Goal: Task Accomplishment & Management: Complete application form

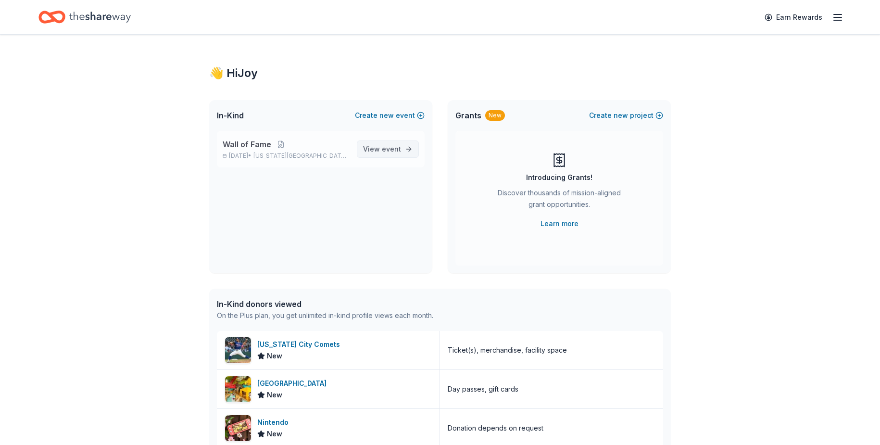
click at [408, 145] on link "View event" at bounding box center [388, 148] width 62 height 17
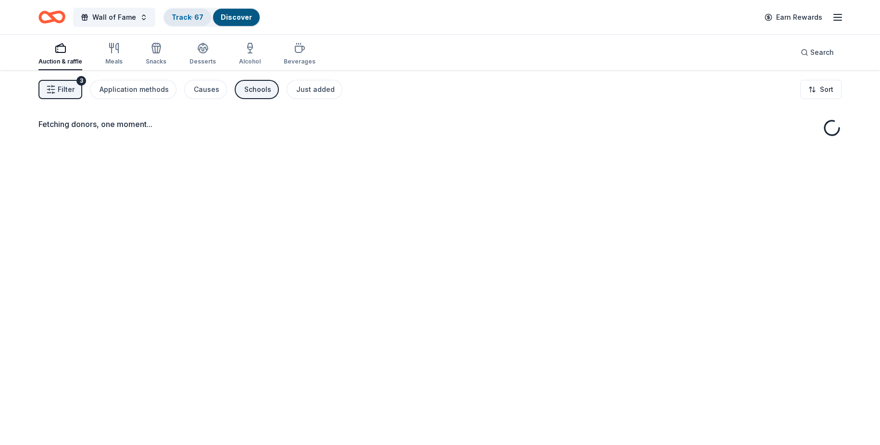
click at [204, 17] on div "Track · 67" at bounding box center [187, 17] width 47 height 17
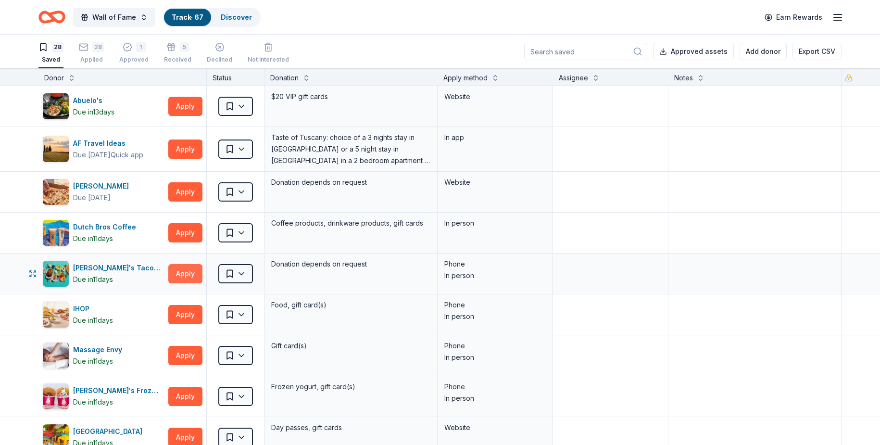
click at [176, 275] on button "Apply" at bounding box center [185, 273] width 34 height 19
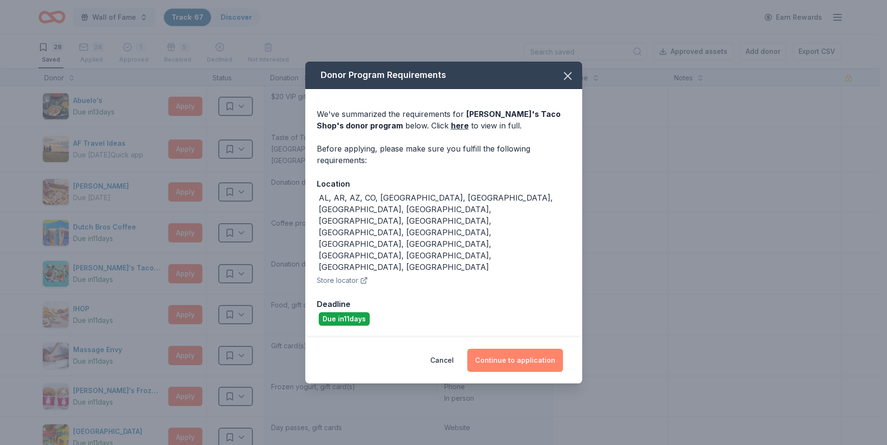
click at [484, 349] on button "Continue to application" at bounding box center [516, 360] width 96 height 23
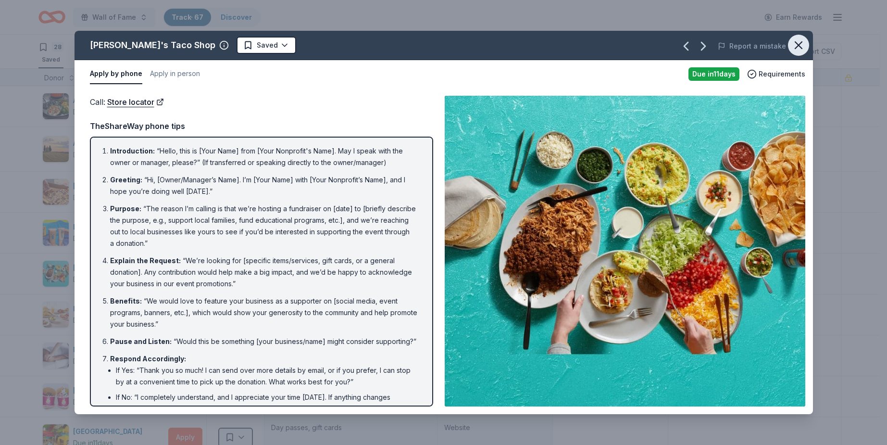
click at [797, 45] on icon "button" at bounding box center [798, 44] width 13 height 13
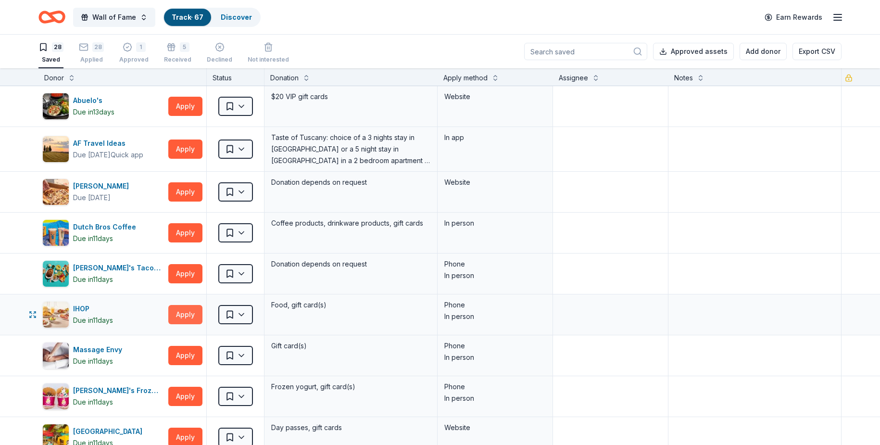
click at [183, 315] on button "Apply" at bounding box center [185, 314] width 34 height 19
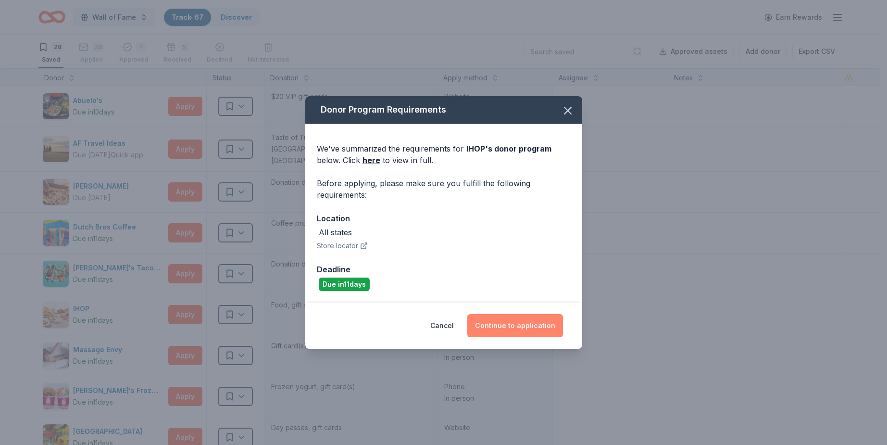
click at [522, 328] on button "Continue to application" at bounding box center [516, 325] width 96 height 23
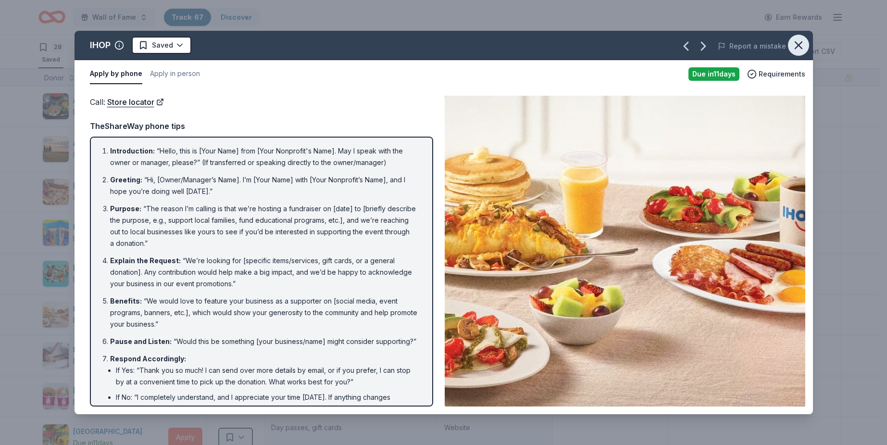
click at [806, 44] on button "button" at bounding box center [798, 45] width 21 height 21
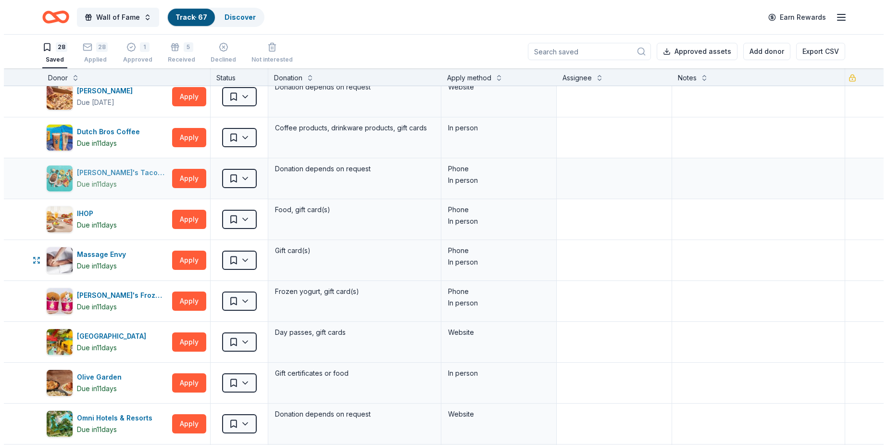
scroll to position [144, 0]
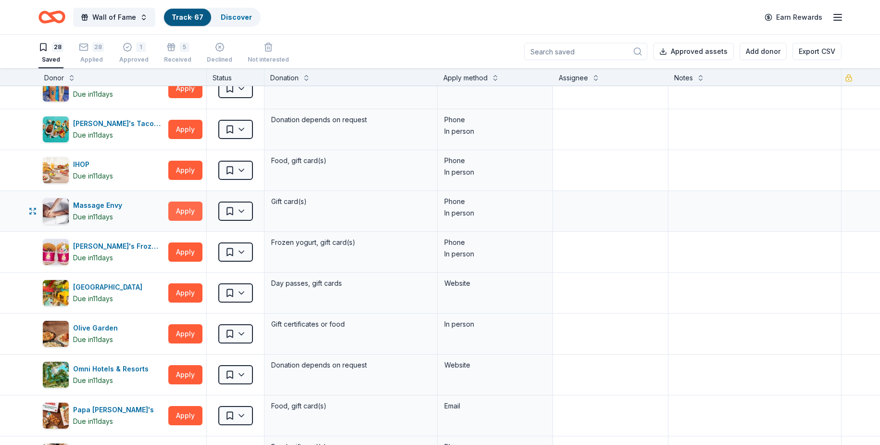
click at [179, 208] on button "Apply" at bounding box center [185, 211] width 34 height 19
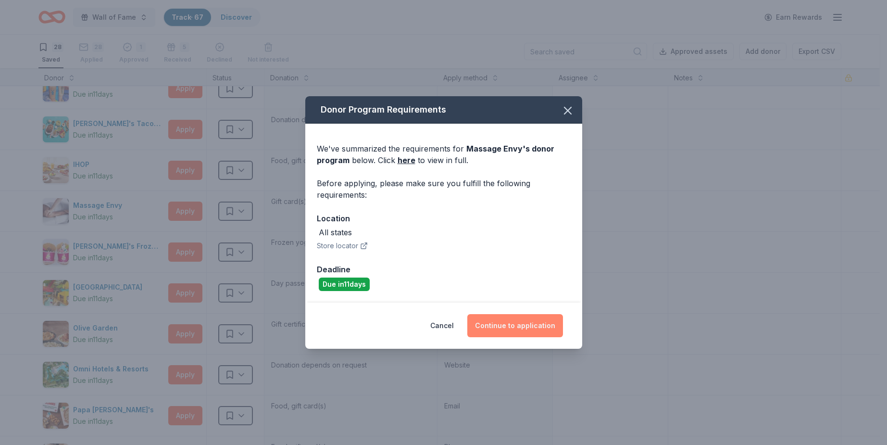
click at [546, 324] on button "Continue to application" at bounding box center [516, 325] width 96 height 23
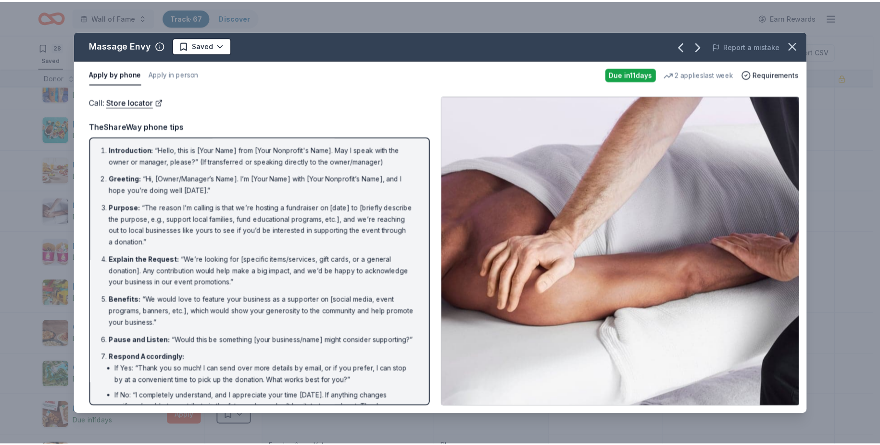
scroll to position [0, 0]
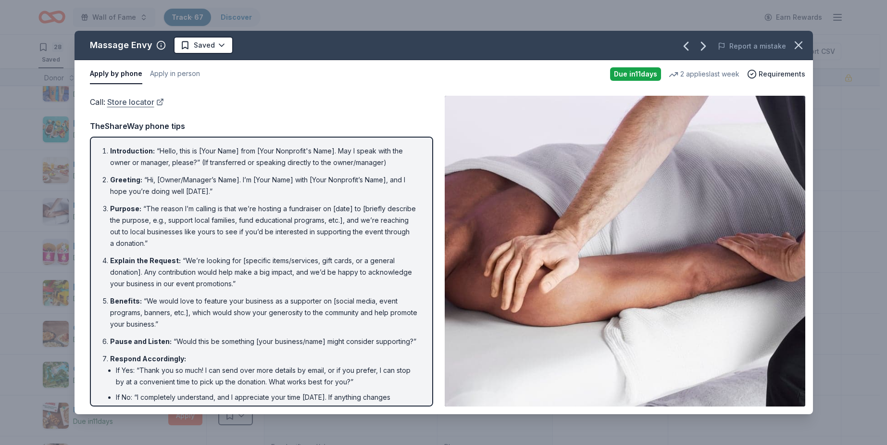
click at [148, 101] on link "Store locator" at bounding box center [135, 102] width 57 height 13
click at [805, 41] on icon "button" at bounding box center [798, 44] width 13 height 13
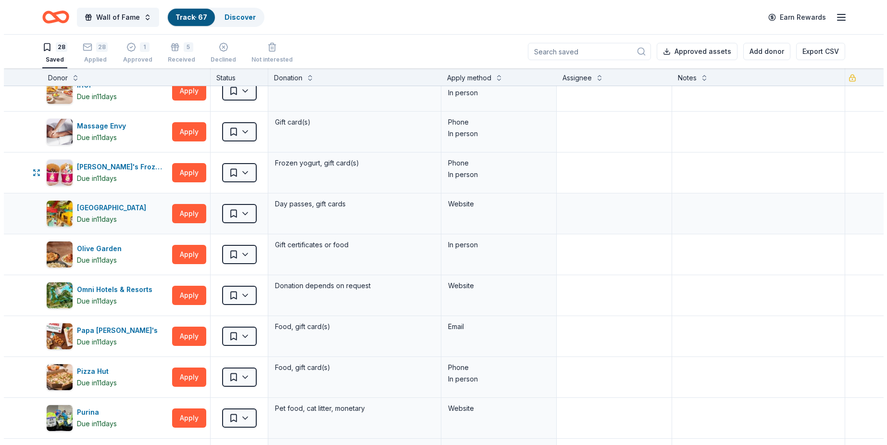
scroll to position [241, 0]
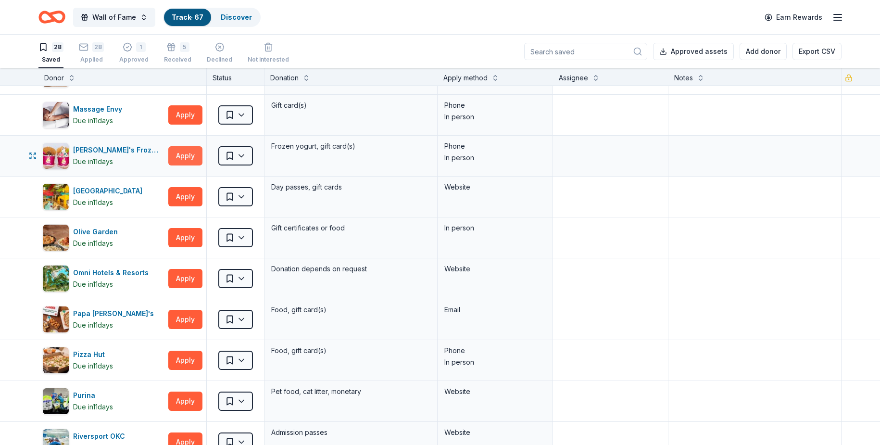
click at [191, 155] on button "Apply" at bounding box center [185, 155] width 34 height 19
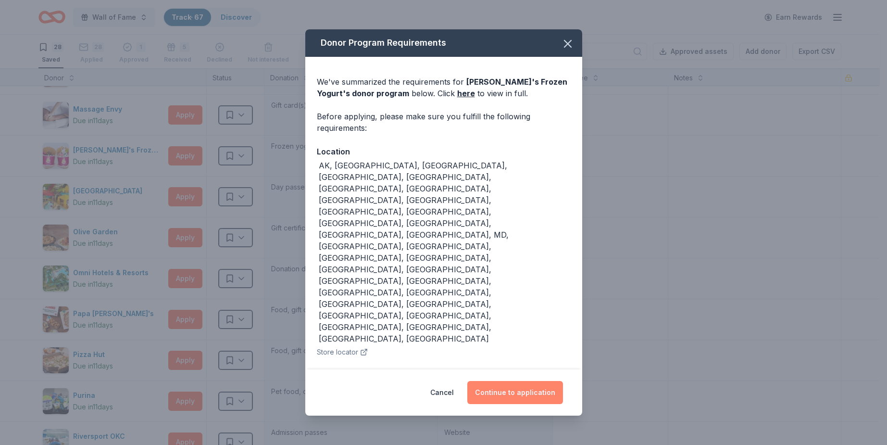
click at [502, 381] on button "Continue to application" at bounding box center [516, 392] width 96 height 23
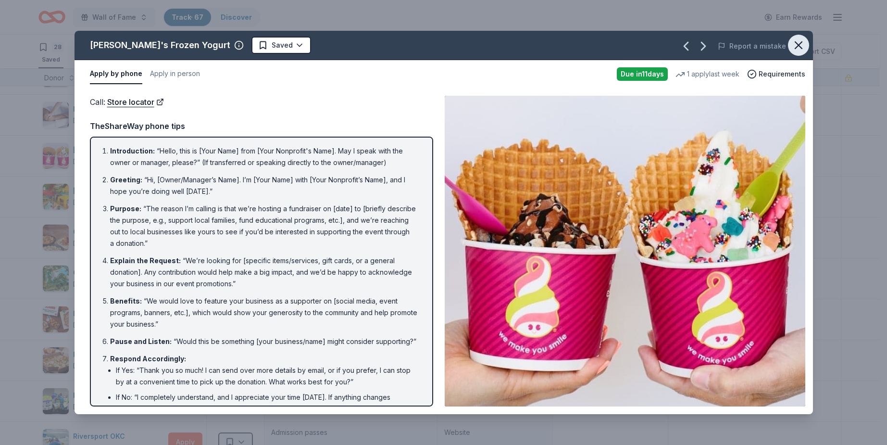
click at [798, 41] on icon "button" at bounding box center [798, 44] width 13 height 13
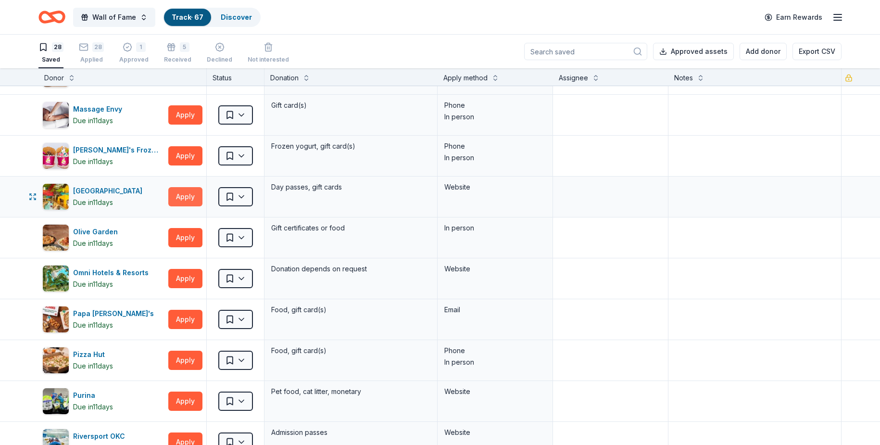
click at [193, 198] on button "Apply" at bounding box center [185, 196] width 34 height 19
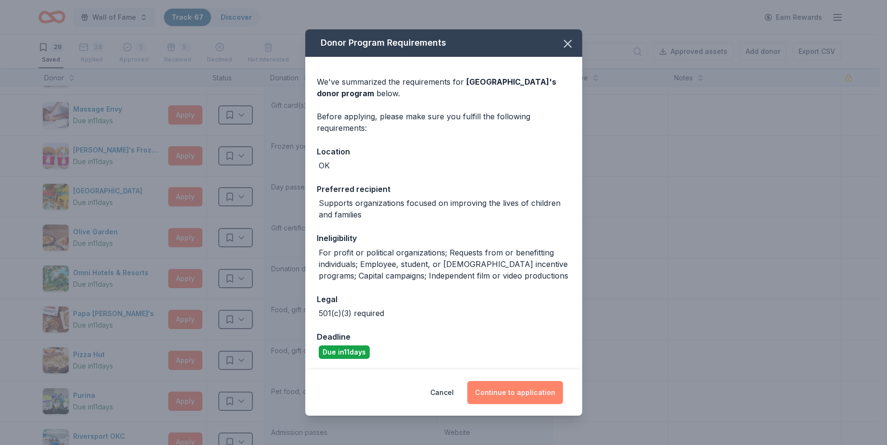
click at [521, 396] on button "Continue to application" at bounding box center [516, 392] width 96 height 23
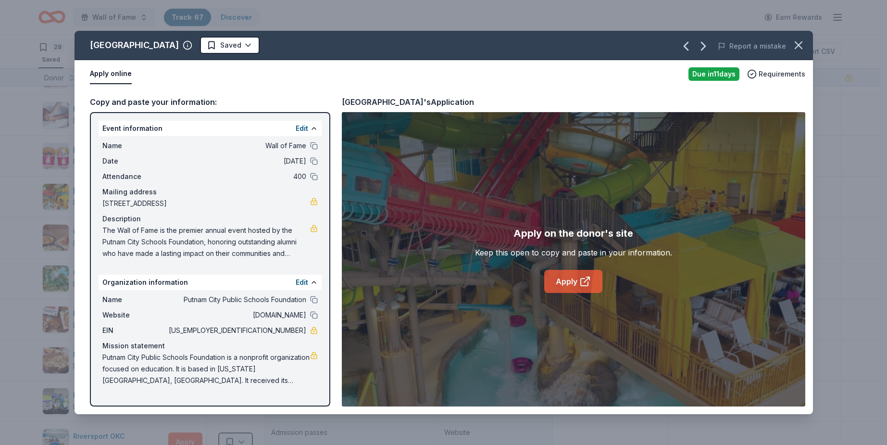
click at [554, 274] on link "Apply" at bounding box center [574, 281] width 58 height 23
click at [296, 281] on button "Edit" at bounding box center [302, 283] width 13 height 12
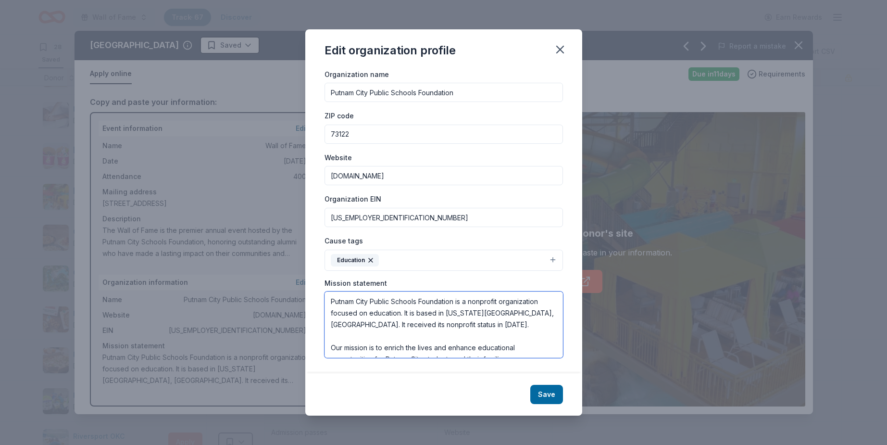
scroll to position [12, 0]
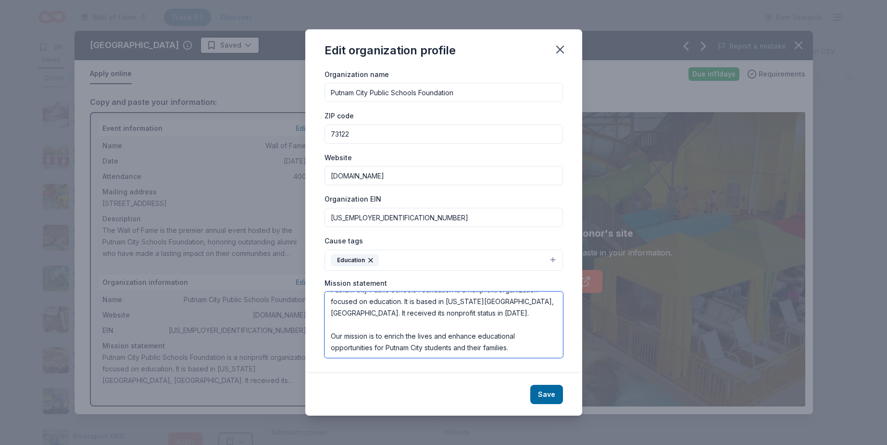
drag, startPoint x: 332, startPoint y: 301, endPoint x: 530, endPoint y: 355, distance: 205.2
click at [530, 355] on textarea "Putnam City Public Schools Foundation is a nonprofit organization focused on ed…" at bounding box center [444, 325] width 239 height 66
click at [540, 397] on button "Save" at bounding box center [547, 394] width 33 height 19
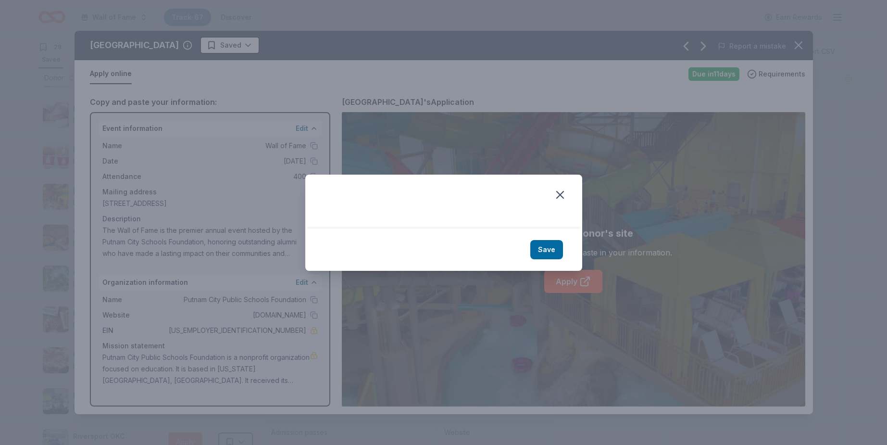
scroll to position [0, 0]
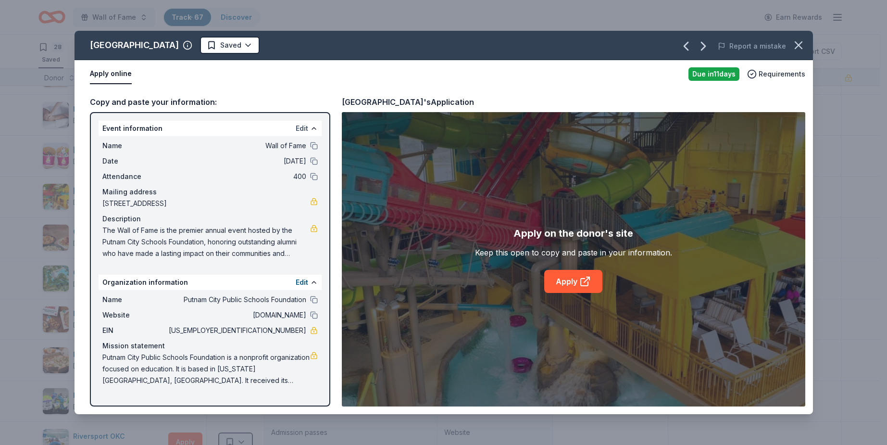
click at [302, 126] on button "Edit" at bounding box center [302, 129] width 13 height 12
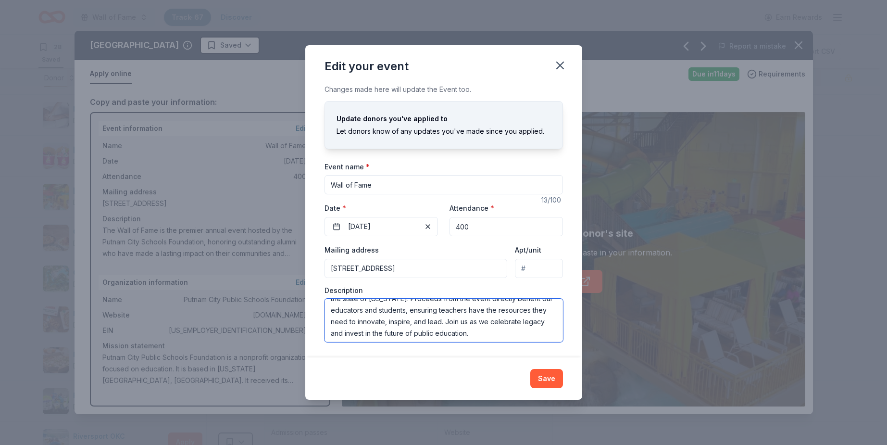
scroll to position [81, 0]
drag, startPoint x: 345, startPoint y: 310, endPoint x: 520, endPoint y: 321, distance: 174.9
click at [520, 321] on textarea "The Wall of Fame is the premier annual event hosted by the Putnam City Schools …" at bounding box center [444, 320] width 239 height 43
click at [518, 320] on textarea "The Wall of Fame is the premier annual event hosted by the Putnam City Schools …" at bounding box center [444, 320] width 239 height 43
drag, startPoint x: 345, startPoint y: 306, endPoint x: 521, endPoint y: 322, distance: 176.8
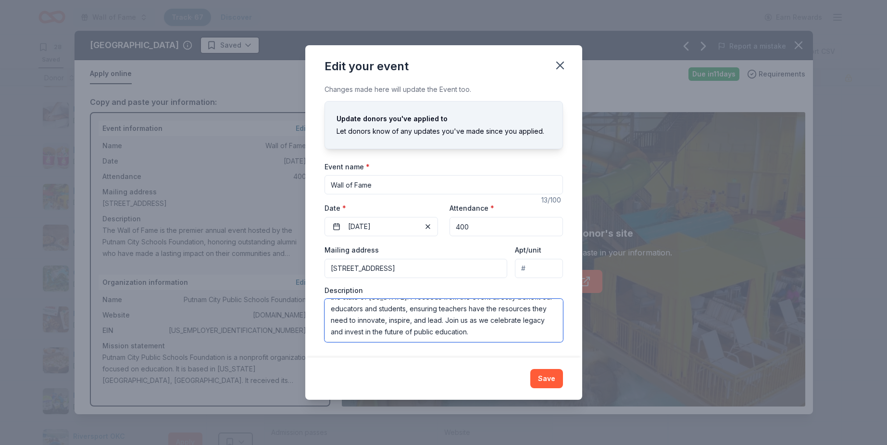
click at [521, 322] on textarea "The Wall of Fame is the premier annual event hosted by the Putnam City Schools …" at bounding box center [444, 320] width 239 height 43
drag, startPoint x: 558, startPoint y: 71, endPoint x: 534, endPoint y: 11, distance: 64.9
click at [558, 71] on icon "button" at bounding box center [560, 65] width 13 height 13
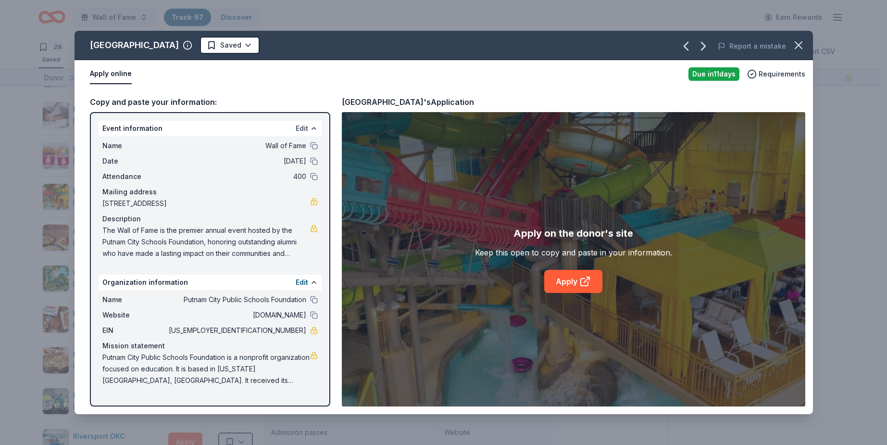
click at [304, 125] on button "Edit" at bounding box center [302, 129] width 13 height 12
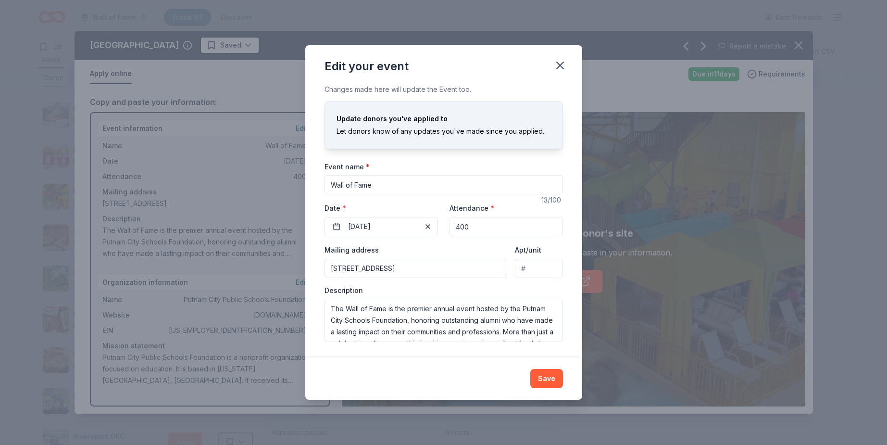
click at [556, 67] on icon "button" at bounding box center [560, 65] width 13 height 13
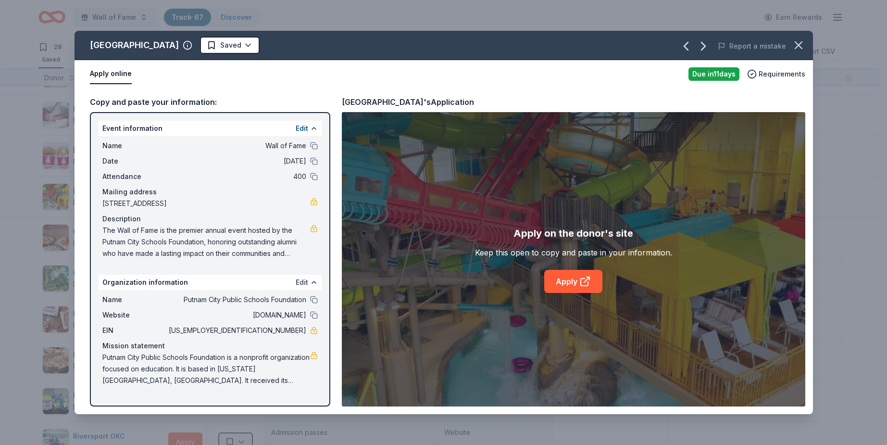
click at [302, 279] on button "Edit" at bounding box center [302, 283] width 13 height 12
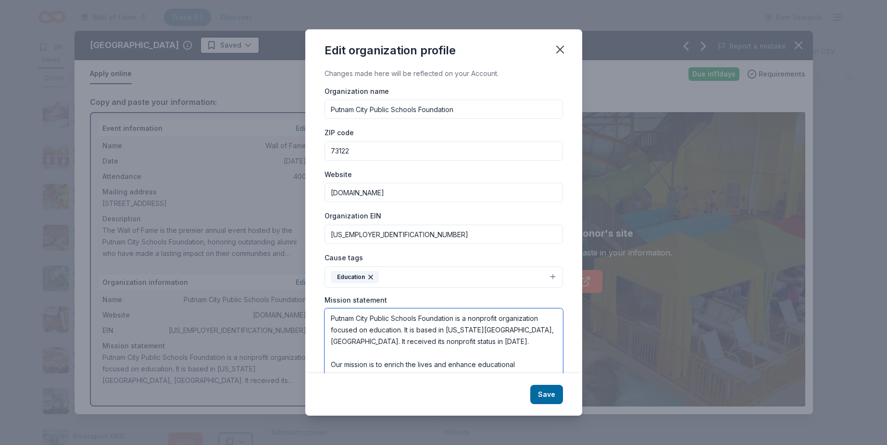
scroll to position [17, 0]
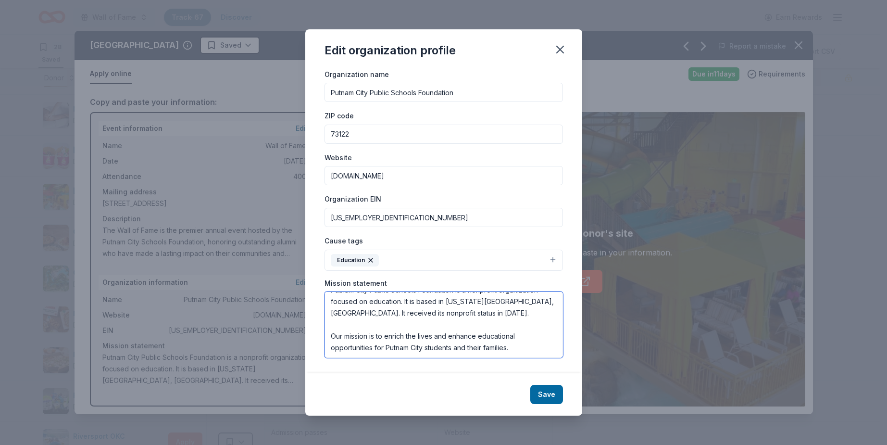
drag, startPoint x: 330, startPoint y: 317, endPoint x: 533, endPoint y: 367, distance: 209.3
click at [533, 367] on div "Changes made here will be reflected on your Account. Organization name Putnam C…" at bounding box center [443, 221] width 277 height 306
click at [543, 392] on button "Save" at bounding box center [547, 394] width 33 height 19
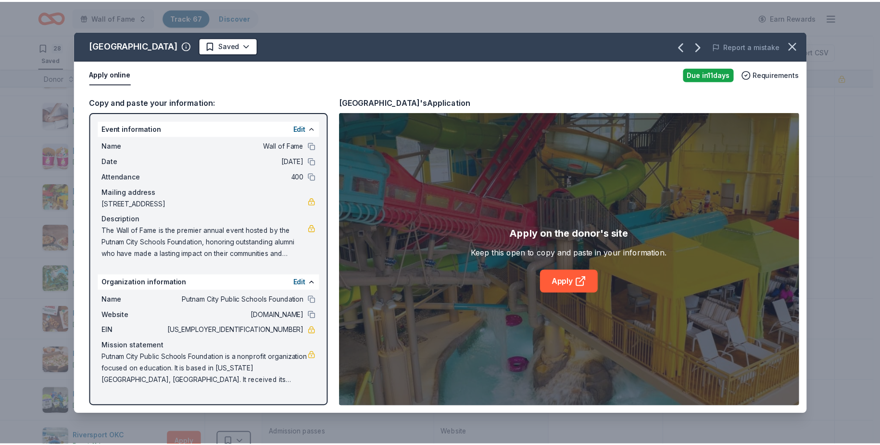
scroll to position [0, 0]
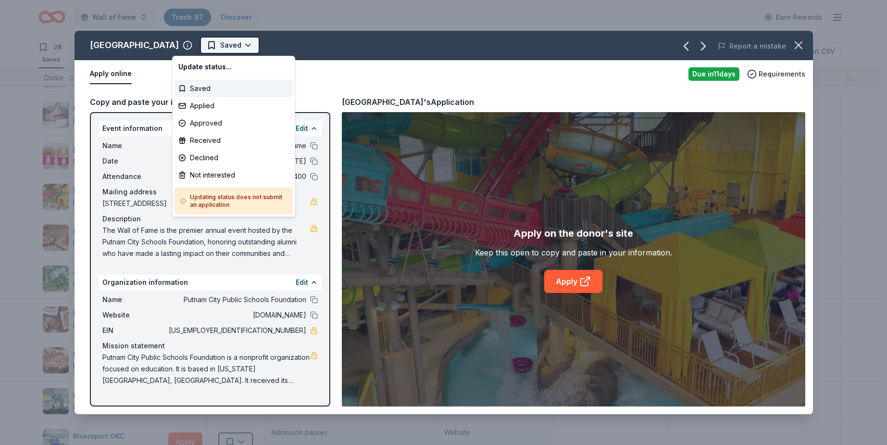
click at [228, 49] on html "Wall of Fame Track · 67 Discover Earn Rewards 28 Saved 28 Applied 1 Approved 5 …" at bounding box center [443, 222] width 887 height 445
click at [223, 102] on div "Applied" at bounding box center [234, 105] width 118 height 17
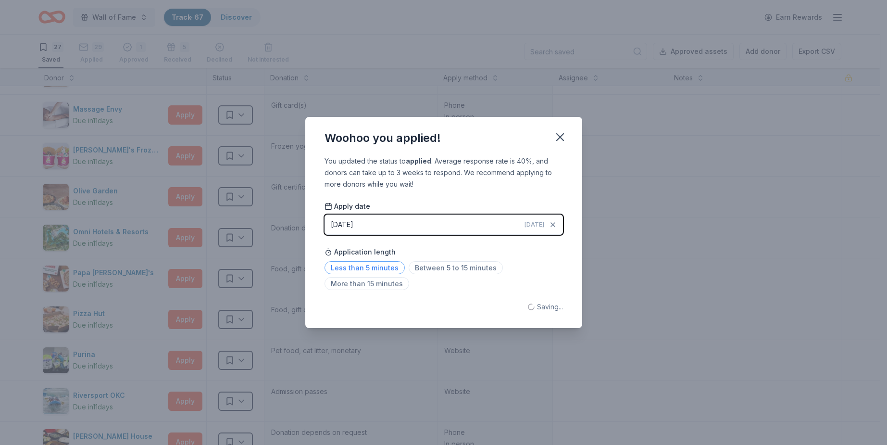
click at [375, 266] on span "Less than 5 minutes" at bounding box center [365, 267] width 80 height 13
click at [562, 140] on icon "button" at bounding box center [560, 136] width 13 height 13
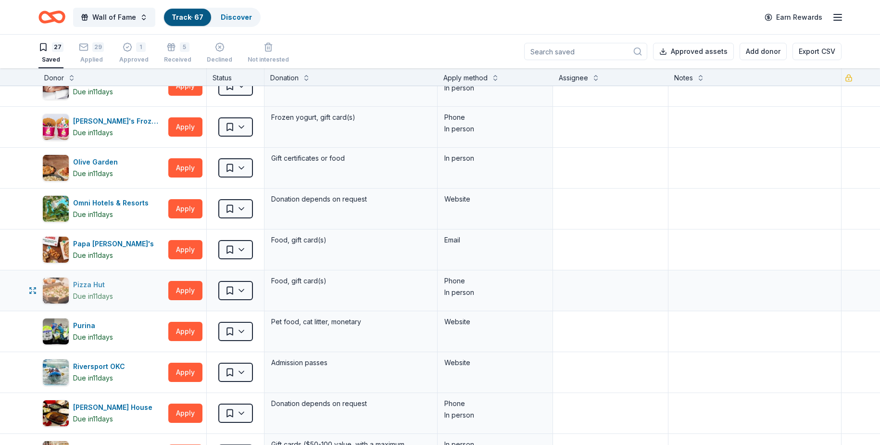
scroll to position [260, 0]
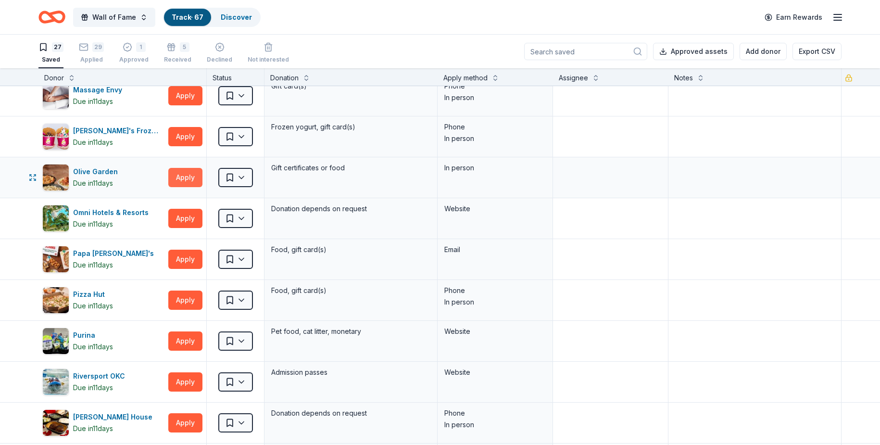
click at [177, 178] on button "Apply" at bounding box center [185, 177] width 34 height 19
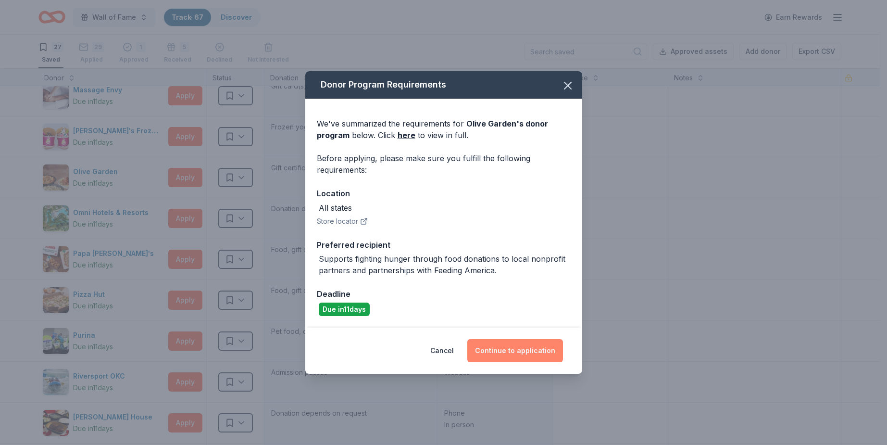
click at [511, 352] on button "Continue to application" at bounding box center [516, 350] width 96 height 23
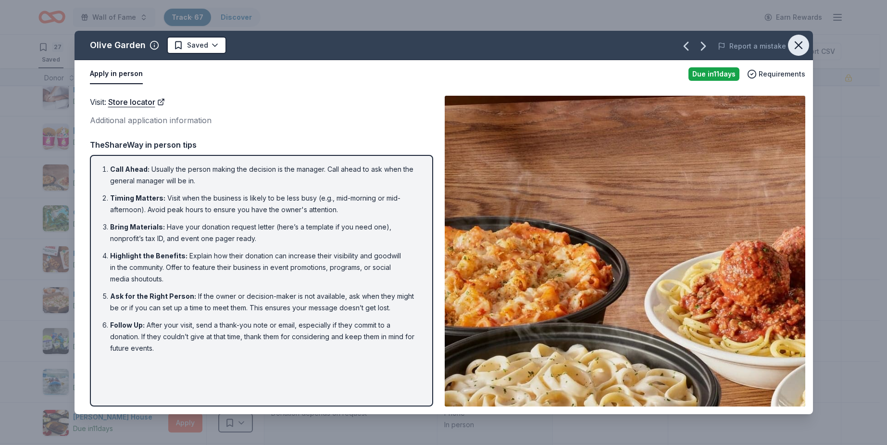
click at [801, 44] on icon "button" at bounding box center [798, 44] width 13 height 13
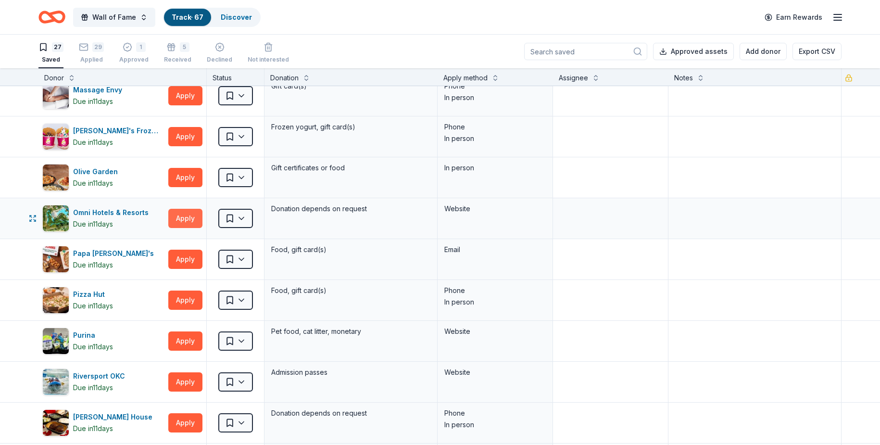
click at [199, 217] on button "Apply" at bounding box center [185, 218] width 34 height 19
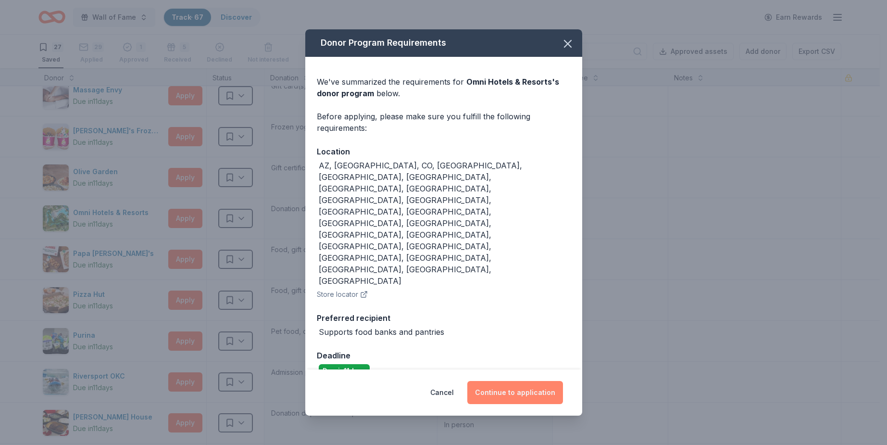
click at [477, 381] on button "Continue to application" at bounding box center [516, 392] width 96 height 23
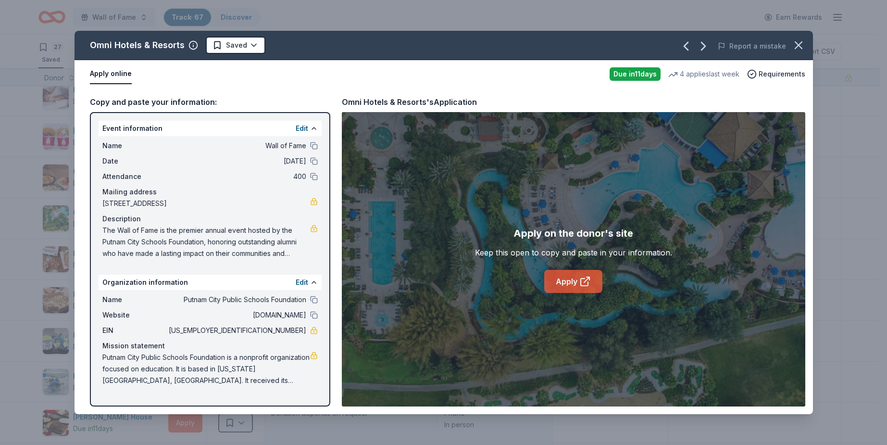
click at [565, 272] on link "Apply" at bounding box center [574, 281] width 58 height 23
click at [798, 43] on icon "button" at bounding box center [798, 44] width 13 height 13
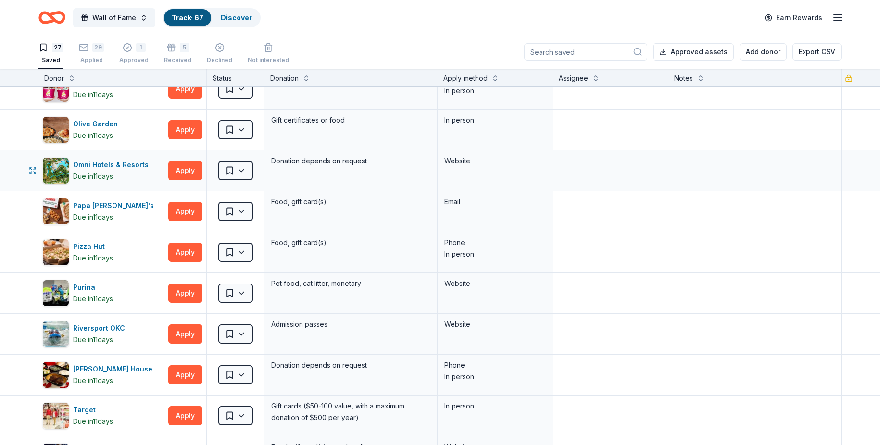
scroll to position [356, 0]
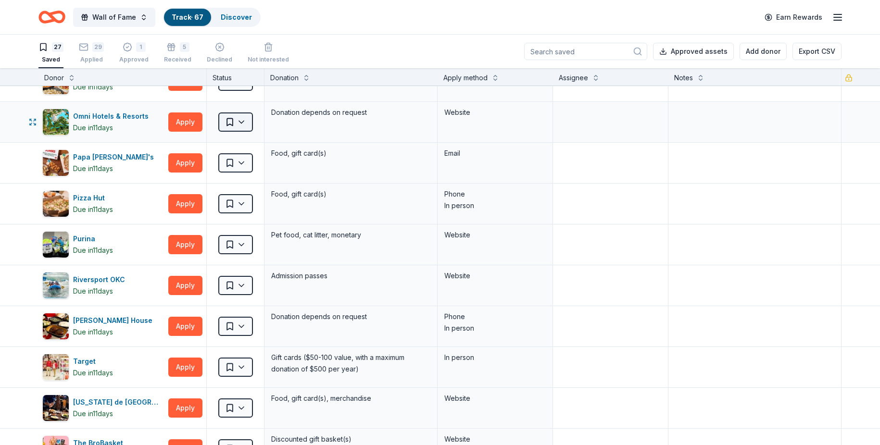
click at [241, 121] on html "Wall of Fame Track · 67 Discover Earn Rewards 27 Saved 29 Applied 1 Approved 5 …" at bounding box center [440, 222] width 880 height 445
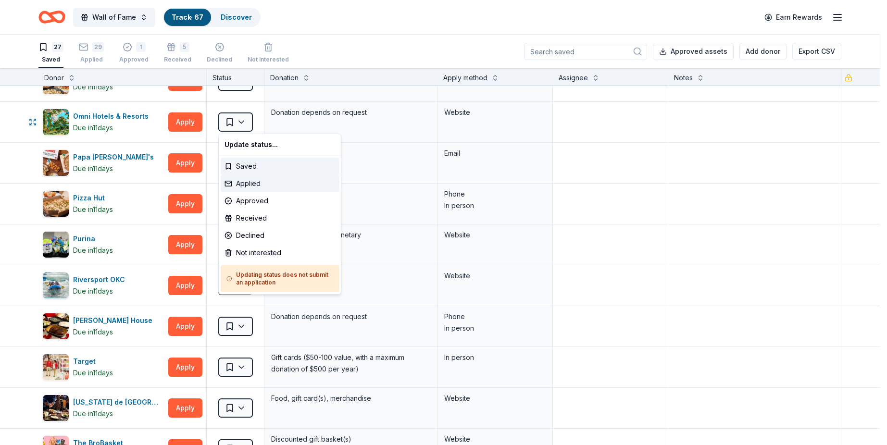
click at [262, 179] on div "Applied" at bounding box center [280, 183] width 118 height 17
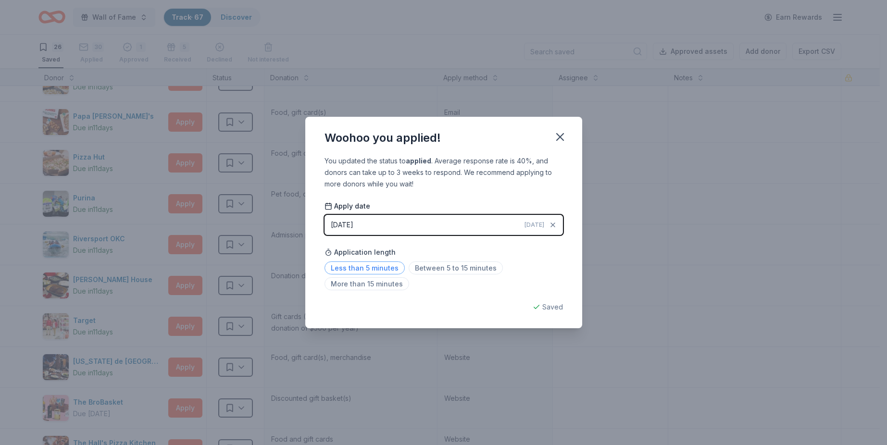
click at [379, 266] on span "Less than 5 minutes" at bounding box center [365, 268] width 80 height 13
click at [559, 132] on icon "button" at bounding box center [560, 136] width 13 height 13
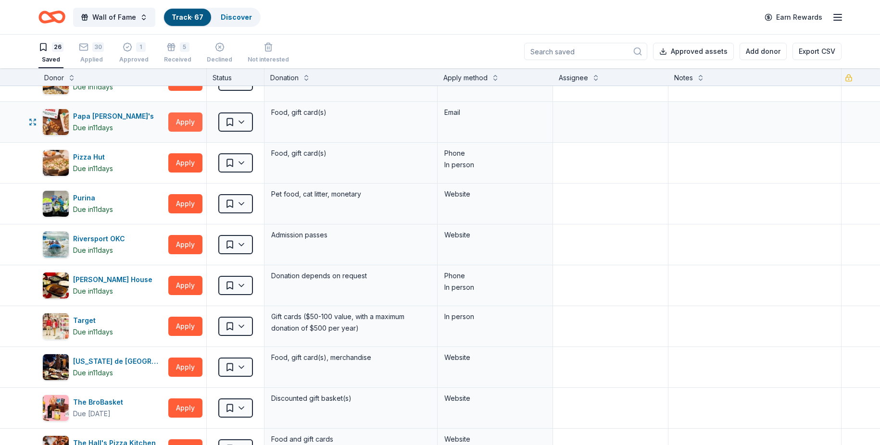
click at [186, 114] on button "Apply" at bounding box center [185, 122] width 34 height 19
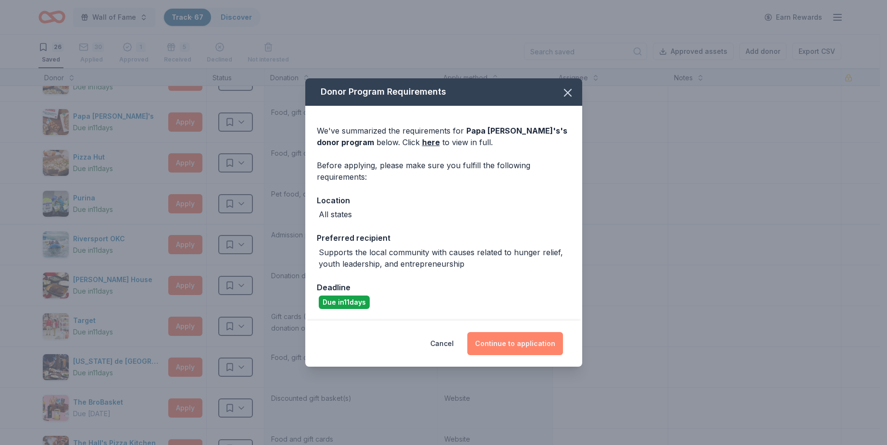
click at [534, 342] on button "Continue to application" at bounding box center [516, 343] width 96 height 23
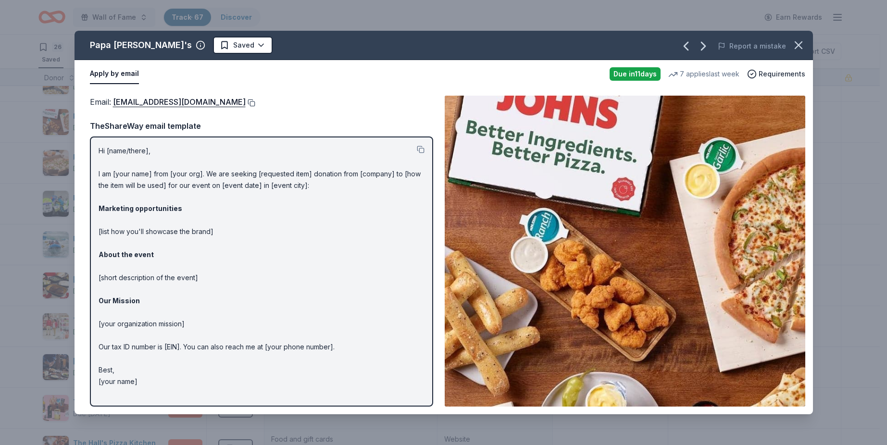
click at [246, 101] on button at bounding box center [251, 103] width 10 height 8
click at [799, 48] on icon "button" at bounding box center [798, 44] width 13 height 13
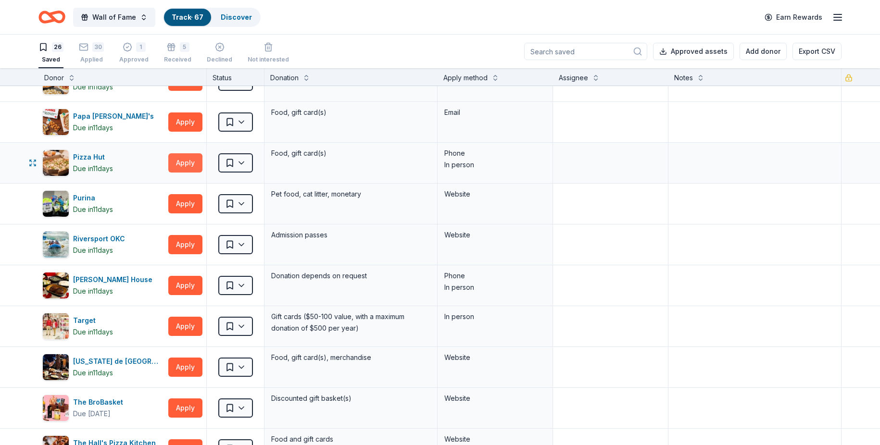
click at [177, 161] on button "Apply" at bounding box center [185, 162] width 34 height 19
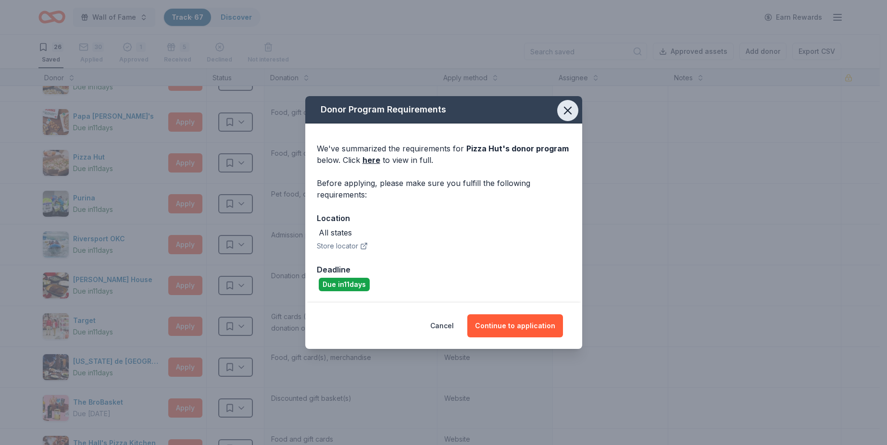
click at [574, 109] on icon "button" at bounding box center [567, 110] width 13 height 13
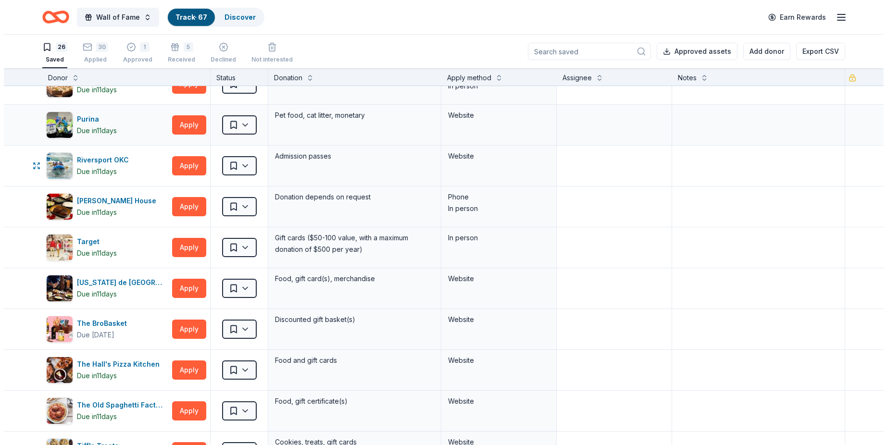
scroll to position [452, 0]
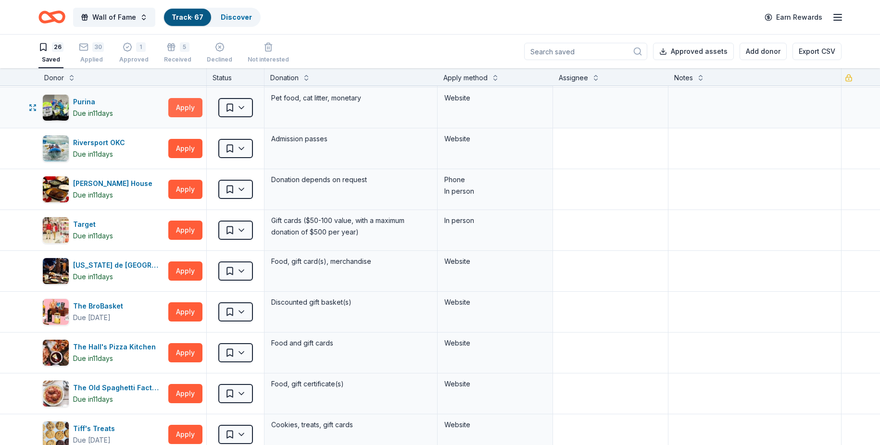
click at [185, 112] on button "Apply" at bounding box center [185, 107] width 34 height 19
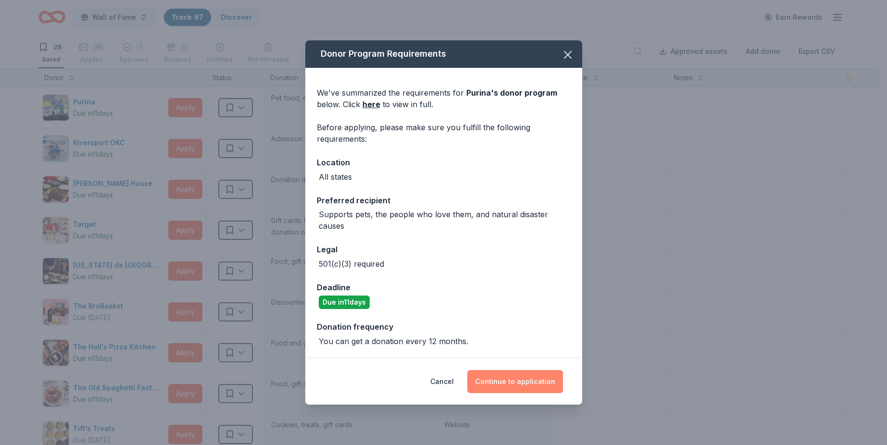
click at [512, 380] on button "Continue to application" at bounding box center [516, 381] width 96 height 23
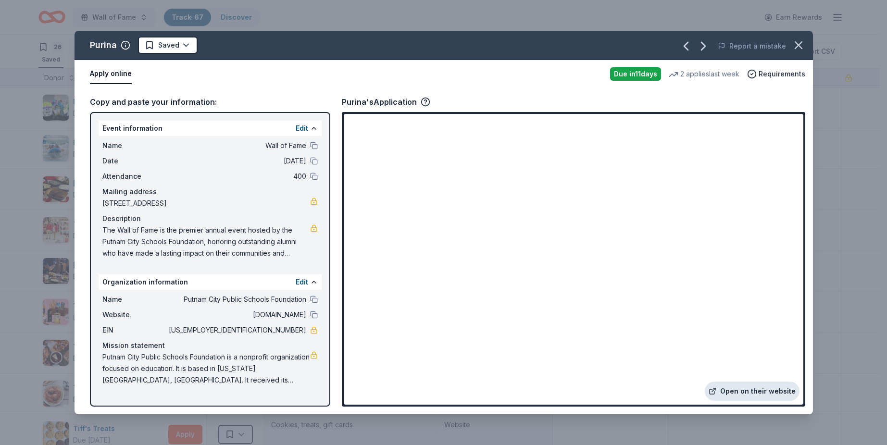
click at [751, 389] on link "Open on their website" at bounding box center [752, 391] width 95 height 19
click at [804, 46] on icon "button" at bounding box center [798, 44] width 13 height 13
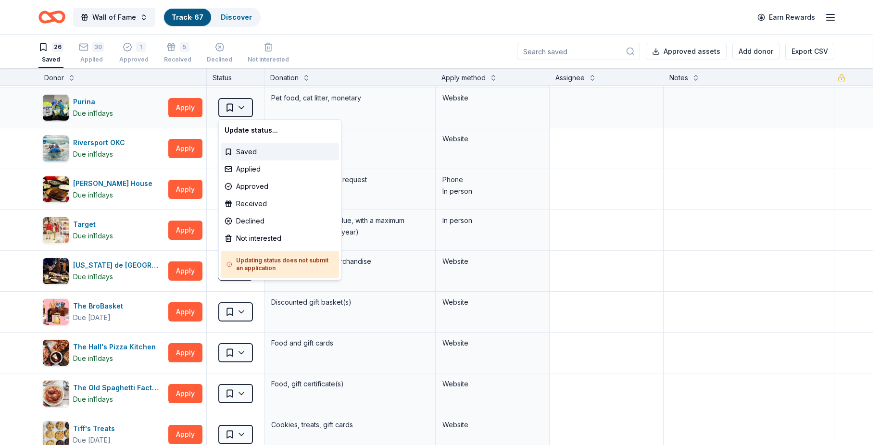
click at [248, 109] on html "Wall of Fame Track · 67 Discover Earn Rewards 26 Saved 30 Applied 1 Approved 5 …" at bounding box center [440, 222] width 880 height 445
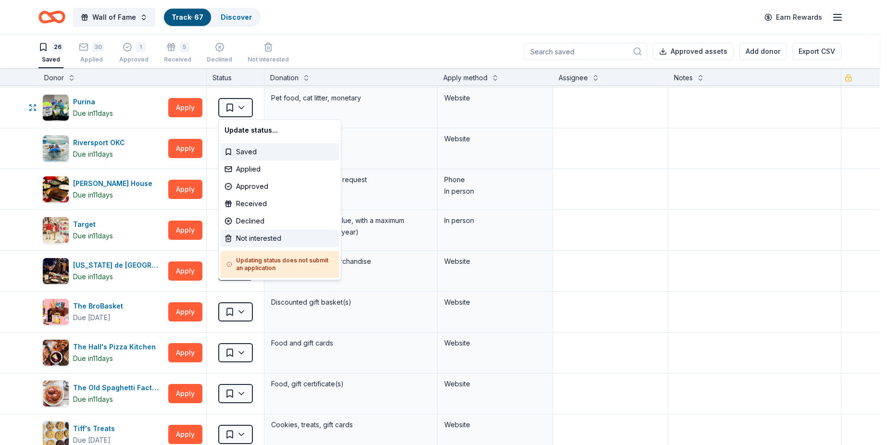
click at [270, 240] on div "Not interested" at bounding box center [280, 238] width 118 height 17
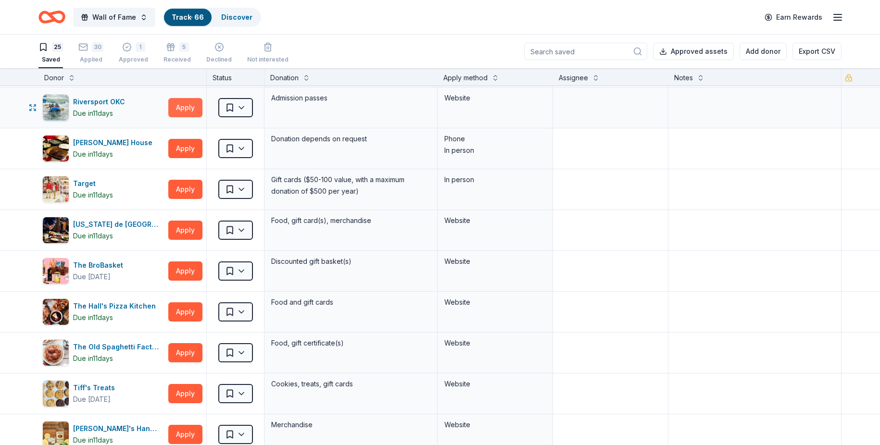
click at [188, 105] on button "Apply" at bounding box center [185, 107] width 34 height 19
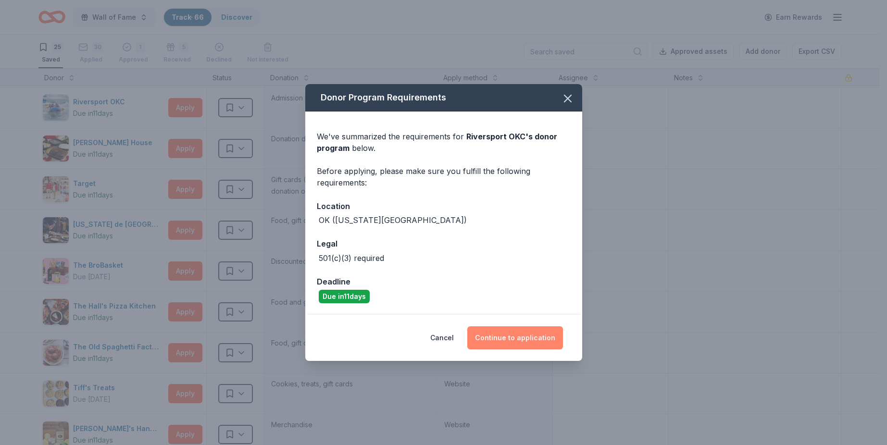
click at [481, 333] on button "Continue to application" at bounding box center [516, 338] width 96 height 23
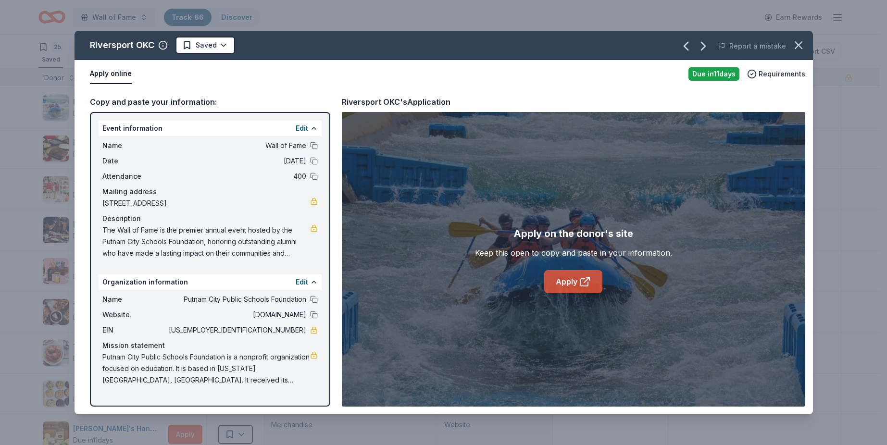
click at [552, 290] on link "Apply" at bounding box center [574, 281] width 58 height 23
click at [224, 45] on html "Wall of Fame Track · 66 Discover Earn Rewards 25 Saved 30 Applied 1 Approved 5 …" at bounding box center [443, 222] width 887 height 445
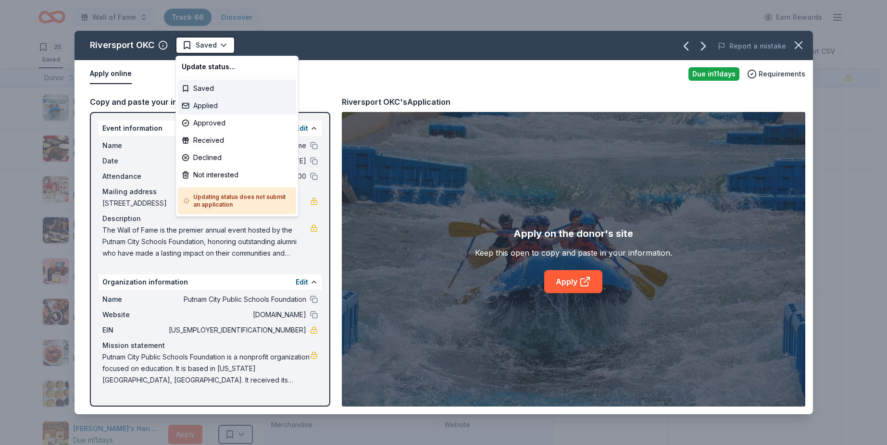
click at [230, 101] on div "Applied" at bounding box center [237, 105] width 118 height 17
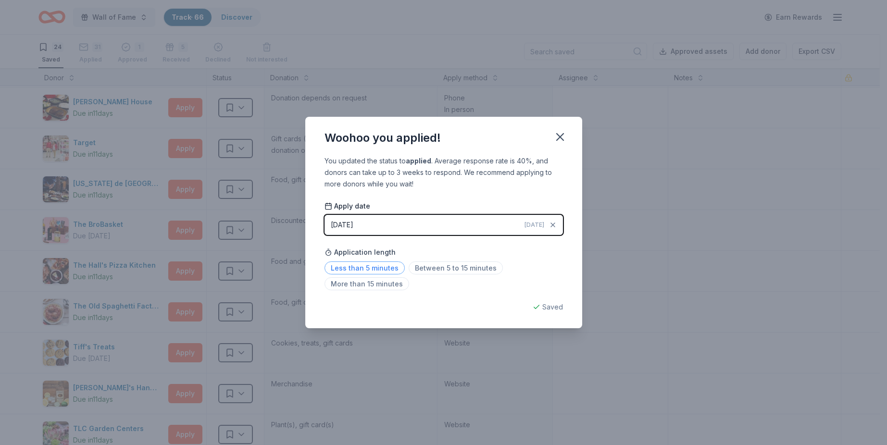
click at [374, 266] on span "Less than 5 minutes" at bounding box center [365, 268] width 80 height 13
click at [559, 136] on icon "button" at bounding box center [560, 137] width 7 height 7
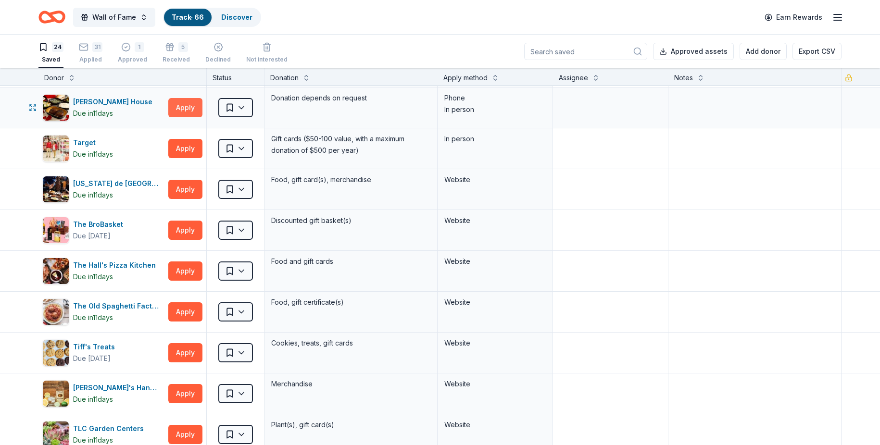
click at [172, 107] on button "Apply" at bounding box center [185, 107] width 34 height 19
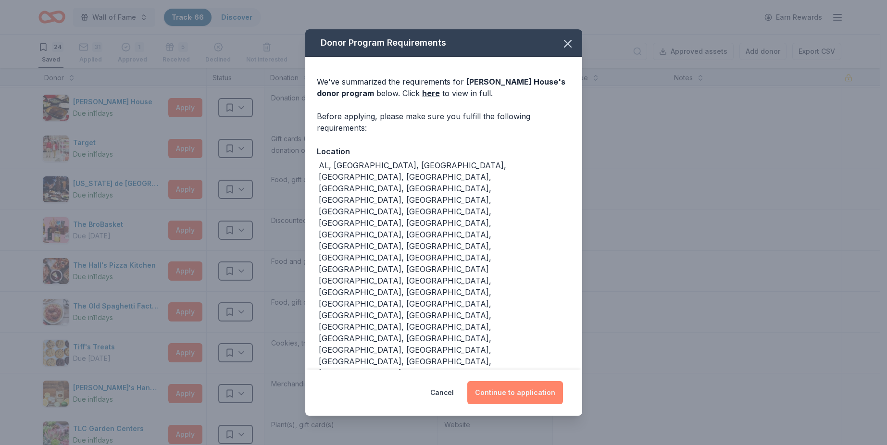
click at [532, 381] on button "Continue to application" at bounding box center [516, 392] width 96 height 23
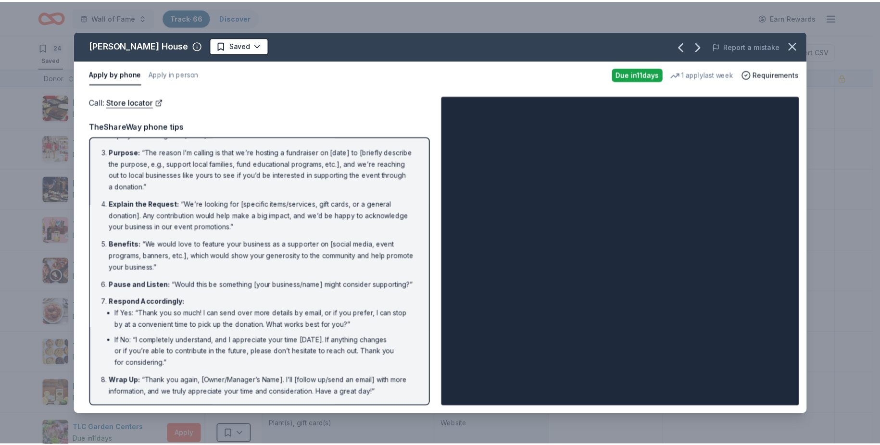
scroll to position [0, 0]
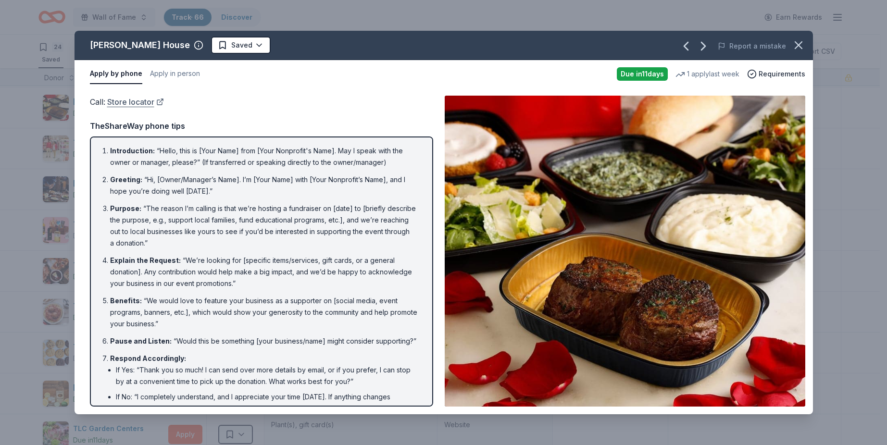
click at [156, 105] on link "Store locator" at bounding box center [135, 102] width 57 height 13
click at [803, 44] on icon "button" at bounding box center [798, 44] width 13 height 13
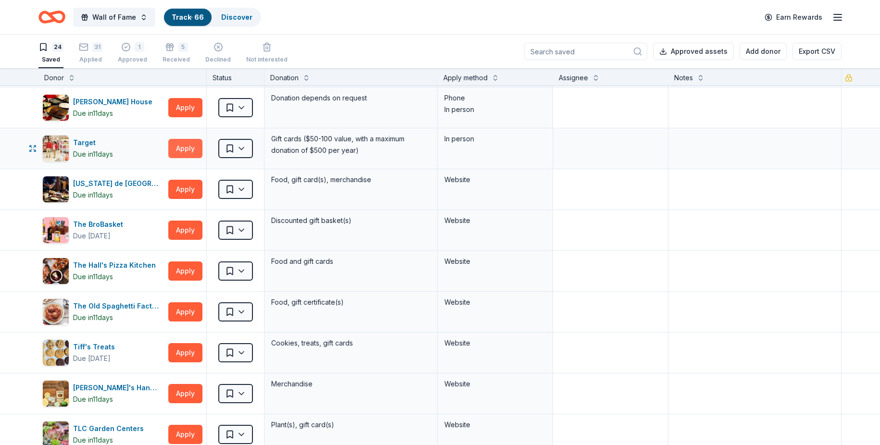
click at [184, 148] on button "Apply" at bounding box center [185, 148] width 34 height 19
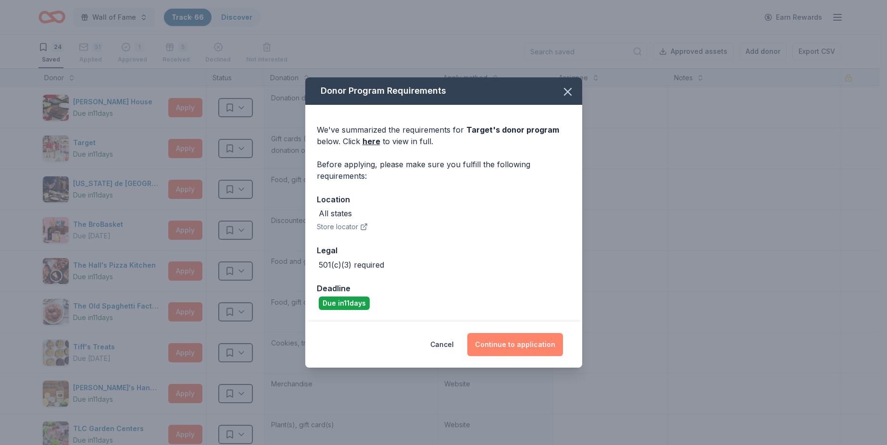
click at [482, 336] on button "Continue to application" at bounding box center [516, 344] width 96 height 23
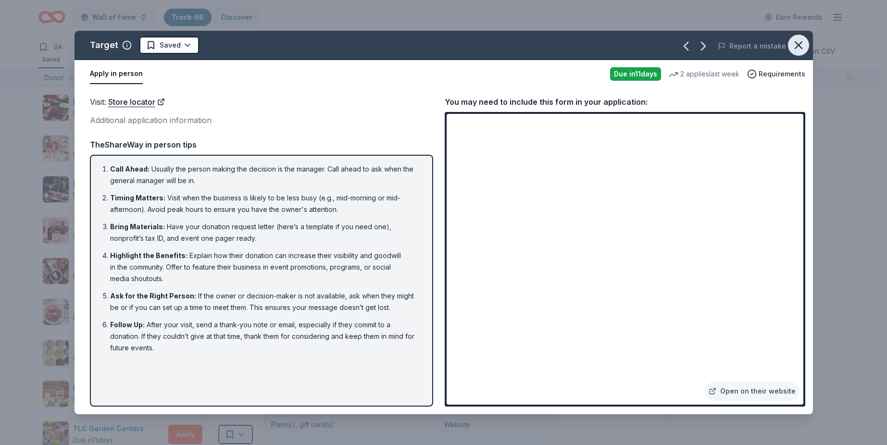
click at [794, 47] on icon "button" at bounding box center [798, 44] width 13 height 13
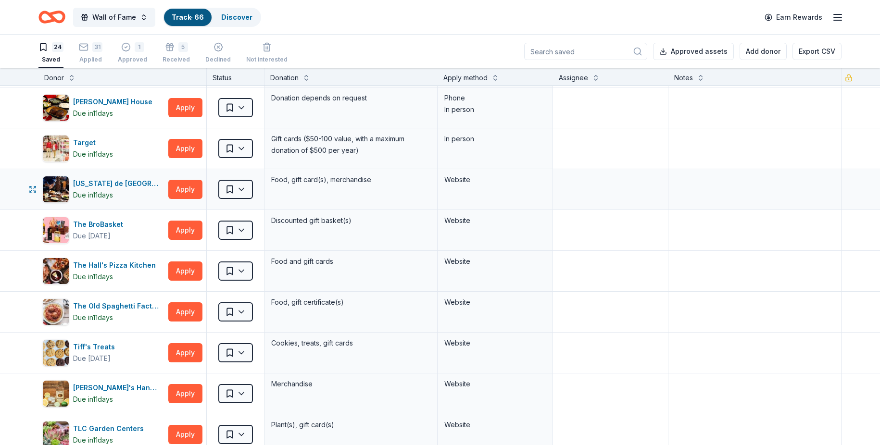
scroll to position [500, 0]
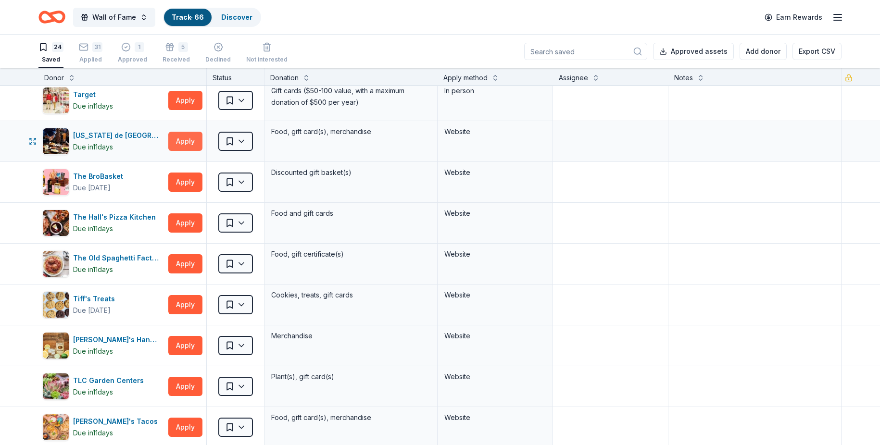
click at [178, 146] on button "Apply" at bounding box center [185, 141] width 34 height 19
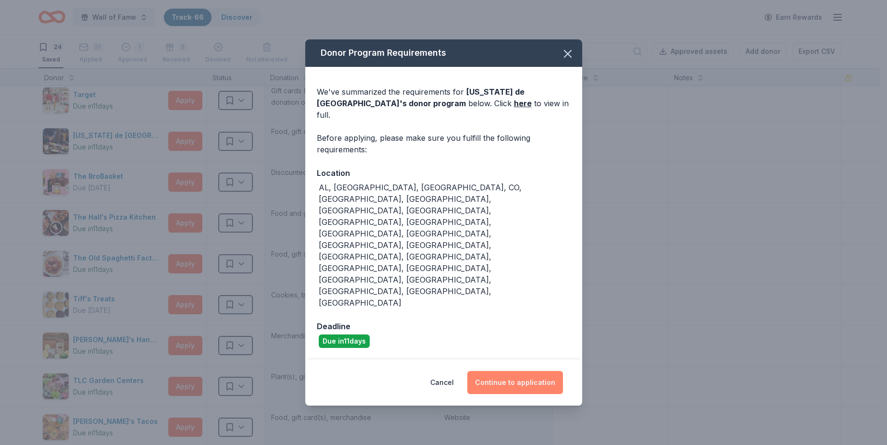
click at [498, 371] on button "Continue to application" at bounding box center [516, 382] width 96 height 23
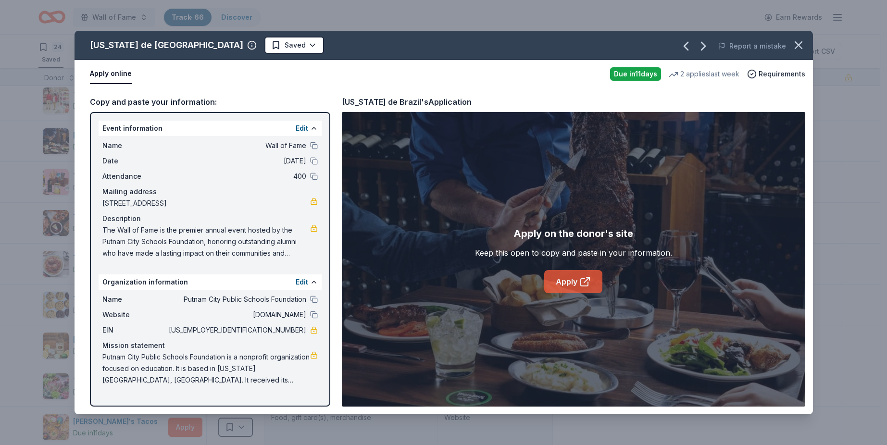
click at [594, 273] on link "Apply" at bounding box center [574, 281] width 58 height 23
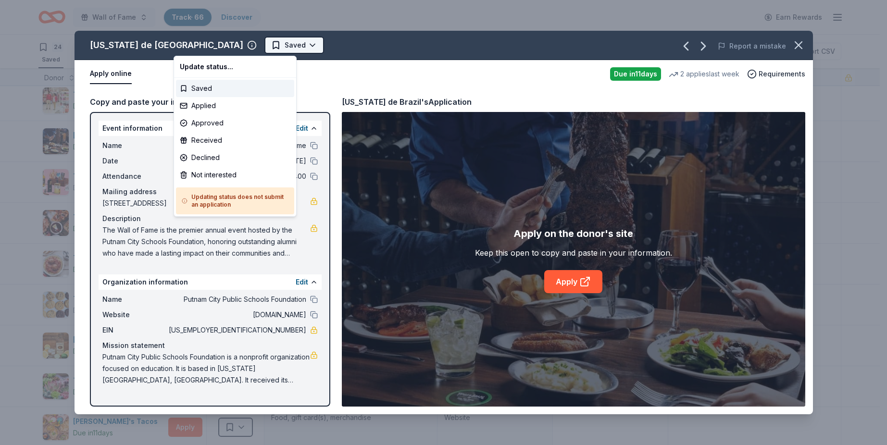
click at [224, 44] on html "Wall of Fame Track · 66 Discover Earn Rewards 24 Saved 31 Applied 1 Approved 5 …" at bounding box center [443, 222] width 887 height 445
click at [221, 101] on div "Applied" at bounding box center [235, 105] width 118 height 17
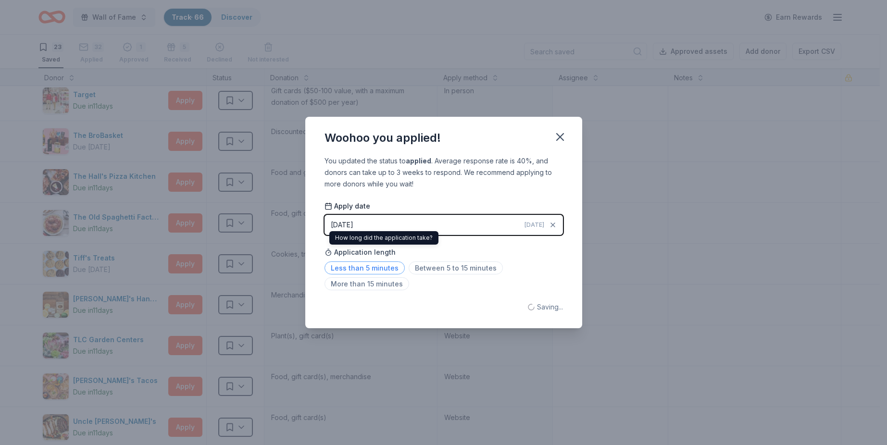
click at [387, 264] on span "Less than 5 minutes" at bounding box center [365, 268] width 80 height 13
click at [555, 134] on icon "button" at bounding box center [560, 136] width 13 height 13
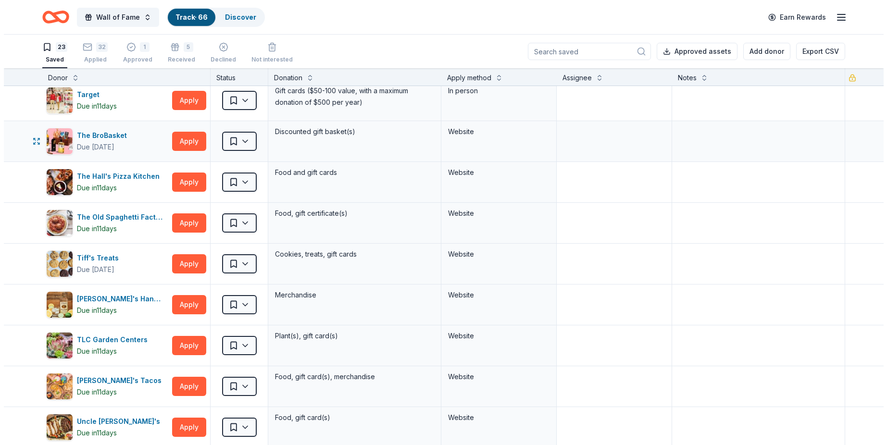
scroll to position [548, 0]
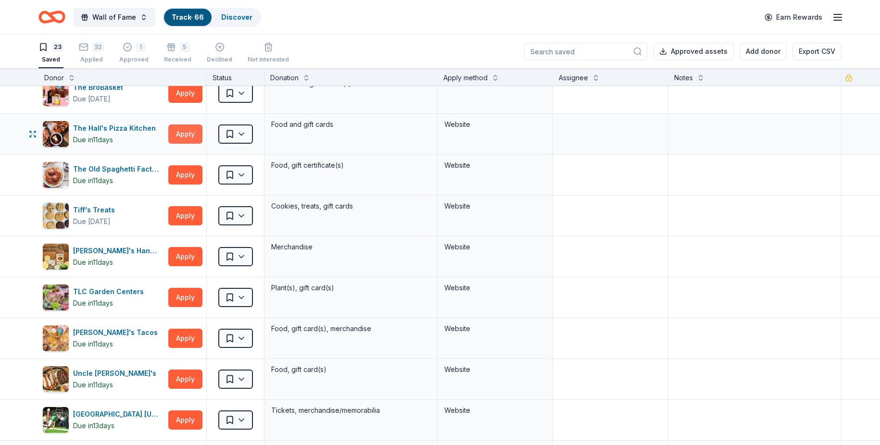
click at [190, 132] on button "Apply" at bounding box center [185, 134] width 34 height 19
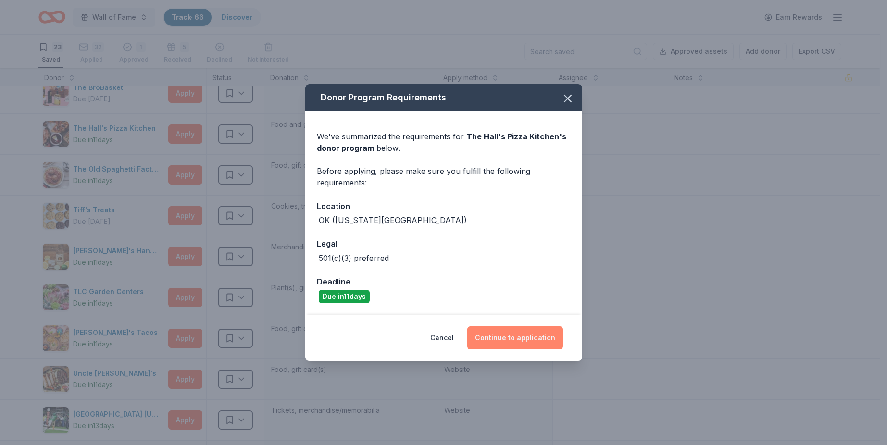
click at [481, 334] on button "Continue to application" at bounding box center [516, 338] width 96 height 23
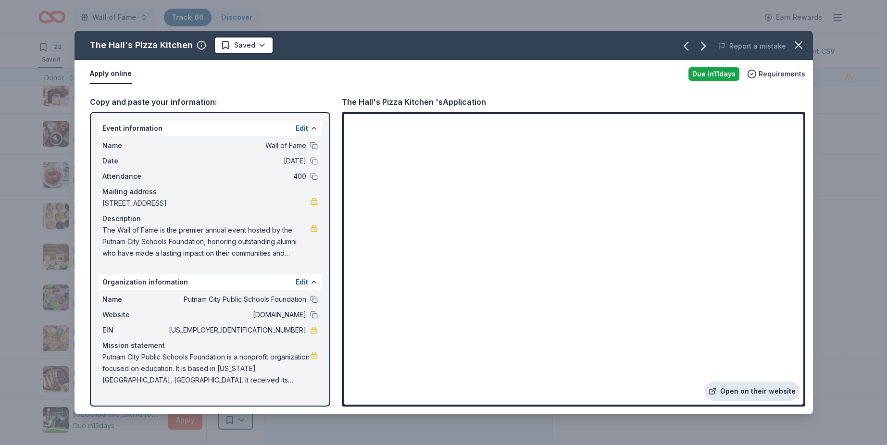
click at [763, 392] on link "Open on their website" at bounding box center [752, 391] width 95 height 19
click at [296, 283] on button "Edit" at bounding box center [302, 283] width 13 height 12
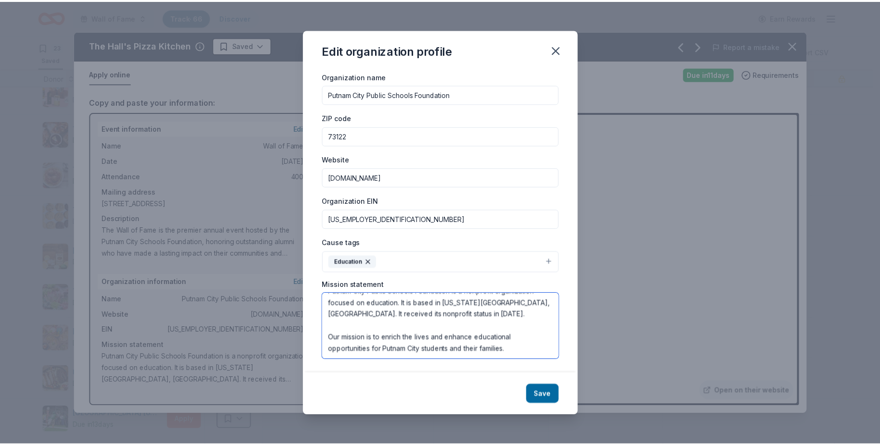
scroll to position [16, 0]
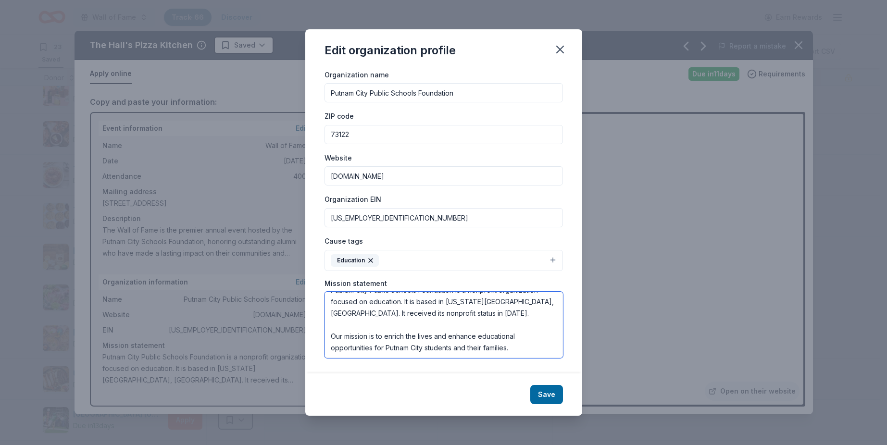
drag, startPoint x: 331, startPoint y: 317, endPoint x: 536, endPoint y: 369, distance: 211.3
click at [536, 369] on div "Changes made here will be reflected on your Account. Organization name Putnam C…" at bounding box center [443, 221] width 277 height 306
click at [525, 342] on textarea "Putnam City Public Schools Foundation is a nonprofit organization focused on ed…" at bounding box center [444, 325] width 239 height 66
click at [560, 43] on icon "button" at bounding box center [560, 49] width 13 height 13
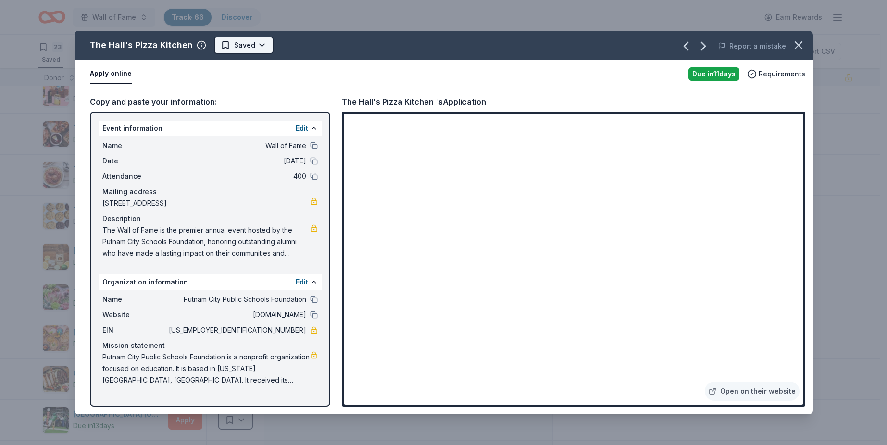
click at [261, 48] on html "Wall of Fame Track · 66 Discover Earn Rewards 23 Saved 32 Applied 1 Approved 5 …" at bounding box center [443, 222] width 887 height 445
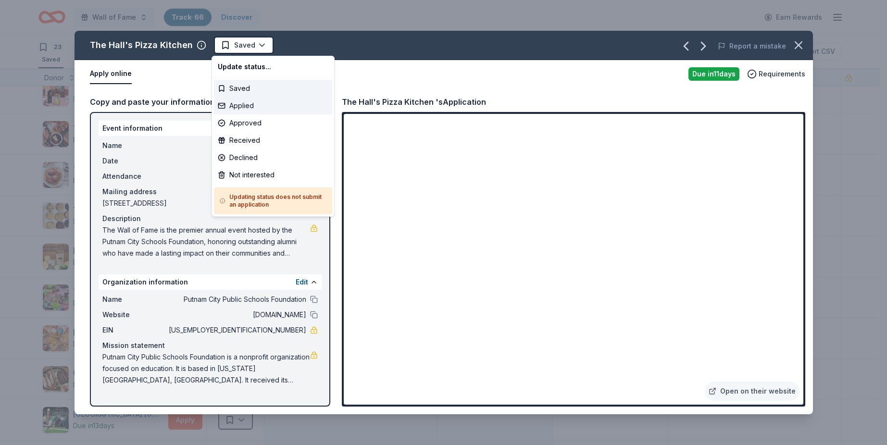
click at [262, 99] on div "Applied" at bounding box center [273, 105] width 118 height 17
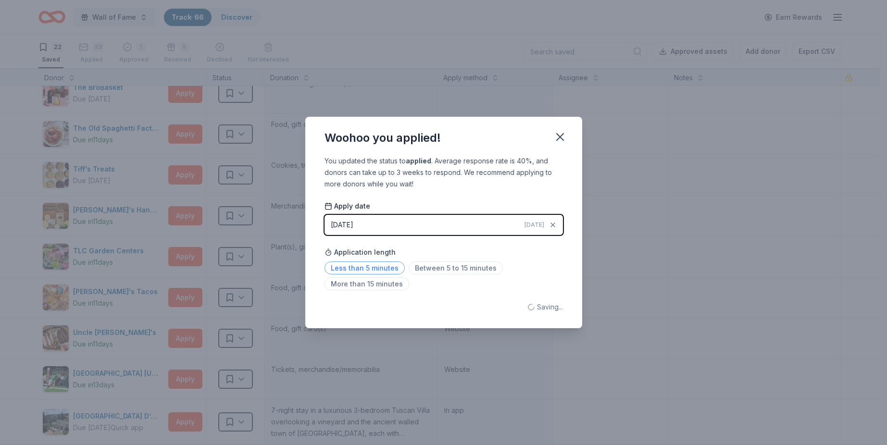
click at [380, 267] on span "Less than 5 minutes" at bounding box center [365, 268] width 80 height 13
click at [561, 140] on icon "button" at bounding box center [560, 136] width 13 height 13
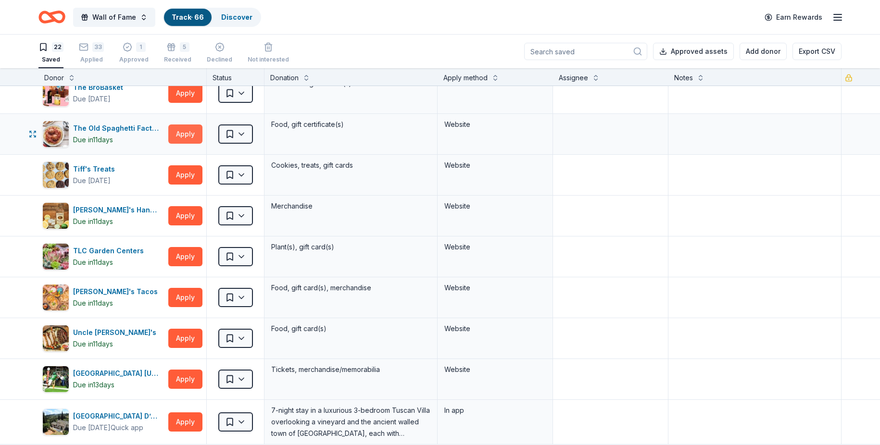
click at [181, 133] on button "Apply" at bounding box center [185, 134] width 34 height 19
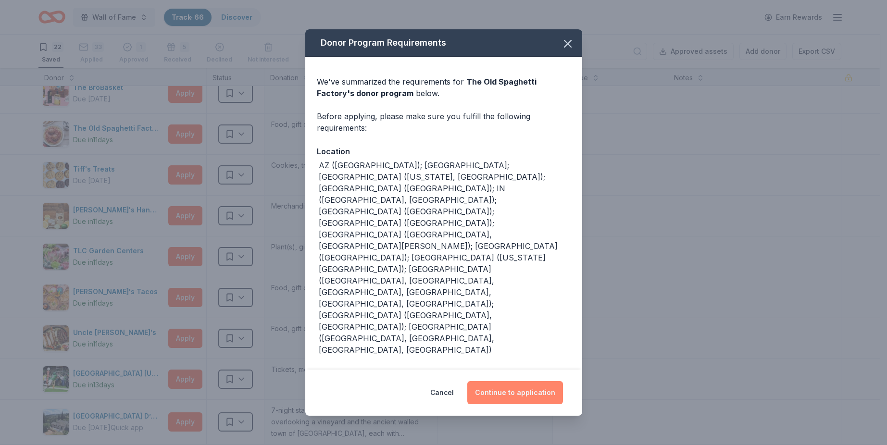
click at [509, 381] on button "Continue to application" at bounding box center [516, 392] width 96 height 23
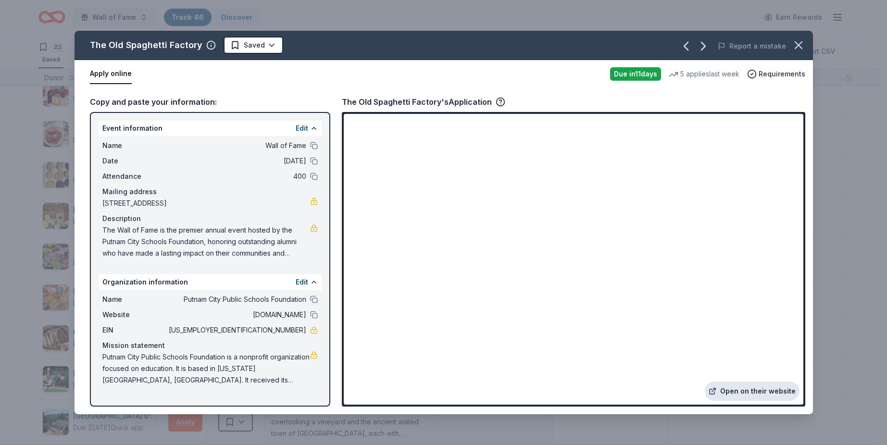
click at [728, 388] on link "Open on their website" at bounding box center [752, 391] width 95 height 19
click at [800, 49] on icon "button" at bounding box center [798, 44] width 13 height 13
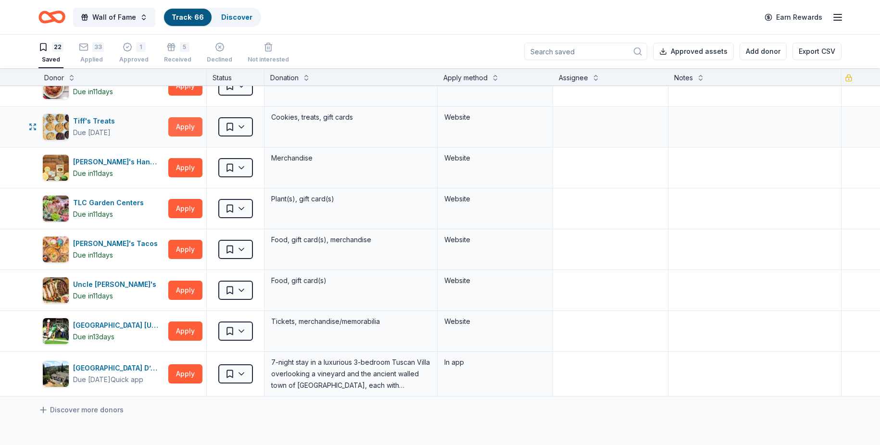
scroll to position [548, 0]
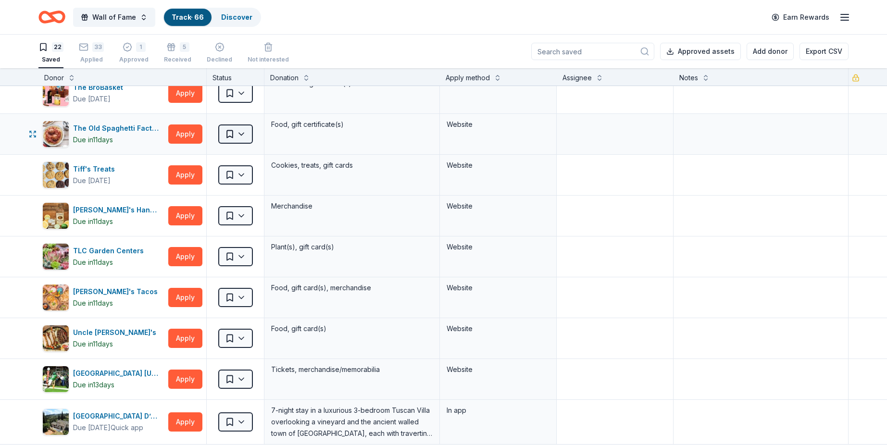
click at [247, 133] on html "Wall of Fame Track · 66 Discover Earn Rewards 22 Saved 33 Applied 1 Approved 5 …" at bounding box center [443, 222] width 887 height 445
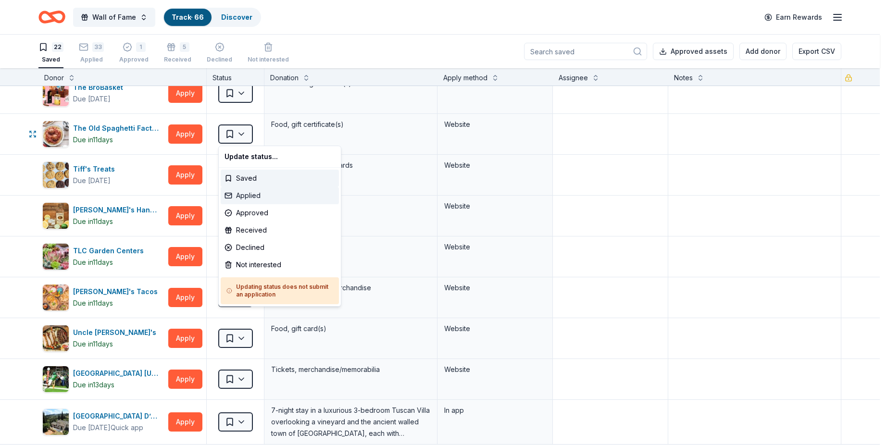
click at [252, 190] on div "Applied" at bounding box center [280, 195] width 118 height 17
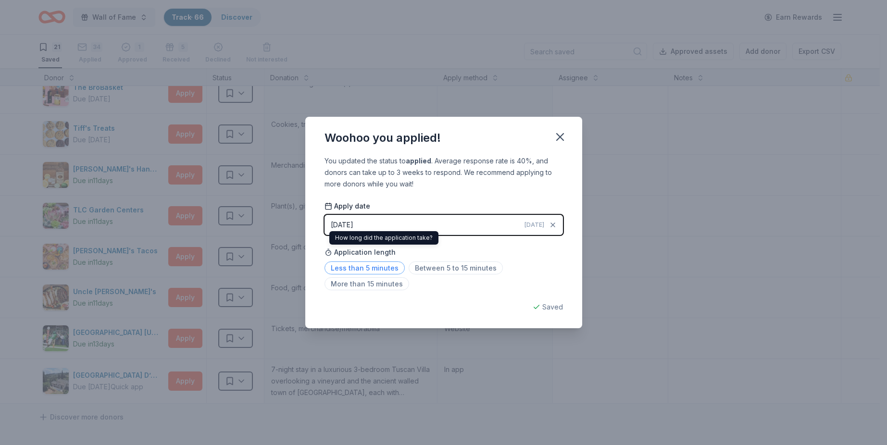
click at [378, 264] on span "Less than 5 minutes" at bounding box center [365, 268] width 80 height 13
click at [565, 135] on icon "button" at bounding box center [560, 136] width 13 height 13
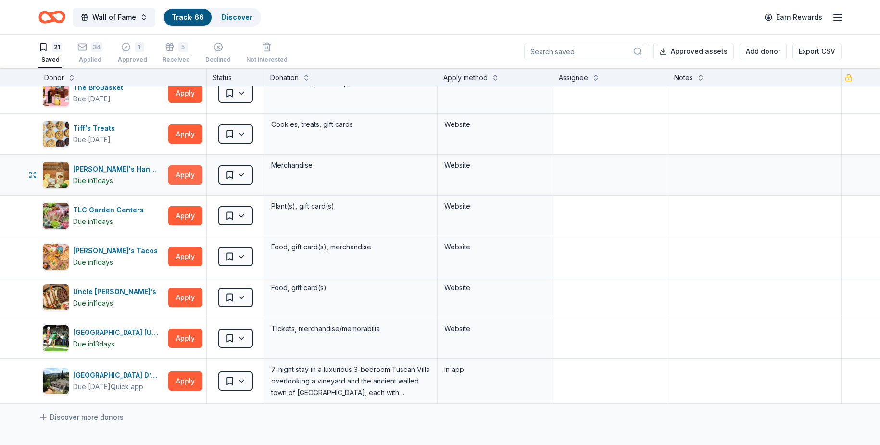
click at [196, 174] on button "Apply" at bounding box center [185, 174] width 34 height 19
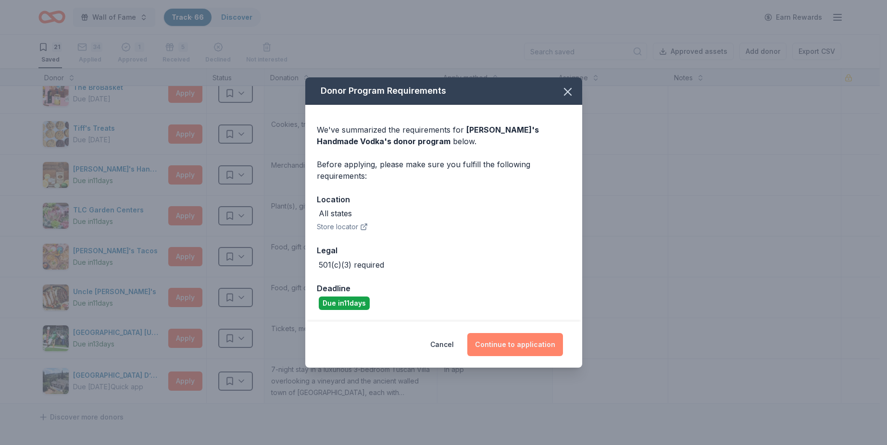
click at [535, 348] on button "Continue to application" at bounding box center [516, 344] width 96 height 23
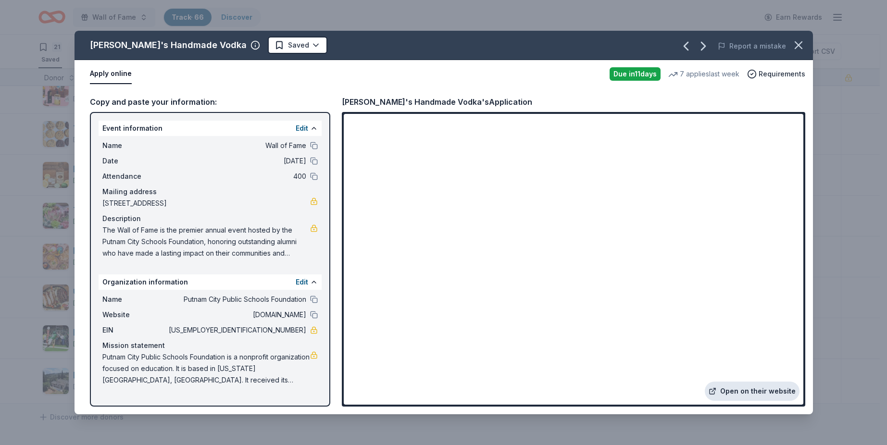
click at [741, 388] on link "Open on their website" at bounding box center [752, 391] width 95 height 19
click at [802, 48] on icon "button" at bounding box center [799, 45] width 7 height 7
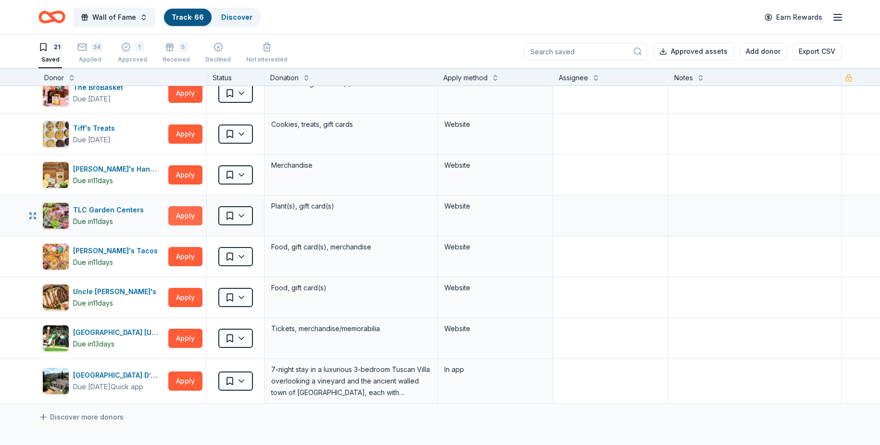
click at [197, 213] on button "Apply" at bounding box center [185, 215] width 34 height 19
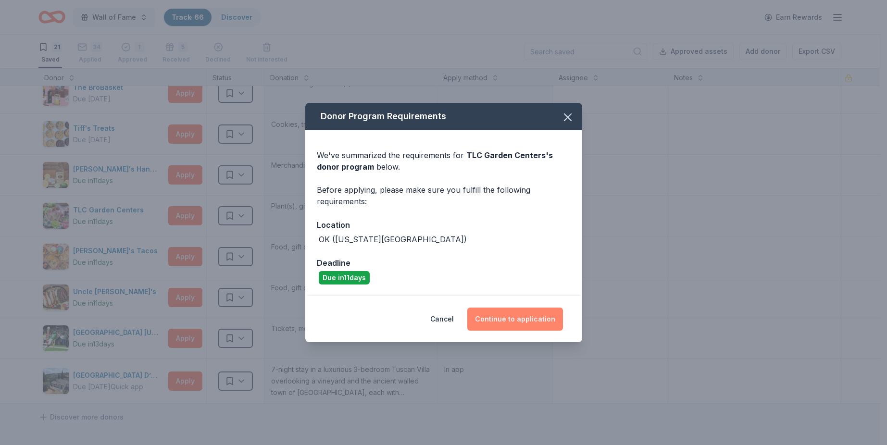
click at [495, 320] on button "Continue to application" at bounding box center [516, 319] width 96 height 23
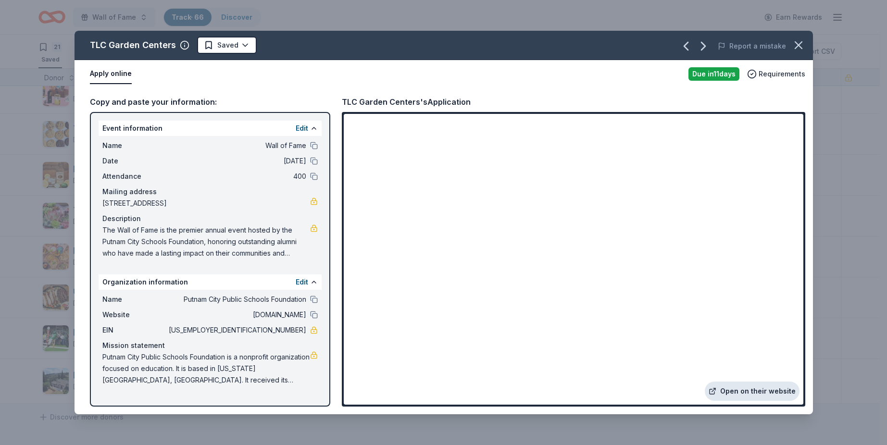
click at [744, 395] on link "Open on their website" at bounding box center [752, 391] width 95 height 19
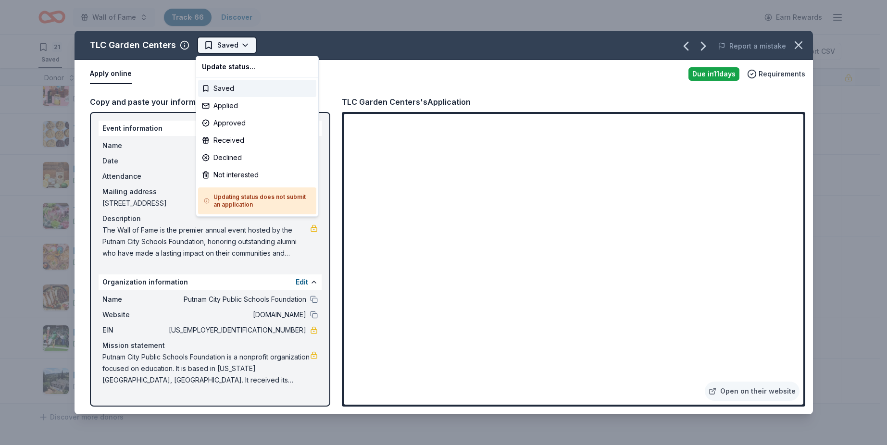
click at [239, 39] on html "Wall of Fame Track · 66 Discover Earn Rewards 21 Saved 34 Applied 1 Approved 5 …" at bounding box center [443, 222] width 887 height 445
click at [248, 102] on div "Applied" at bounding box center [257, 105] width 118 height 17
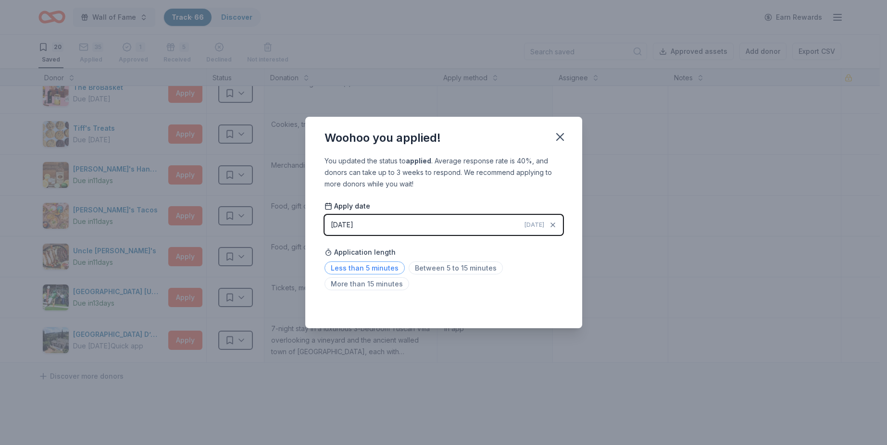
click at [396, 264] on span "Less than 5 minutes" at bounding box center [365, 268] width 80 height 13
click at [557, 140] on icon "button" at bounding box center [560, 137] width 7 height 7
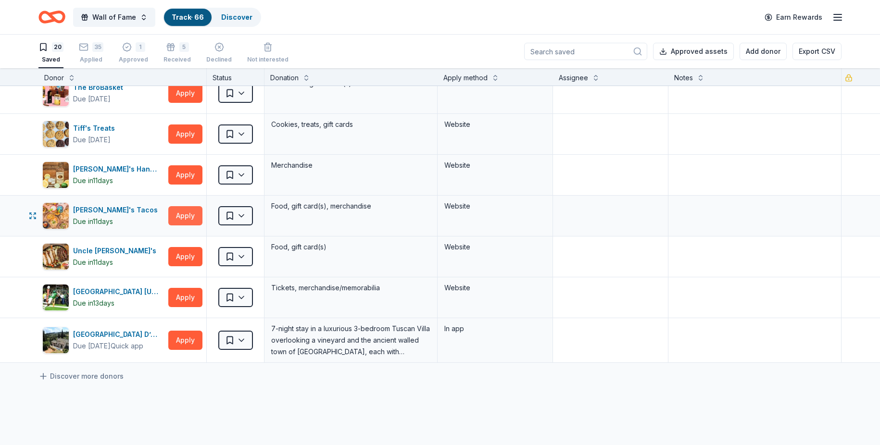
click at [197, 214] on button "Apply" at bounding box center [185, 215] width 34 height 19
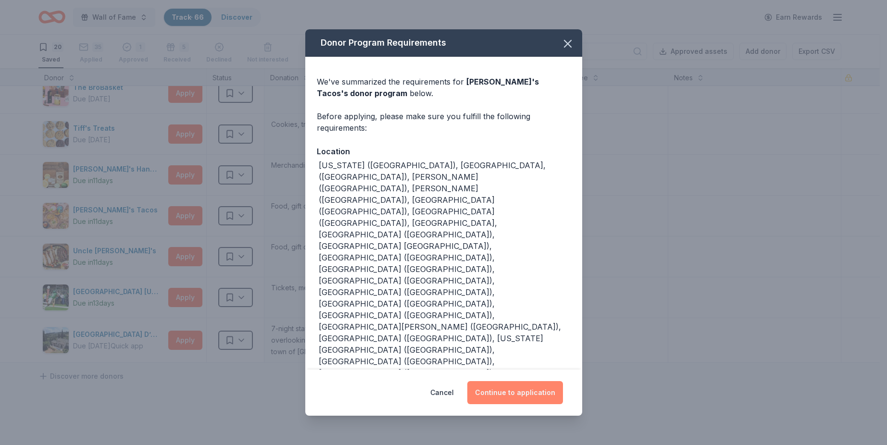
click at [558, 381] on button "Continue to application" at bounding box center [516, 392] width 96 height 23
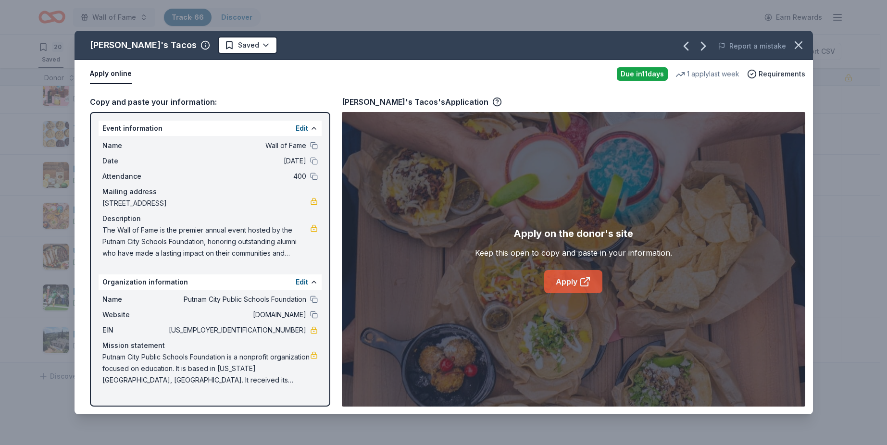
click at [593, 276] on link "Apply" at bounding box center [574, 281] width 58 height 23
click at [220, 51] on html "Wall of Fame Track · 66 Discover Earn Rewards 20 Saved 35 Applied 1 Approved 5 …" at bounding box center [443, 222] width 887 height 445
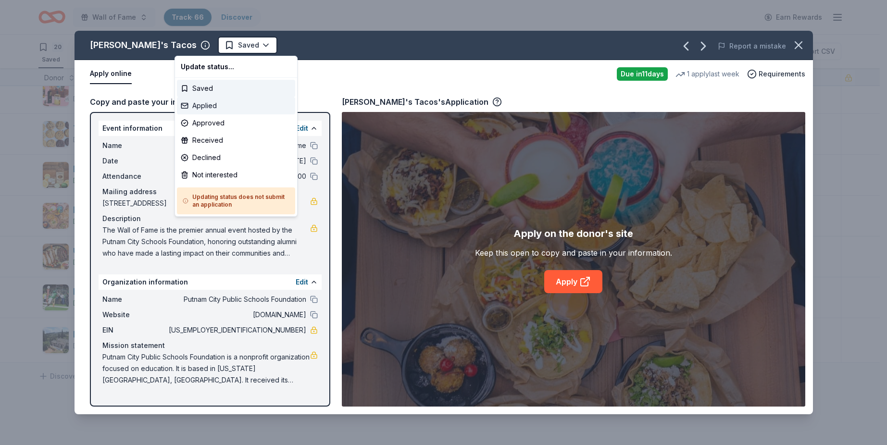
click at [217, 101] on div "Applied" at bounding box center [236, 105] width 118 height 17
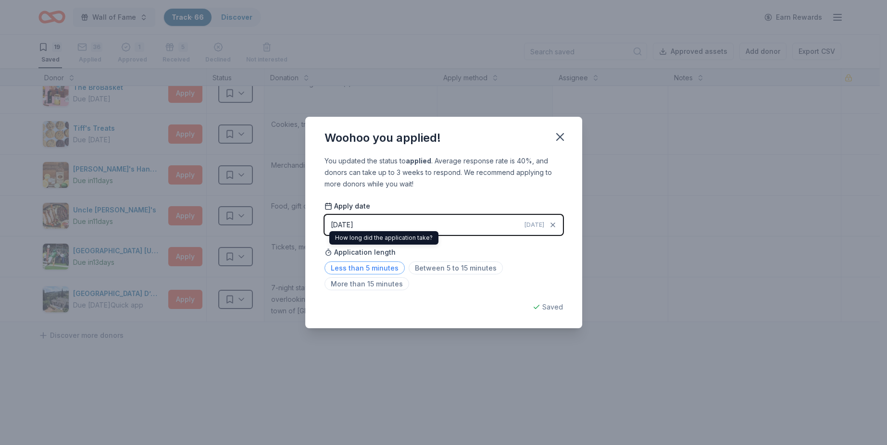
click at [378, 265] on span "Less than 5 minutes" at bounding box center [365, 268] width 80 height 13
click at [567, 134] on icon "button" at bounding box center [560, 136] width 13 height 13
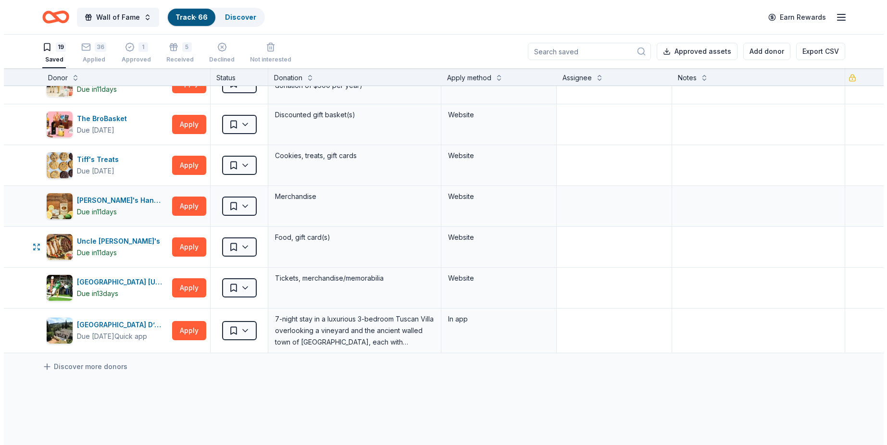
scroll to position [500, 0]
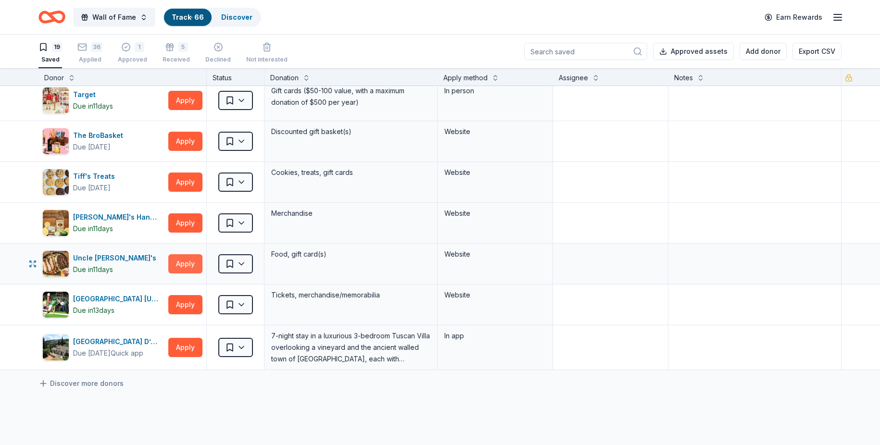
click at [194, 261] on button "Apply" at bounding box center [185, 263] width 34 height 19
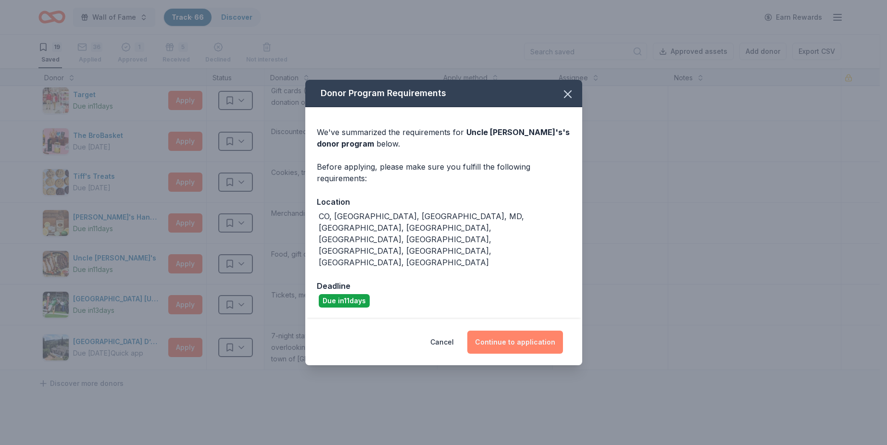
click at [502, 331] on button "Continue to application" at bounding box center [516, 342] width 96 height 23
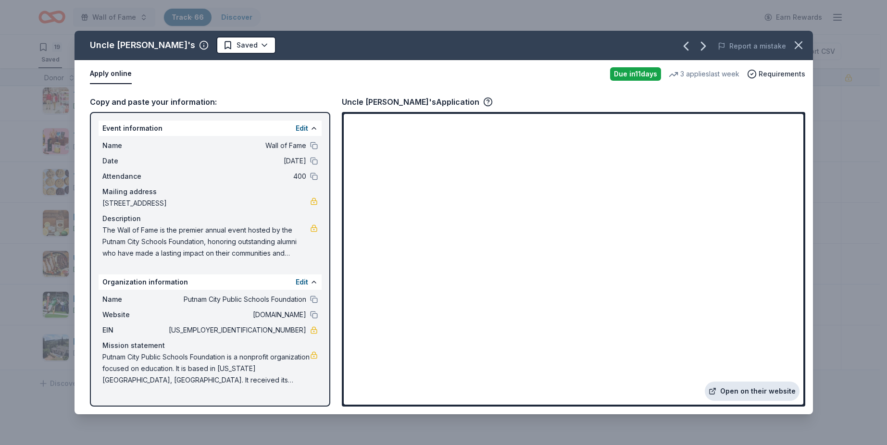
click at [753, 394] on link "Open on their website" at bounding box center [752, 391] width 95 height 19
click at [206, 49] on html "Wall of Fame Track · 66 Discover Earn Rewards 19 Saved 36 Applied 1 Approved 5 …" at bounding box center [443, 222] width 887 height 445
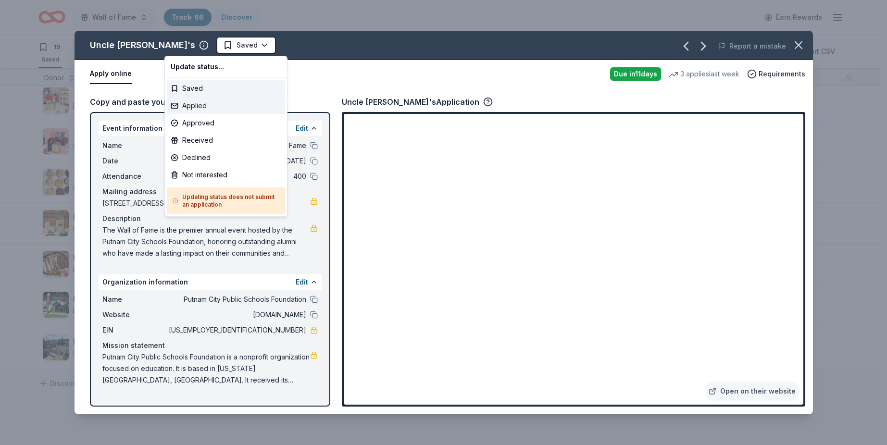
click at [211, 103] on div "Applied" at bounding box center [226, 105] width 118 height 17
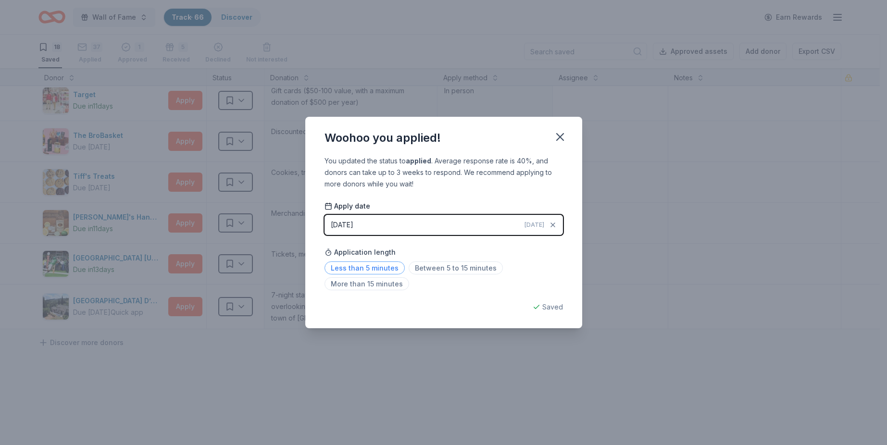
click at [390, 263] on span "Less than 5 minutes" at bounding box center [365, 268] width 80 height 13
click at [566, 139] on icon "button" at bounding box center [560, 136] width 13 height 13
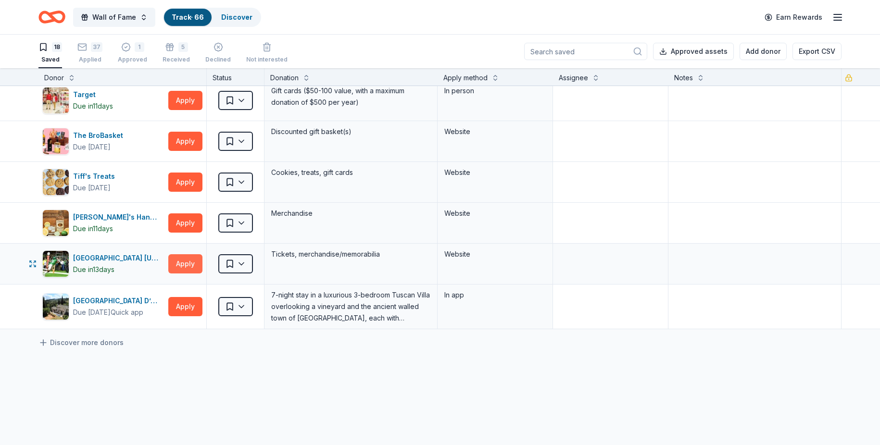
click at [196, 262] on button "Apply" at bounding box center [185, 263] width 34 height 19
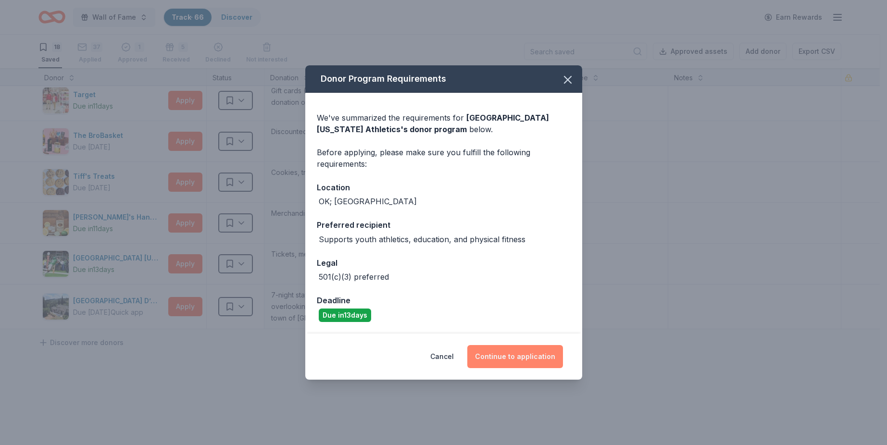
click at [479, 358] on button "Continue to application" at bounding box center [516, 356] width 96 height 23
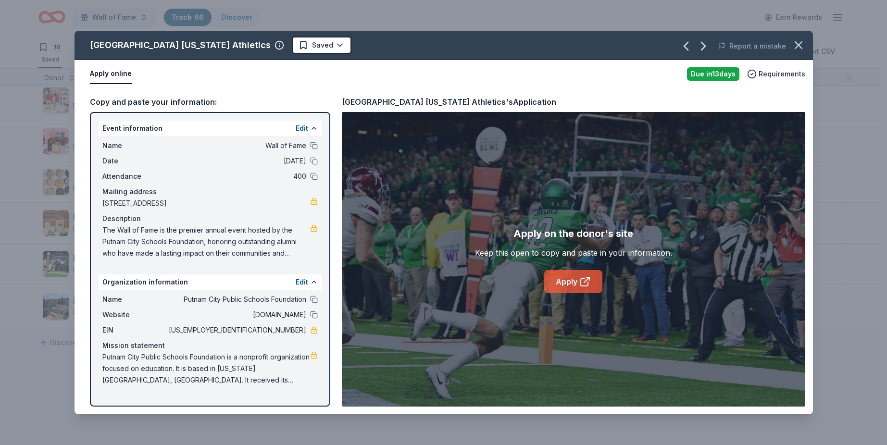
click at [570, 278] on link "Apply" at bounding box center [574, 281] width 58 height 23
click at [299, 279] on button "Edit" at bounding box center [302, 283] width 13 height 12
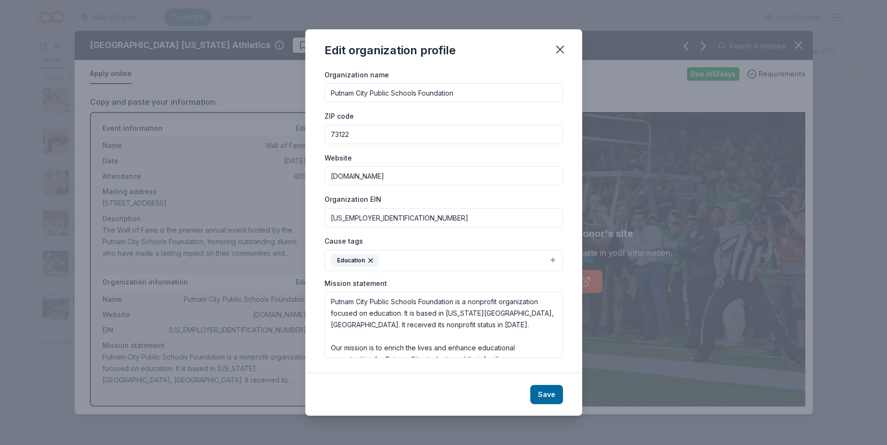
scroll to position [0, 0]
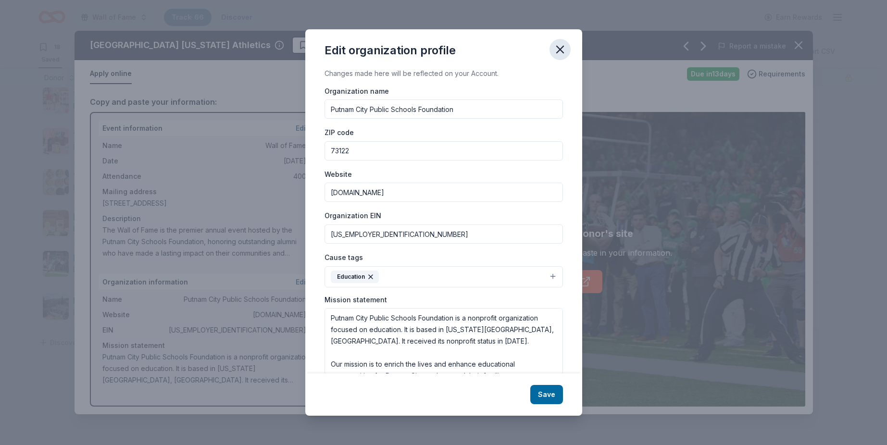
click at [566, 47] on icon "button" at bounding box center [560, 49] width 13 height 13
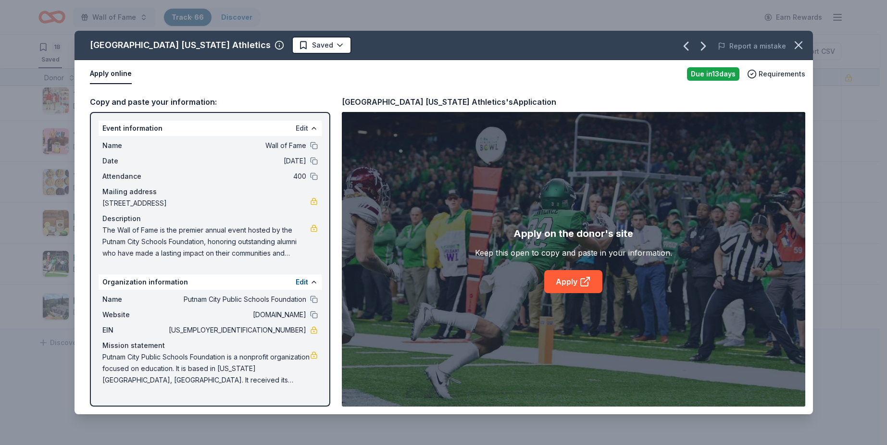
click at [297, 127] on button "Edit" at bounding box center [302, 129] width 13 height 12
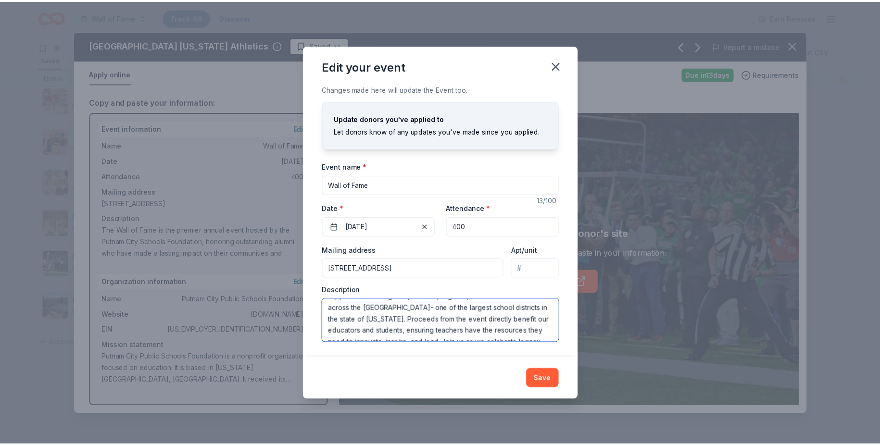
scroll to position [81, 0]
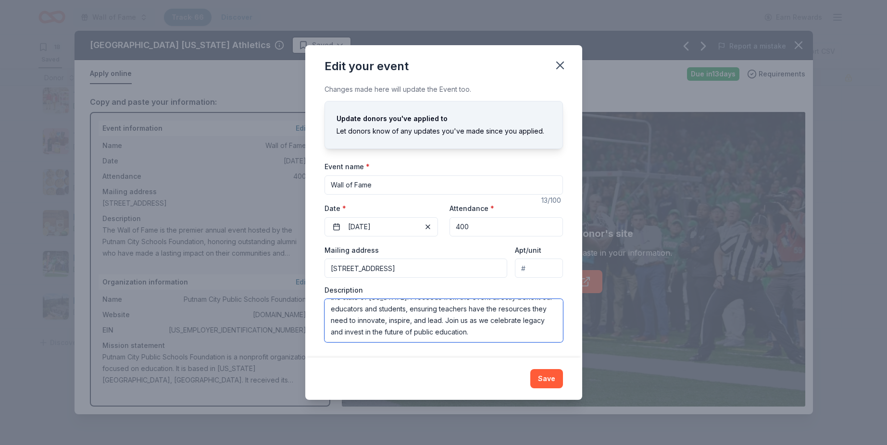
drag, startPoint x: 331, startPoint y: 305, endPoint x: 547, endPoint y: 332, distance: 218.1
click at [547, 332] on textarea "The Wall of Fame is the premier annual event hosted by the Putnam City Schools …" at bounding box center [444, 320] width 239 height 43
click at [544, 376] on button "Save" at bounding box center [547, 378] width 33 height 19
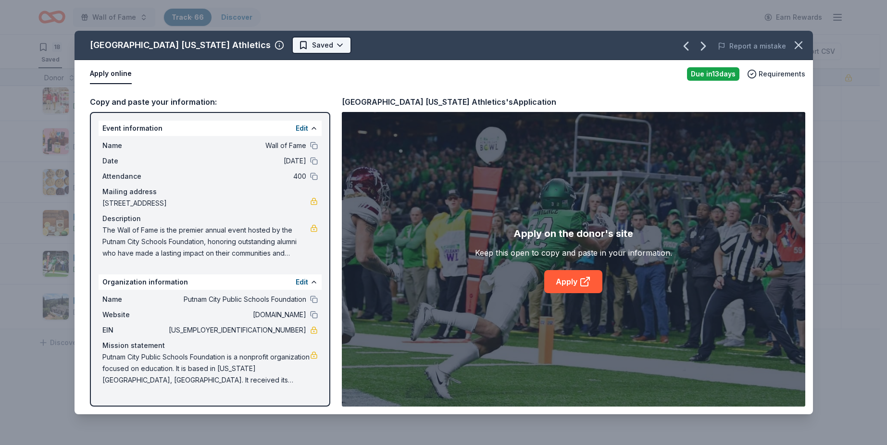
click at [311, 47] on html "Wall of Fame Track · 66 Discover Earn Rewards 18 Saved 37 Applied 1 Approved 5 …" at bounding box center [443, 222] width 887 height 445
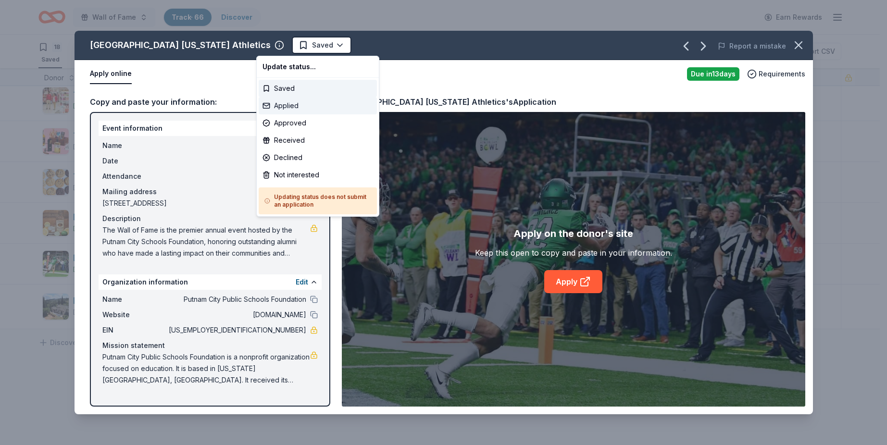
click at [303, 102] on div "Applied" at bounding box center [318, 105] width 118 height 17
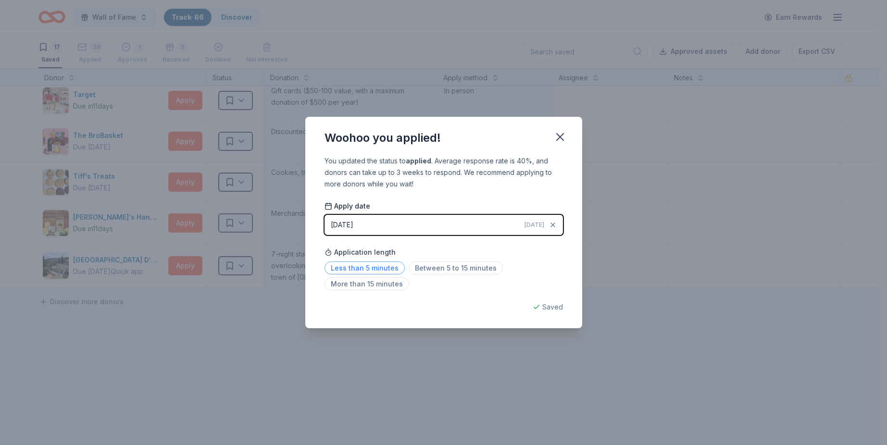
click at [374, 266] on span "Less than 5 minutes" at bounding box center [365, 268] width 80 height 13
click at [558, 130] on button "button" at bounding box center [560, 137] width 21 height 21
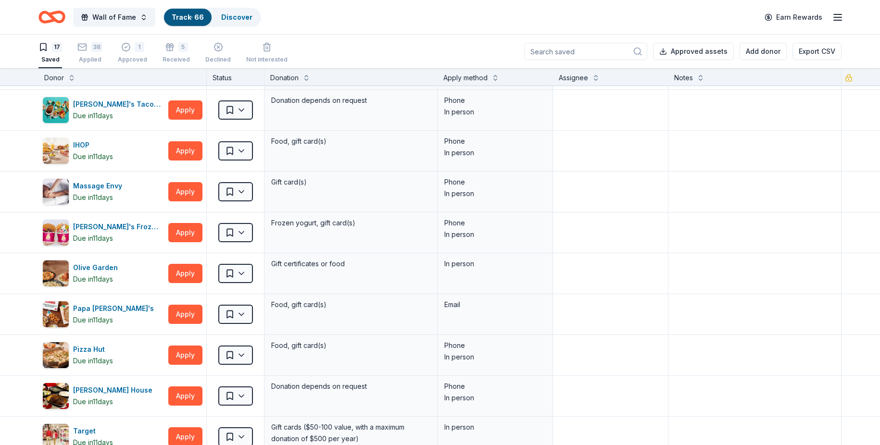
scroll to position [0, 0]
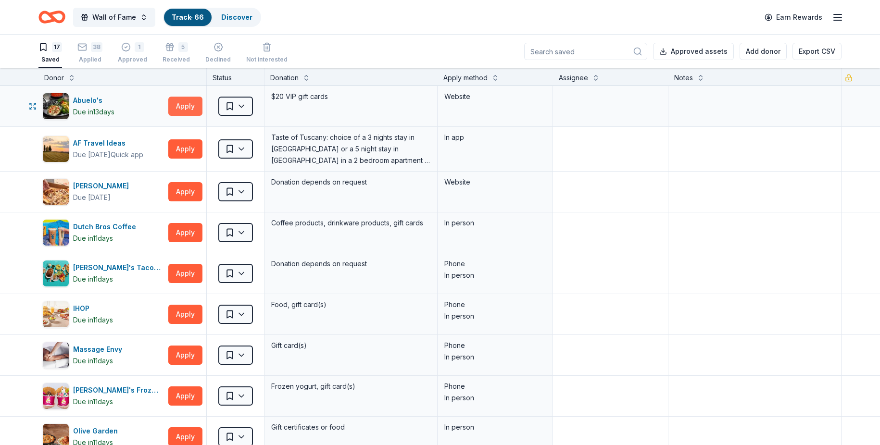
click at [180, 108] on button "Apply" at bounding box center [185, 106] width 34 height 19
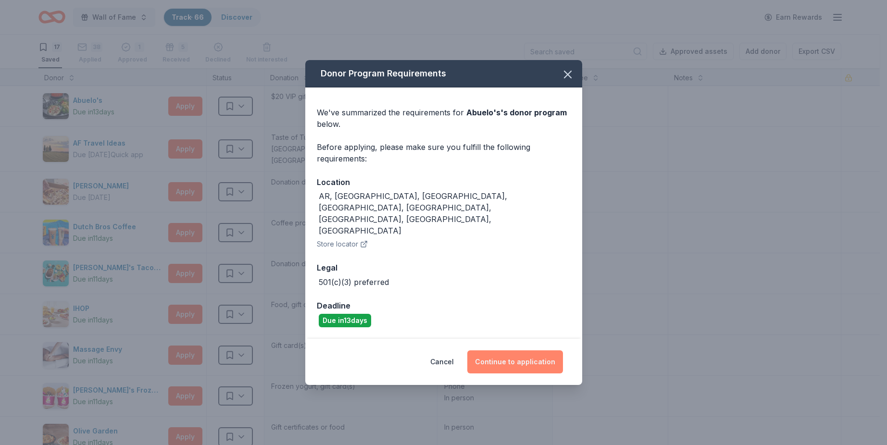
click at [487, 351] on button "Continue to application" at bounding box center [516, 362] width 96 height 23
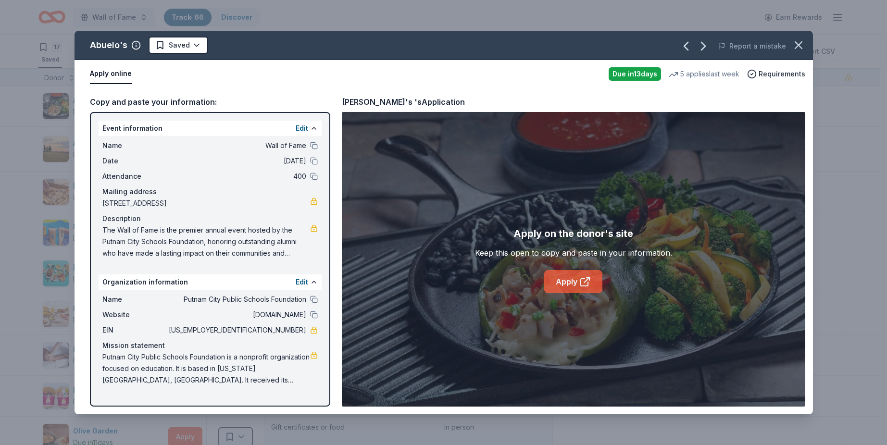
click at [582, 281] on icon at bounding box center [584, 282] width 7 height 7
click at [180, 52] on html "Wall of Fame Track · 66 Discover Earn Rewards 17 Saved 38 Applied 1 Approved 5 …" at bounding box center [443, 222] width 887 height 445
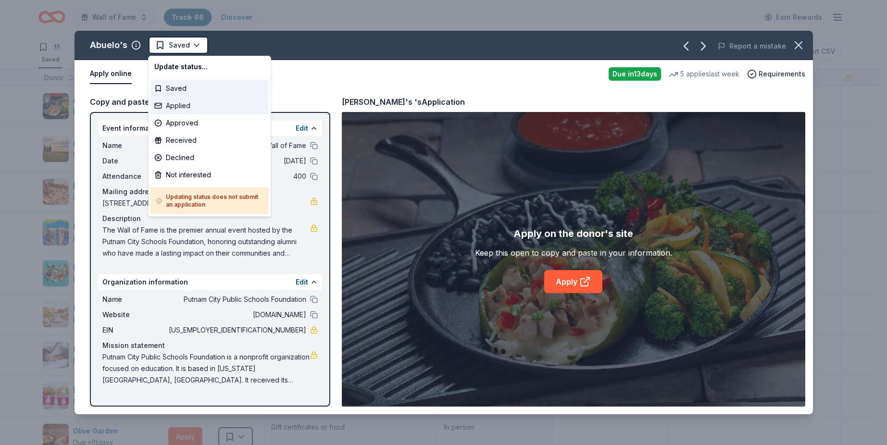
click at [196, 101] on div "Applied" at bounding box center [210, 105] width 118 height 17
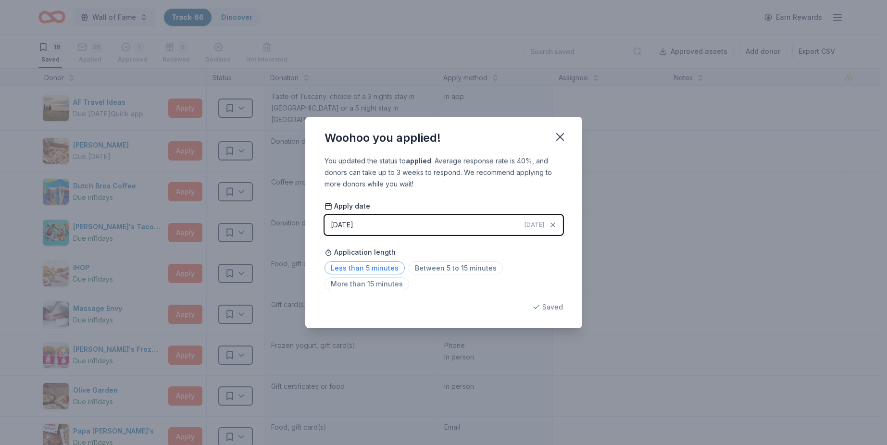
click at [379, 266] on span "Less than 5 minutes" at bounding box center [365, 268] width 80 height 13
click at [563, 135] on icon "button" at bounding box center [560, 136] width 13 height 13
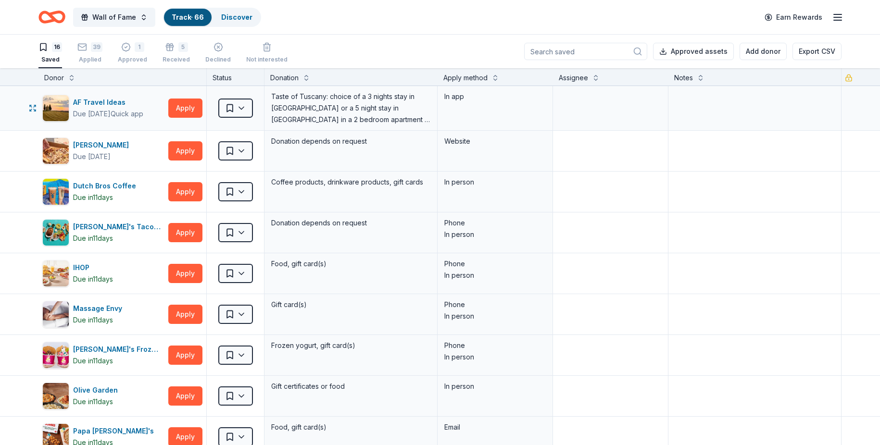
click at [183, 119] on div "AF Travel Ideas Due [DATE] Quick app Apply" at bounding box center [122, 108] width 168 height 44
click at [185, 114] on button "Apply" at bounding box center [185, 108] width 34 height 19
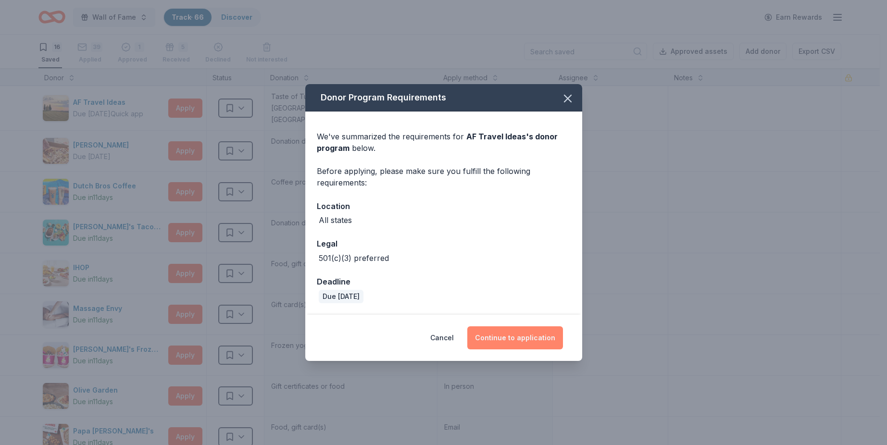
click at [512, 340] on button "Continue to application" at bounding box center [516, 338] width 96 height 23
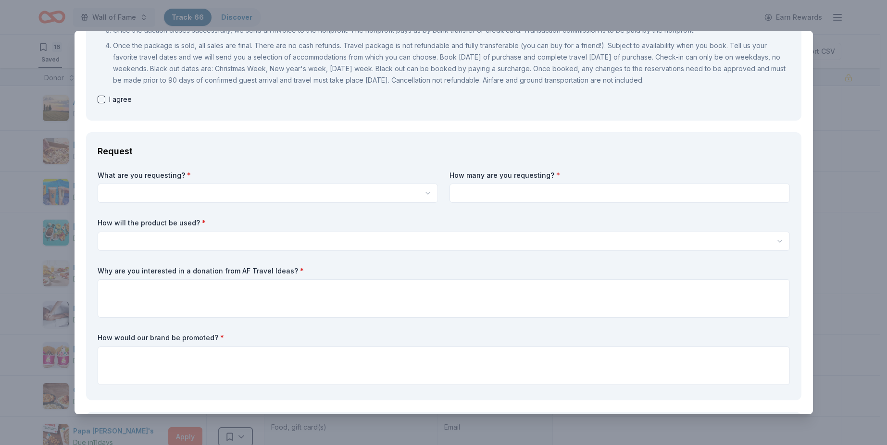
scroll to position [192, 0]
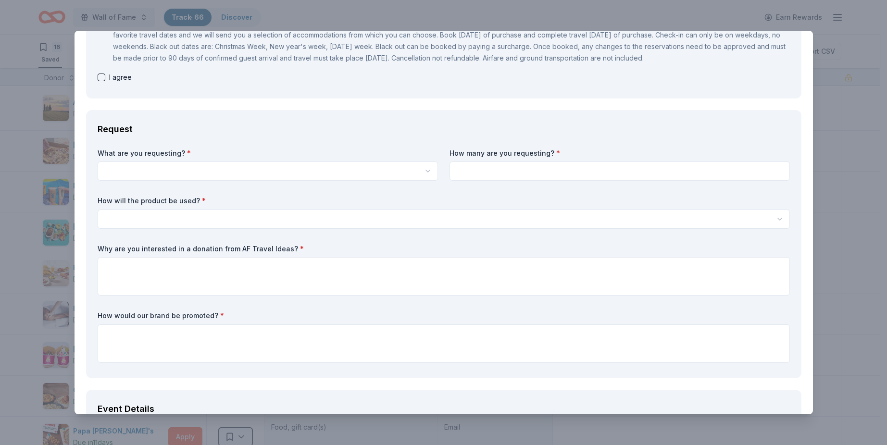
click at [406, 173] on html "Wall of Fame Track · 66 Discover Earn Rewards 16 Saved 39 Applied 1 Approved 5 …" at bounding box center [443, 222] width 887 height 445
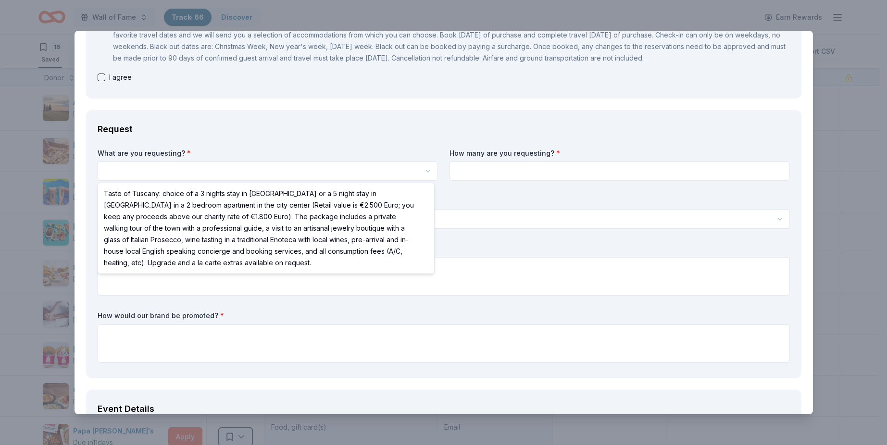
select select "Taste of Tuscany: choice of a 3 nights stay in [GEOGRAPHIC_DATA] or a 5 night s…"
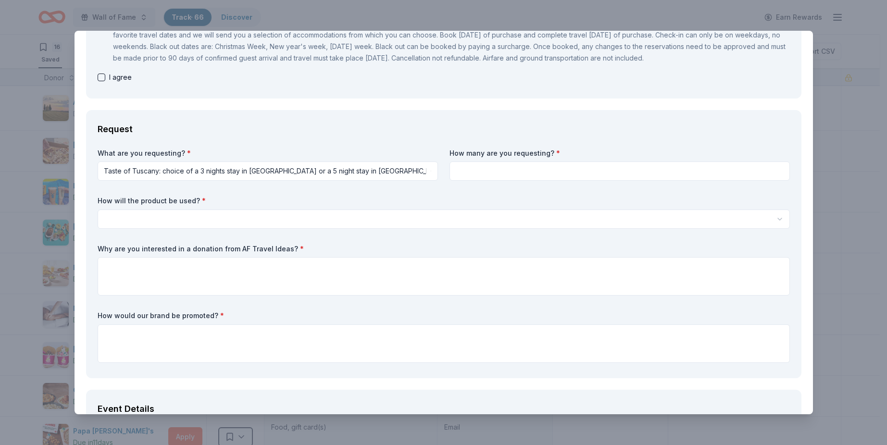
click at [547, 170] on input at bounding box center [620, 171] width 341 height 19
type input "1"
click at [372, 219] on html "Wall of Fame Track · 66 Discover Earn Rewards 16 Saved 39 Applied 1 Approved 5 …" at bounding box center [443, 222] width 887 height 445
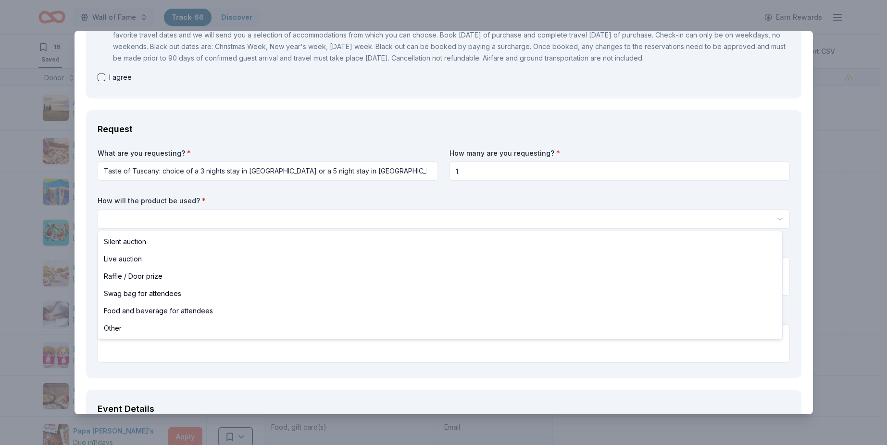
select select "liveAuction"
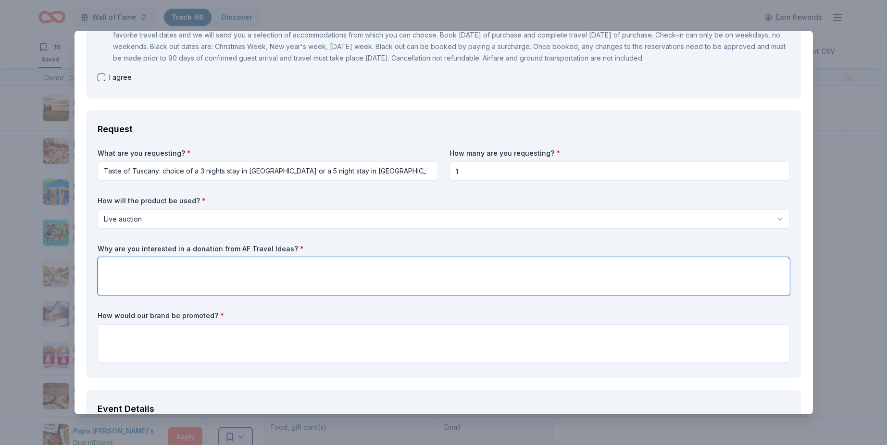
click at [188, 263] on textarea at bounding box center [444, 276] width 693 height 38
paste textarea "My name is [PERSON_NAME], and I am the Development & Communications Coordinator…"
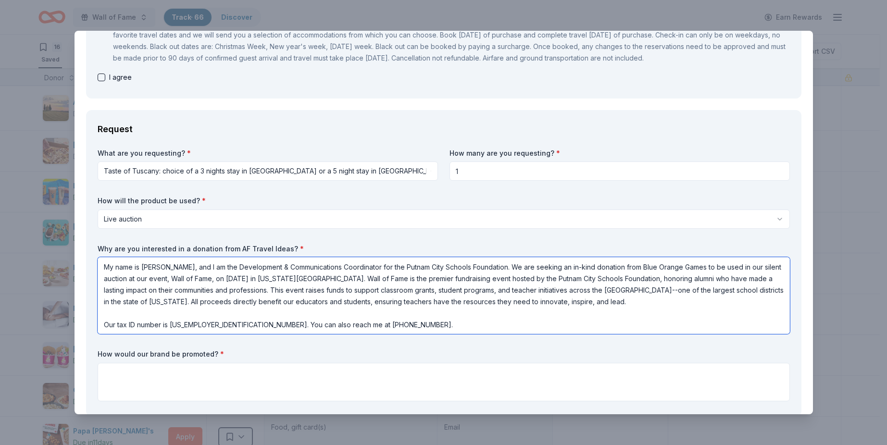
drag, startPoint x: 639, startPoint y: 268, endPoint x: 702, endPoint y: 270, distance: 62.6
click at [702, 270] on textarea "My name is [PERSON_NAME], and I am the Development & Communications Coordinator…" at bounding box center [444, 295] width 693 height 77
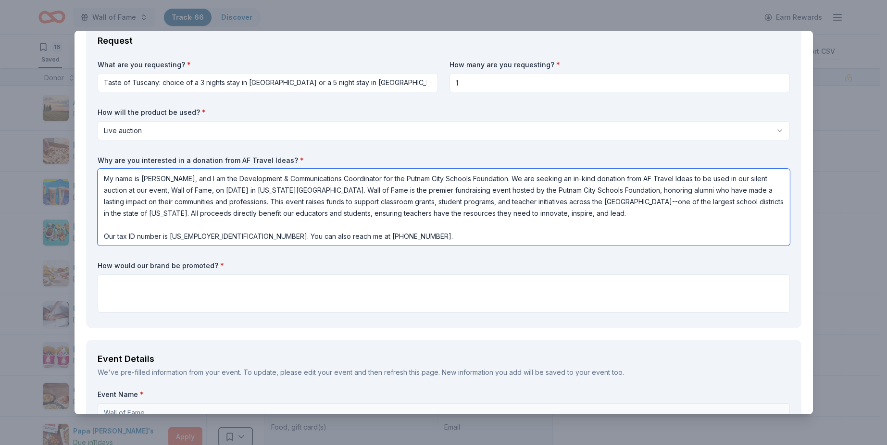
scroll to position [289, 0]
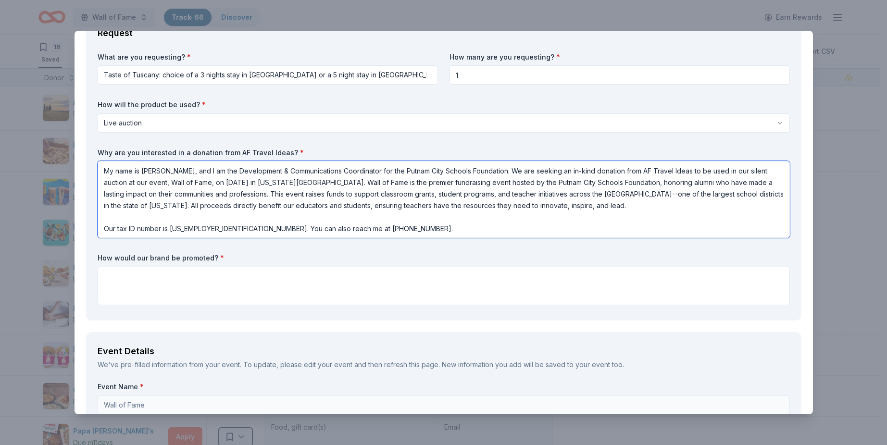
type textarea "My name is [PERSON_NAME], and I am the Development & Communications Coordinator…"
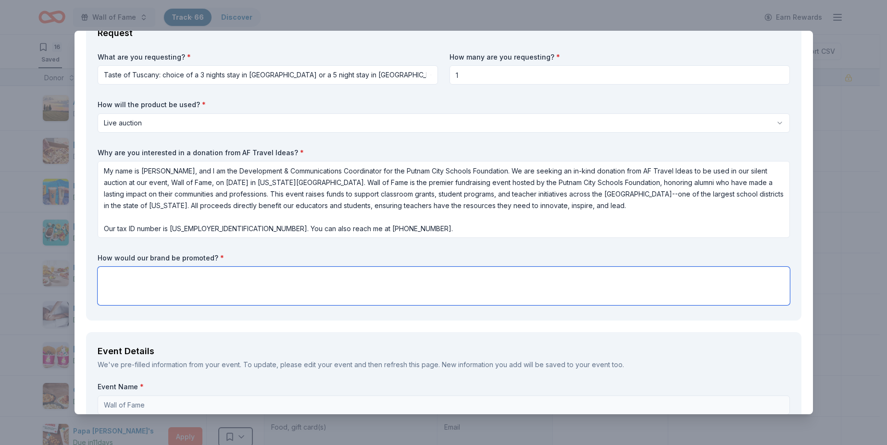
click at [236, 283] on textarea at bounding box center [444, 286] width 693 height 38
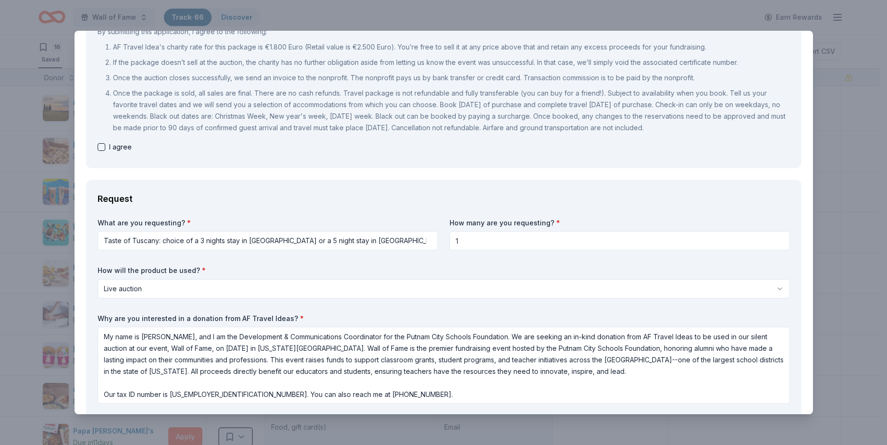
scroll to position [113, 0]
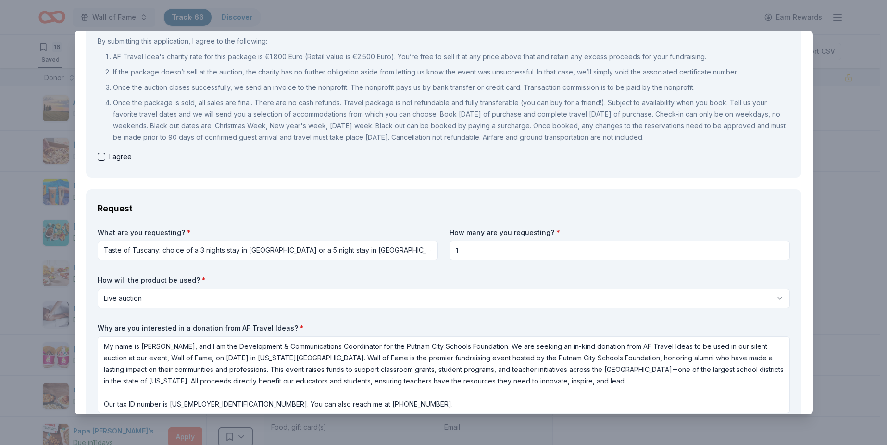
type textarea "You will be recognized as an in-kind sponsor with logo and brand recognition on…"
click at [106, 158] on div "I agree" at bounding box center [444, 157] width 693 height 12
click at [103, 156] on button "button" at bounding box center [102, 157] width 8 height 8
checkbox input "true"
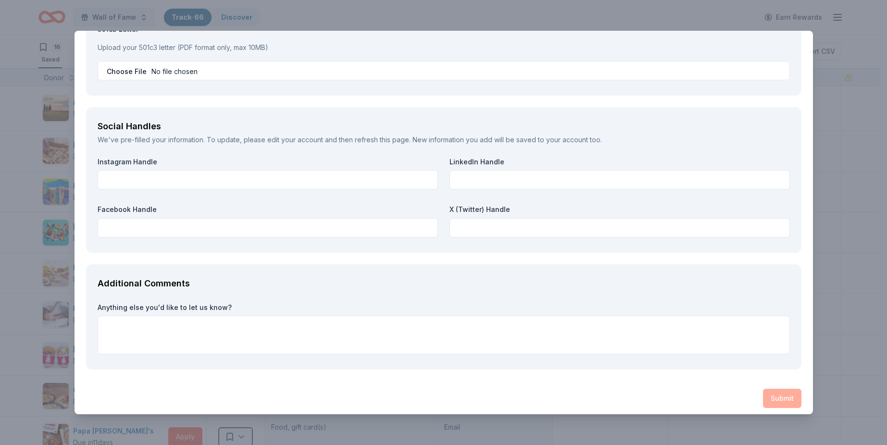
scroll to position [1316, 0]
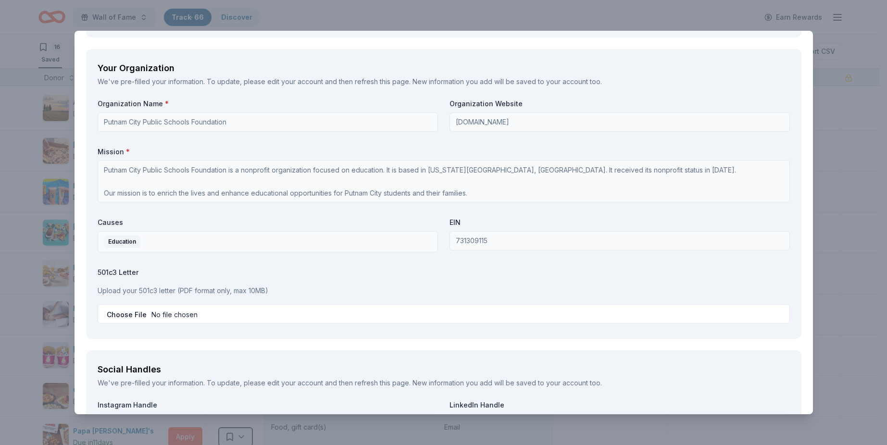
scroll to position [1027, 0]
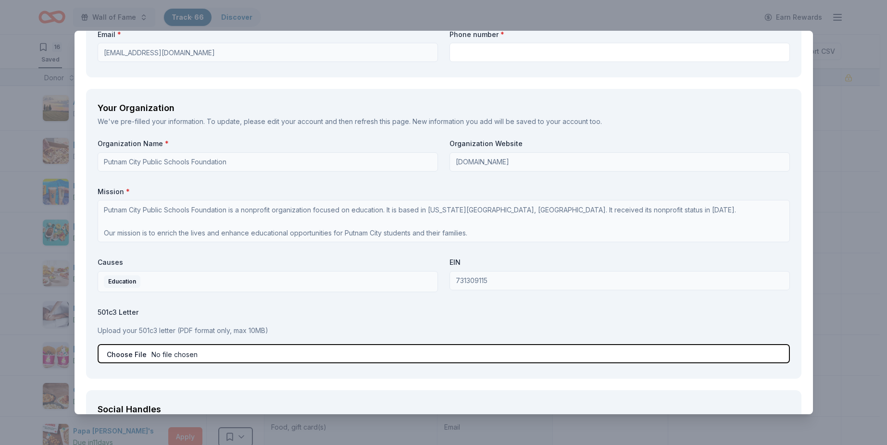
click at [237, 347] on input "file" at bounding box center [444, 353] width 693 height 19
type input "C:\fakepath\OK Sales Tax Exempt Certificate.pdf"
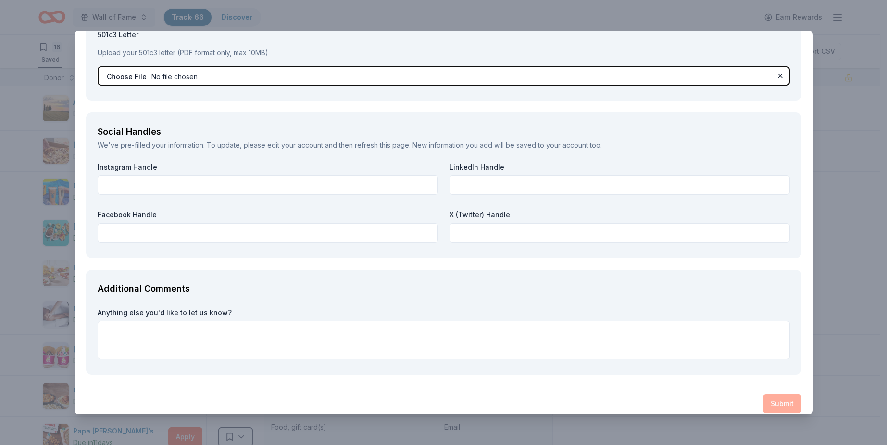
scroll to position [1316, 0]
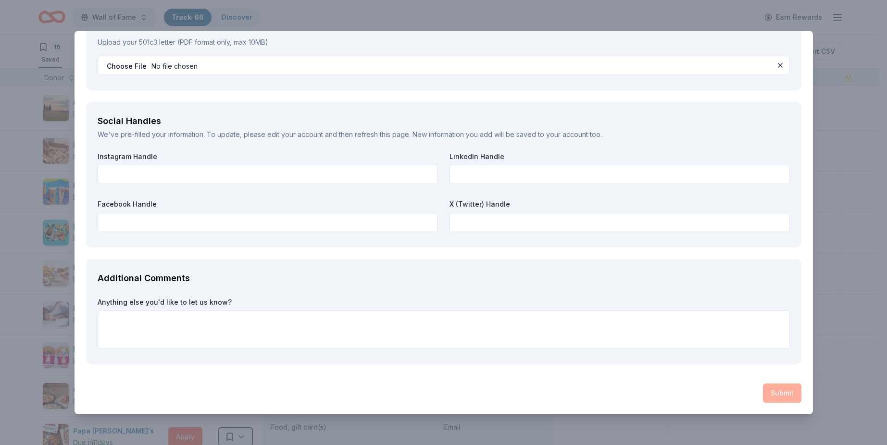
click at [768, 388] on div "Submit" at bounding box center [444, 393] width 716 height 19
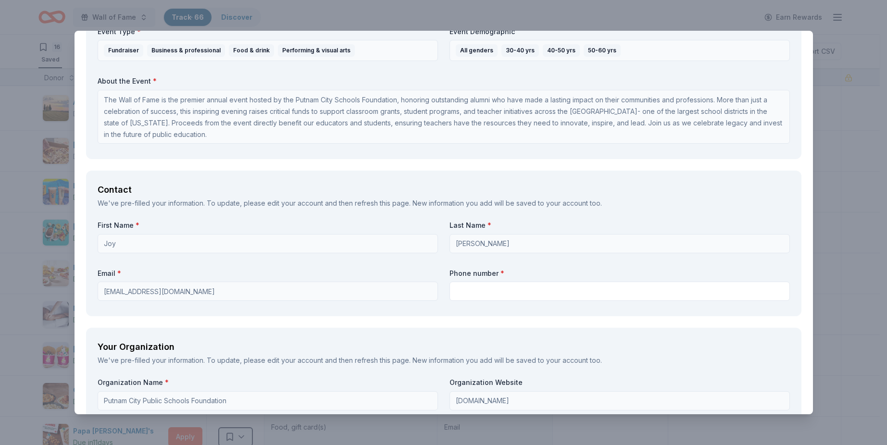
scroll to position [786, 0]
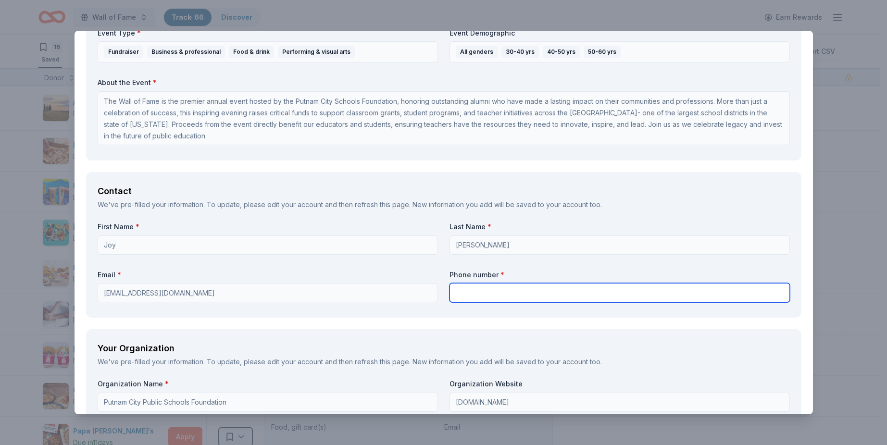
click at [475, 290] on input "text" at bounding box center [620, 292] width 341 height 19
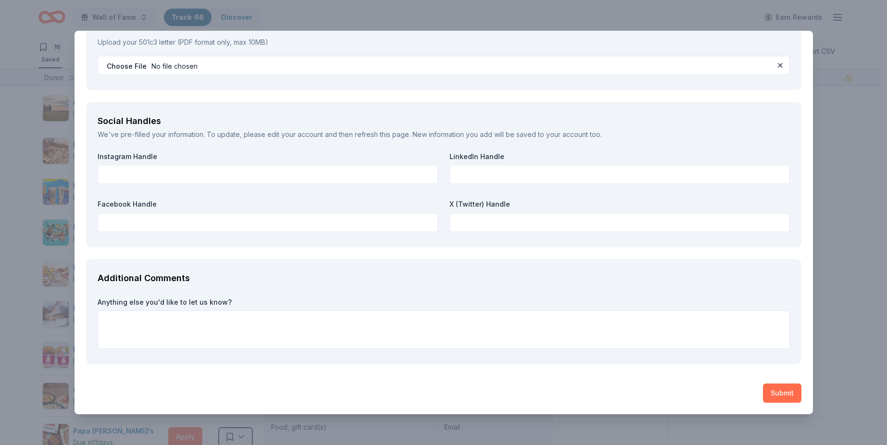
type input "4054955200 x1205"
click at [769, 398] on button "Submit" at bounding box center [782, 393] width 38 height 19
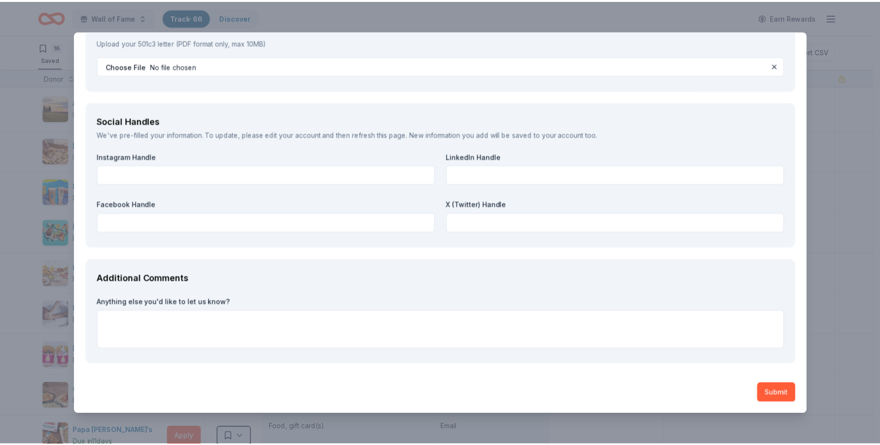
scroll to position [1329, 0]
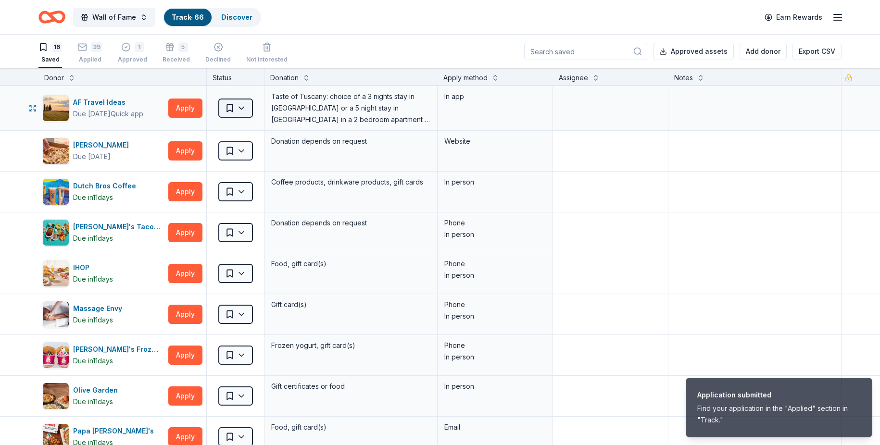
click at [250, 107] on html "Application submitted Find your application in the "Applied" section in "Track.…" at bounding box center [440, 222] width 880 height 445
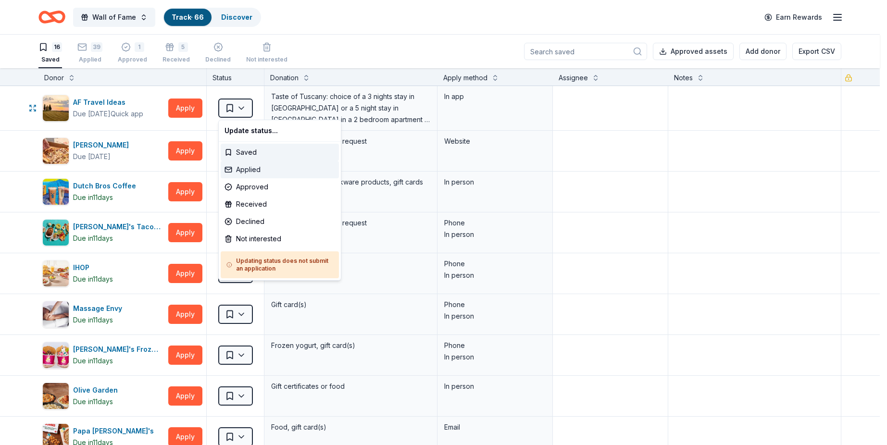
click at [263, 163] on div "Applied" at bounding box center [280, 169] width 118 height 17
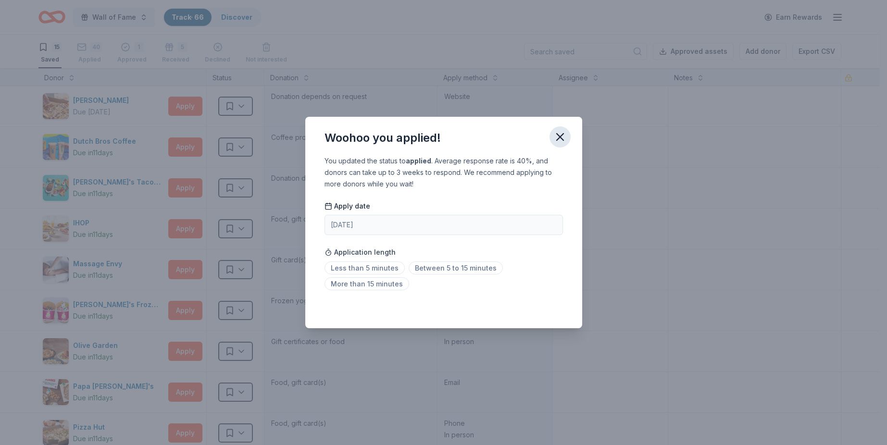
click at [554, 131] on icon "button" at bounding box center [560, 136] width 13 height 13
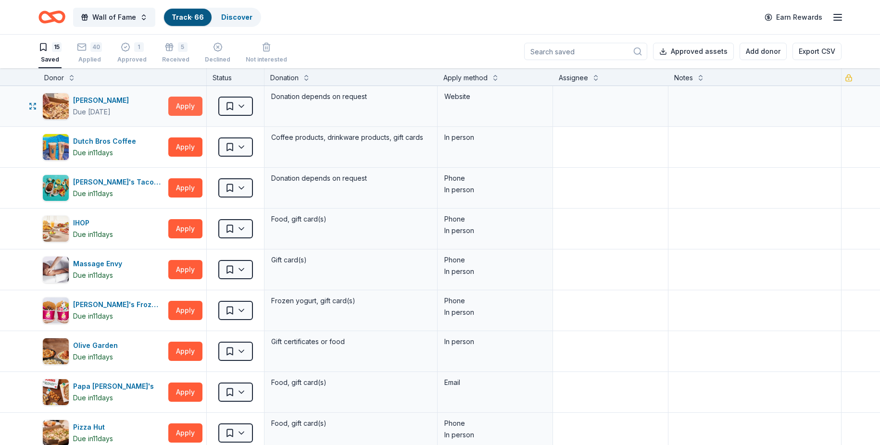
click at [185, 107] on button "Apply" at bounding box center [185, 106] width 34 height 19
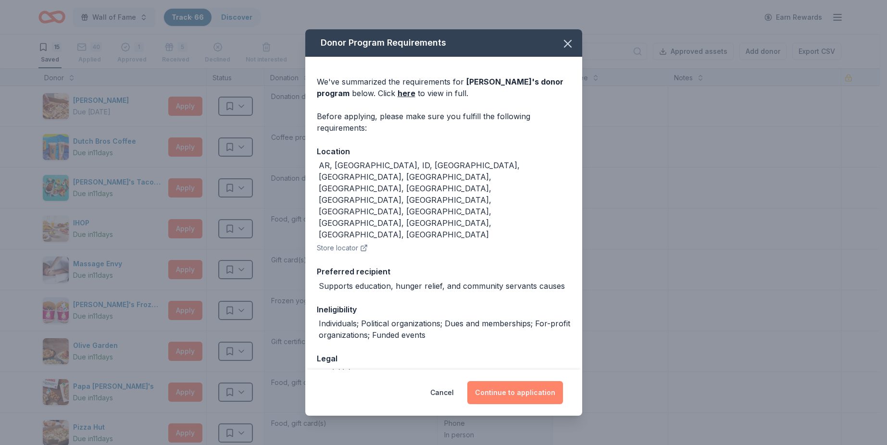
click at [560, 381] on button "Continue to application" at bounding box center [516, 392] width 96 height 23
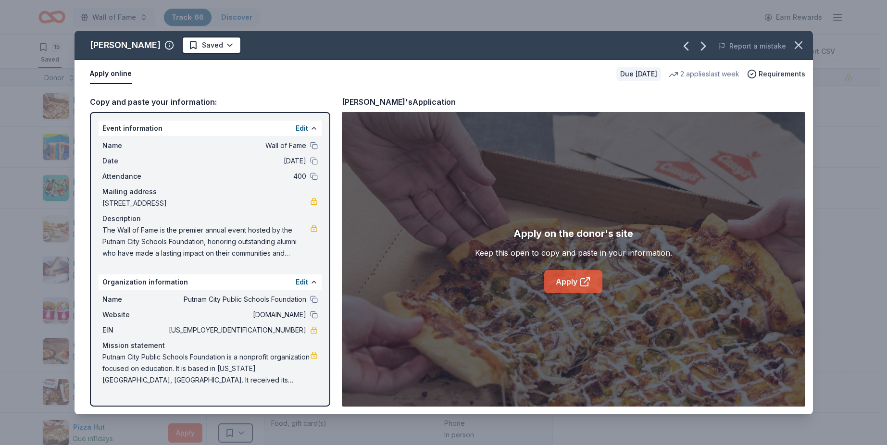
click at [597, 278] on link "Apply" at bounding box center [574, 281] width 58 height 23
click at [800, 38] on button "button" at bounding box center [798, 45] width 21 height 21
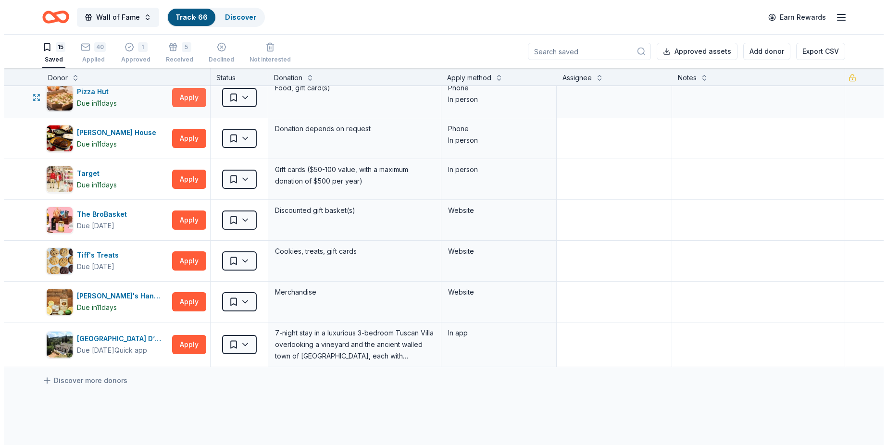
scroll to position [337, 0]
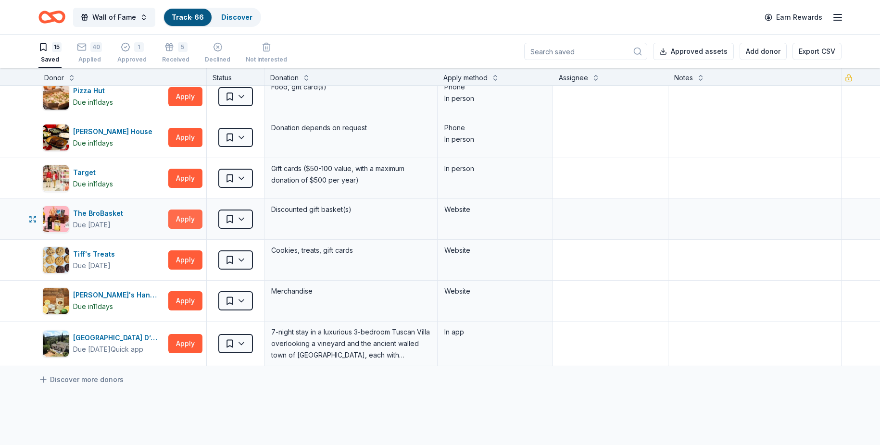
click at [184, 219] on button "Apply" at bounding box center [185, 219] width 34 height 19
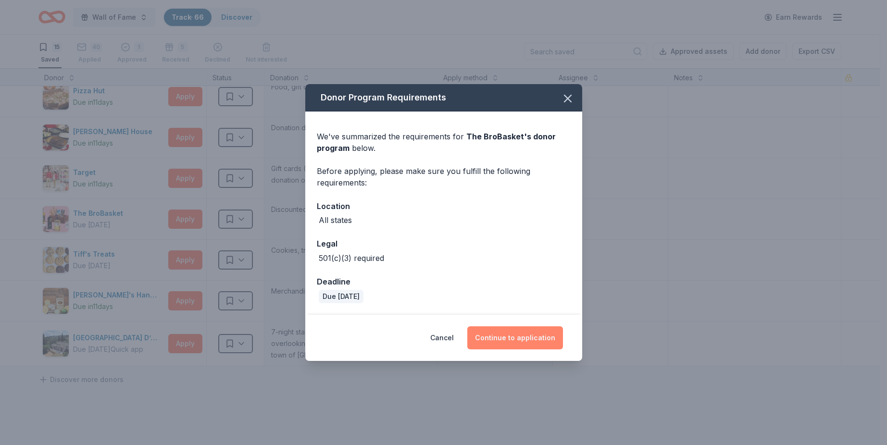
click at [481, 330] on button "Continue to application" at bounding box center [516, 338] width 96 height 23
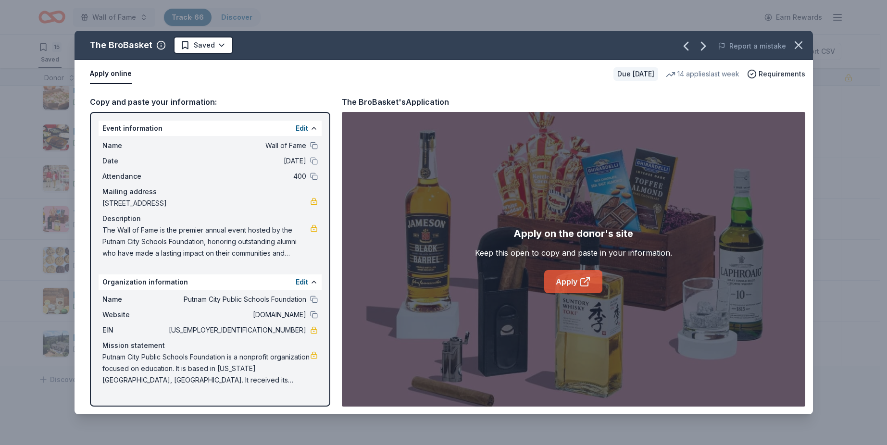
click at [587, 278] on icon at bounding box center [588, 279] width 3 height 3
click at [798, 38] on button "button" at bounding box center [798, 45] width 21 height 21
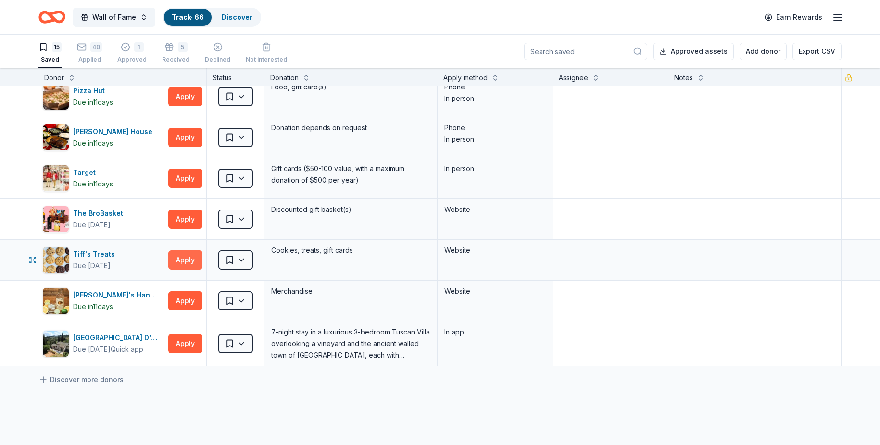
click at [191, 259] on button "Apply" at bounding box center [185, 260] width 34 height 19
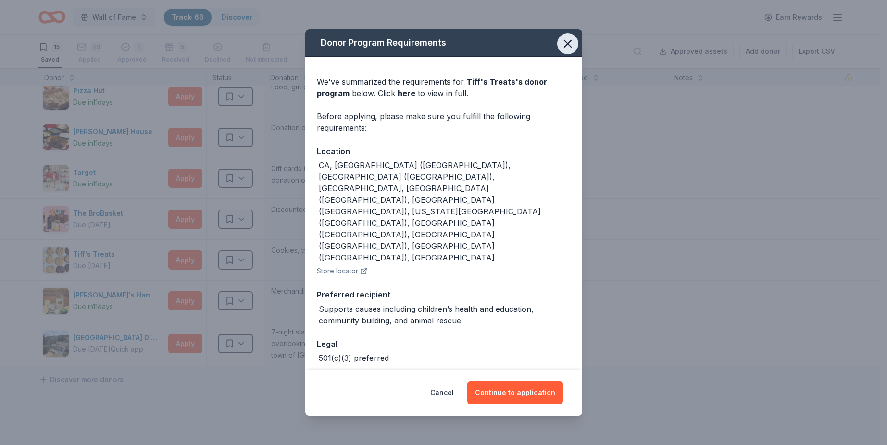
click at [563, 51] on icon "button" at bounding box center [567, 43] width 13 height 13
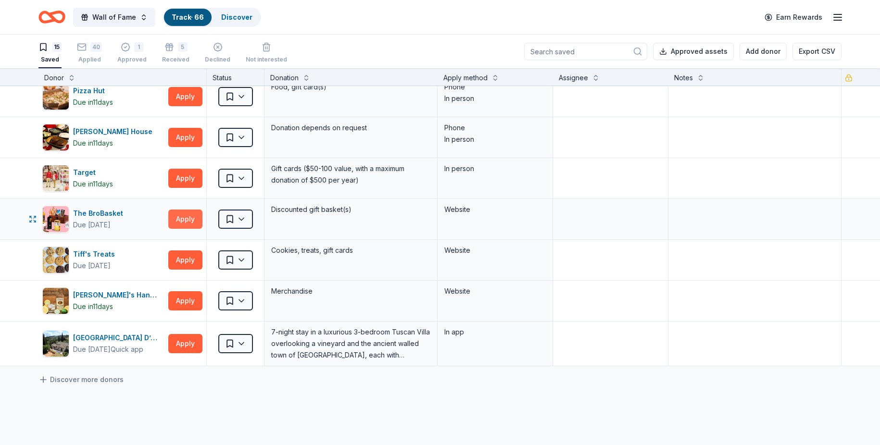
click at [177, 220] on button "Apply" at bounding box center [185, 219] width 34 height 19
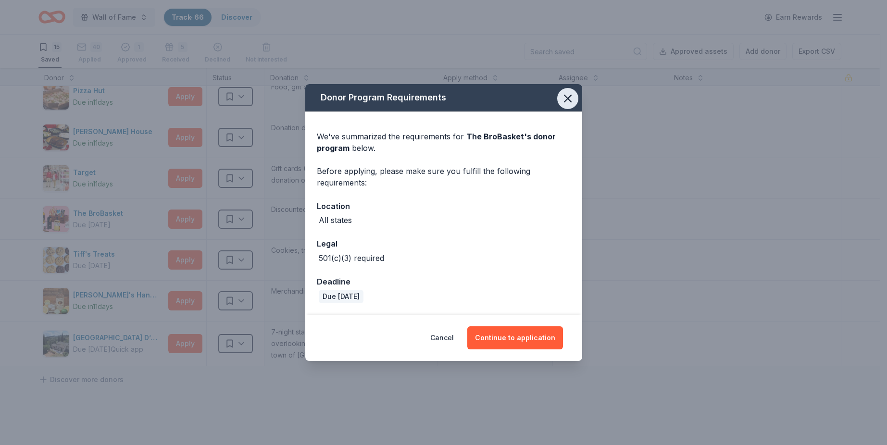
click at [572, 94] on icon "button" at bounding box center [567, 98] width 13 height 13
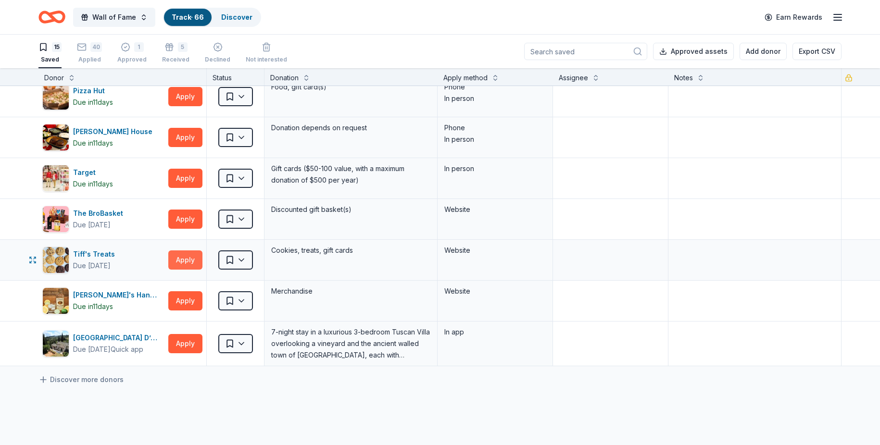
click at [190, 260] on button "Apply" at bounding box center [185, 260] width 34 height 19
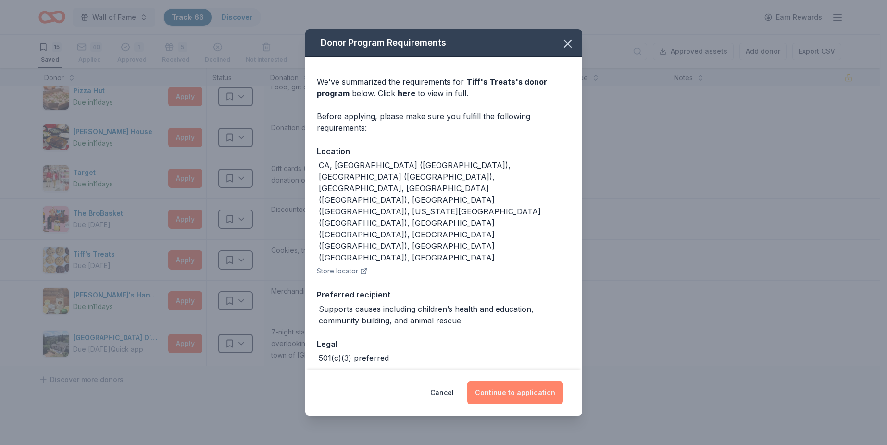
click at [509, 381] on button "Continue to application" at bounding box center [516, 392] width 96 height 23
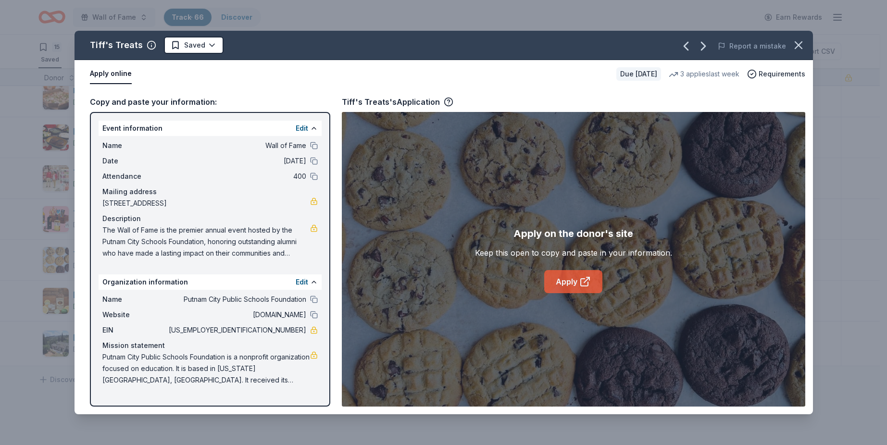
click at [569, 274] on link "Apply" at bounding box center [574, 281] width 58 height 23
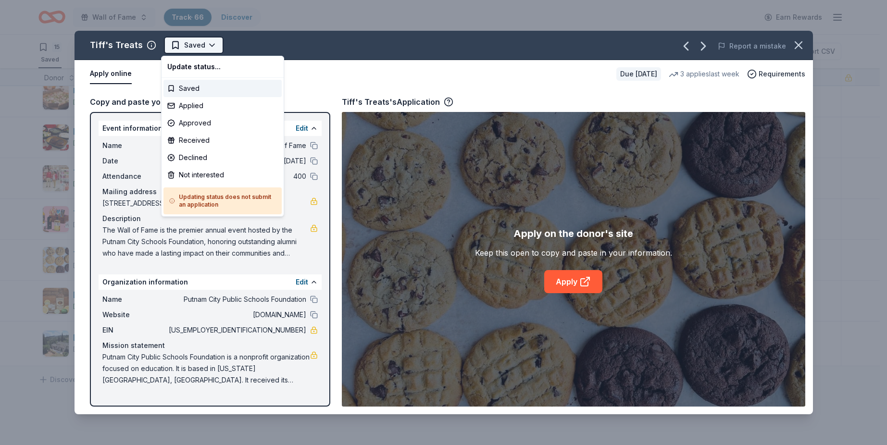
click at [195, 43] on html "Wall of Fame Track · 66 Discover Earn Rewards 15 Saved 40 Applied 1 Approved 5 …" at bounding box center [443, 222] width 887 height 445
click at [206, 101] on div "Applied" at bounding box center [223, 105] width 118 height 17
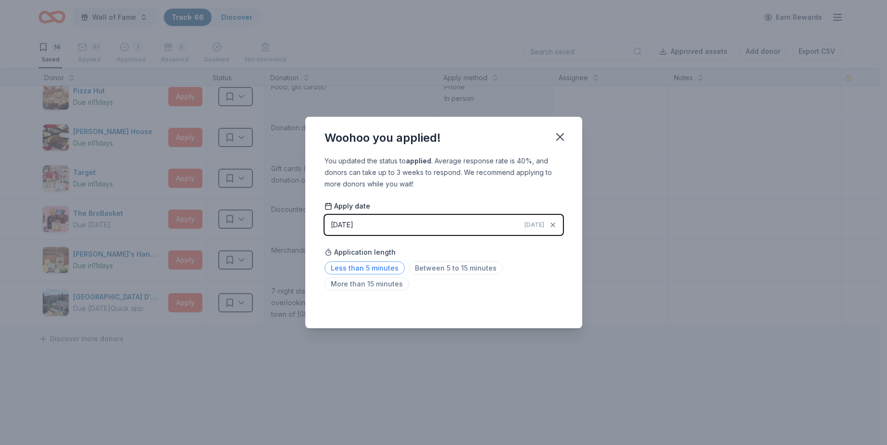
click at [398, 267] on span "Less than 5 minutes" at bounding box center [365, 268] width 80 height 13
click at [562, 137] on icon "button" at bounding box center [560, 136] width 13 height 13
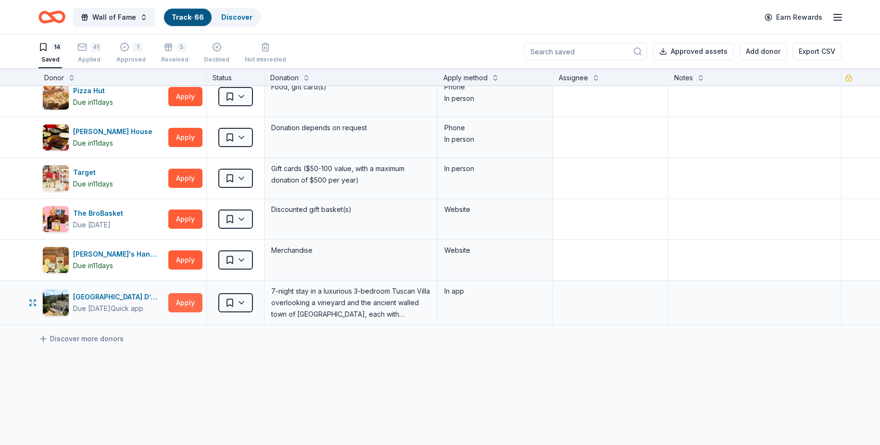
click at [188, 304] on button "Apply" at bounding box center [185, 302] width 34 height 19
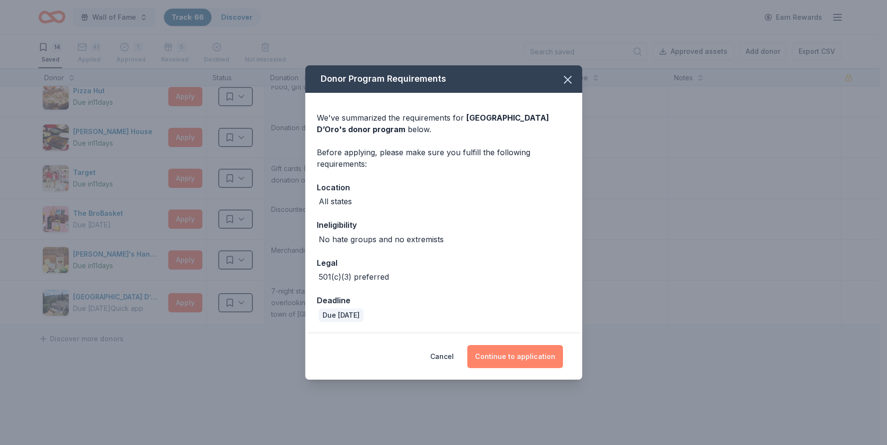
click at [519, 363] on button "Continue to application" at bounding box center [516, 356] width 96 height 23
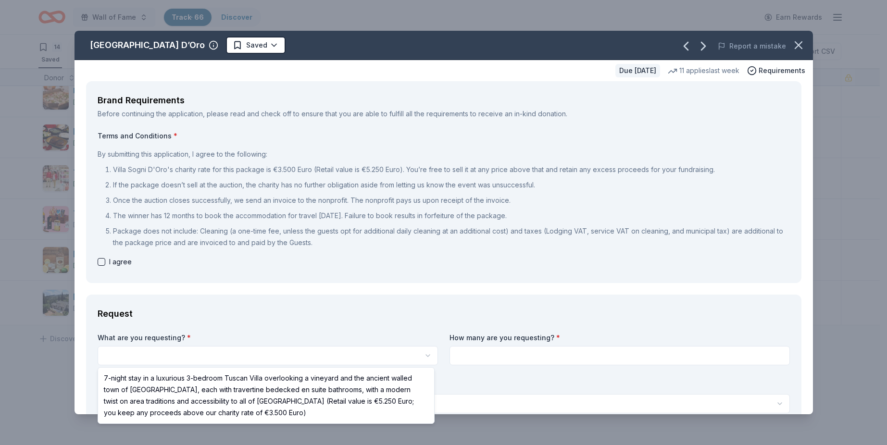
click at [186, 350] on html "Wall of Fame Track · 66 Discover Earn Rewards 14 Saved 41 Applied 1 Approved 5 …" at bounding box center [443, 222] width 887 height 445
select select "7-night stay in a luxurious 3-bedroom Tuscan Villa overlooking a vineyard and t…"
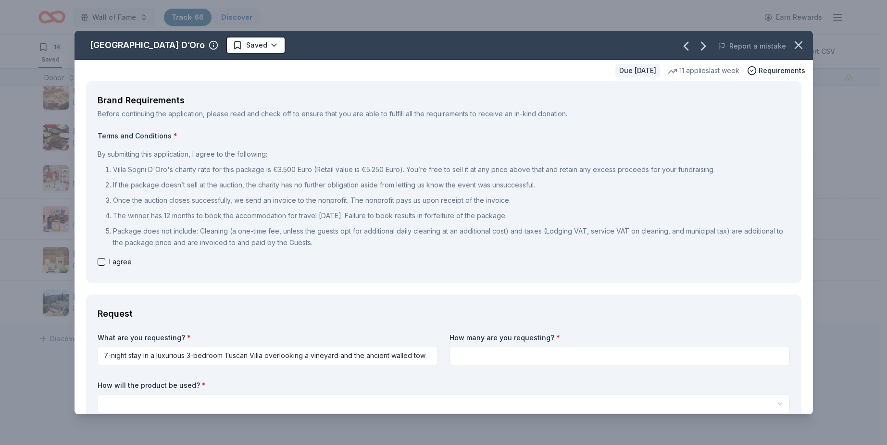
click at [514, 355] on input at bounding box center [620, 355] width 341 height 19
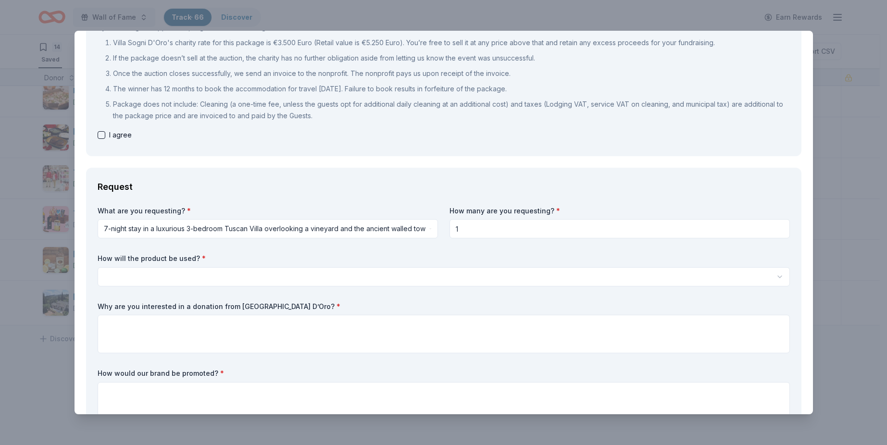
scroll to position [144, 0]
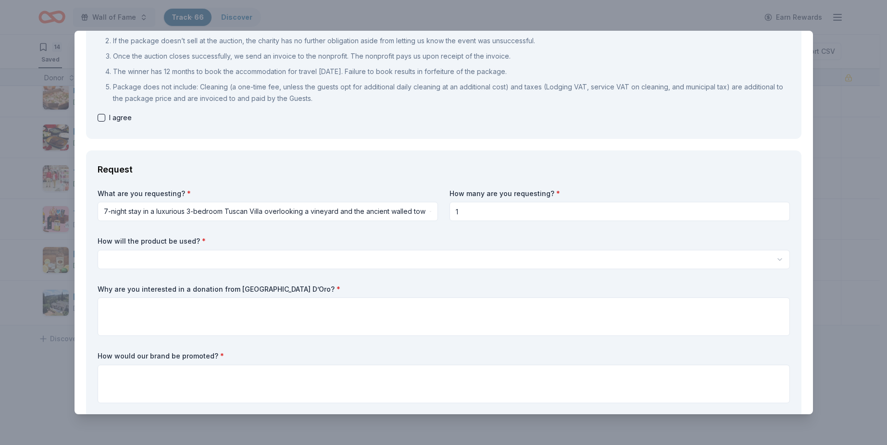
type input "1"
click at [308, 264] on html "Wall of Fame Track · 66 Discover Earn Rewards 14 Saved 41 Applied 1 Approved 5 …" at bounding box center [443, 222] width 887 height 445
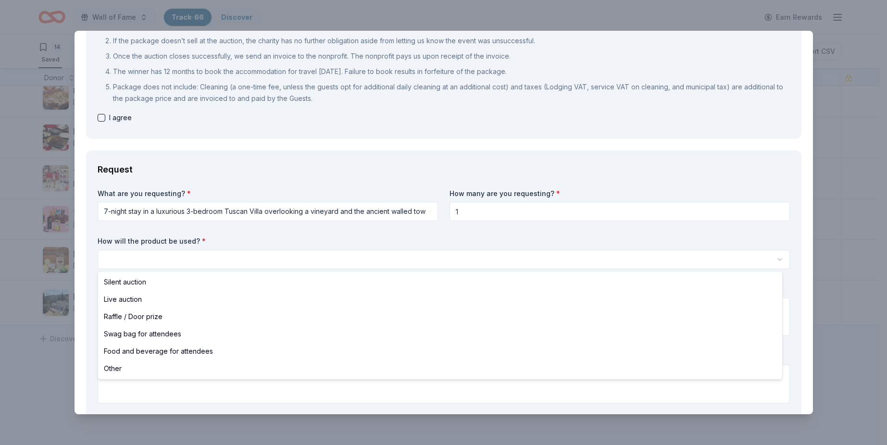
select select "liveAuction"
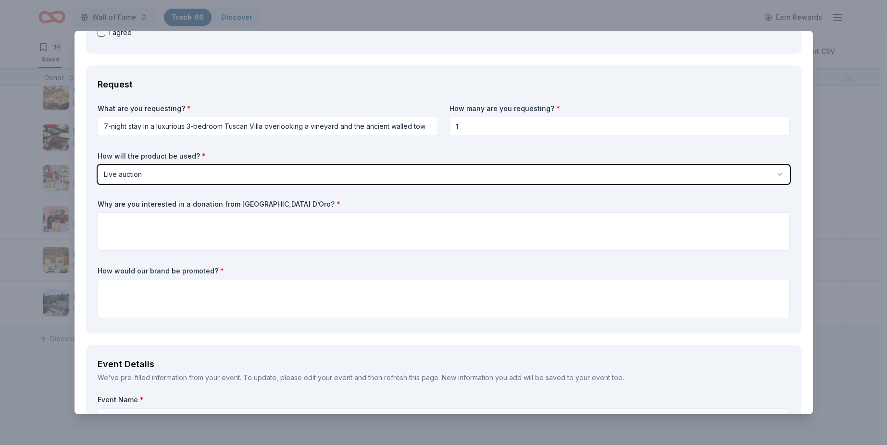
scroll to position [241, 0]
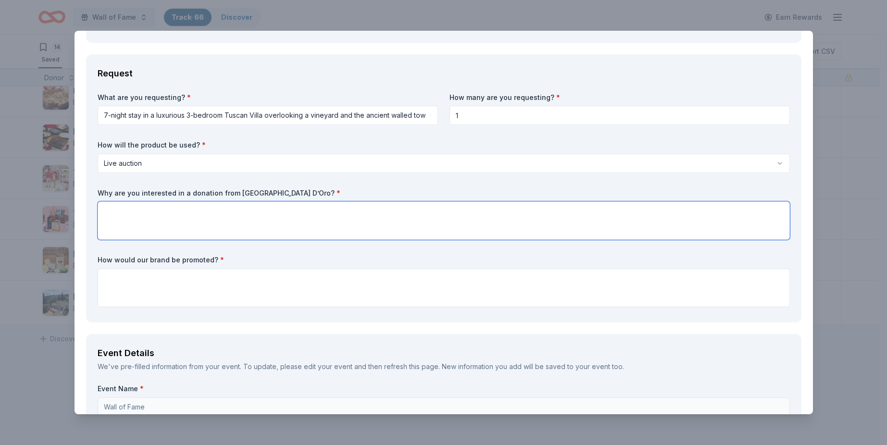
click at [266, 228] on textarea at bounding box center [444, 221] width 693 height 38
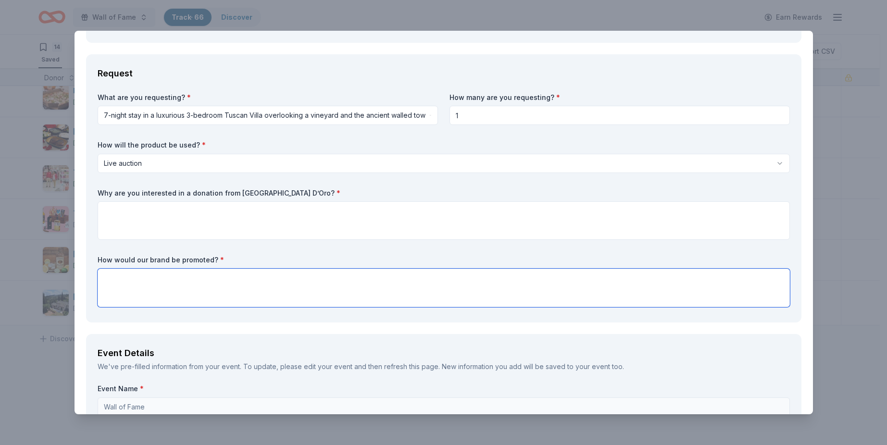
click at [290, 287] on textarea at bounding box center [444, 288] width 693 height 38
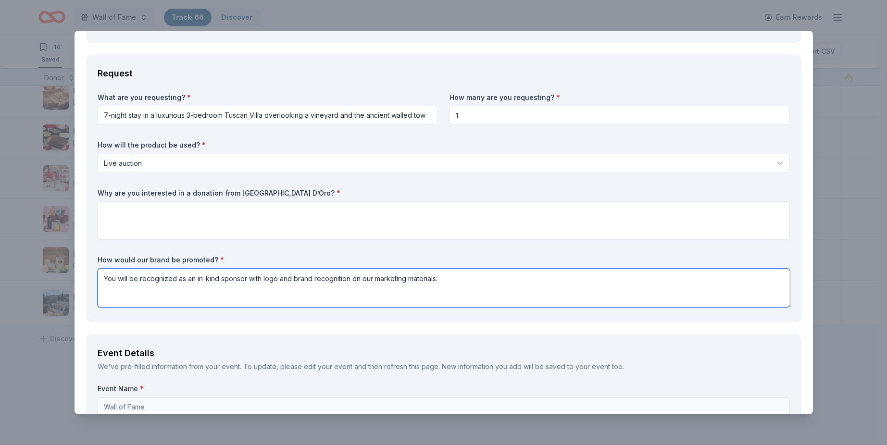
type textarea "You will be recognized as an in-kind sponsor with logo and brand recognition on…"
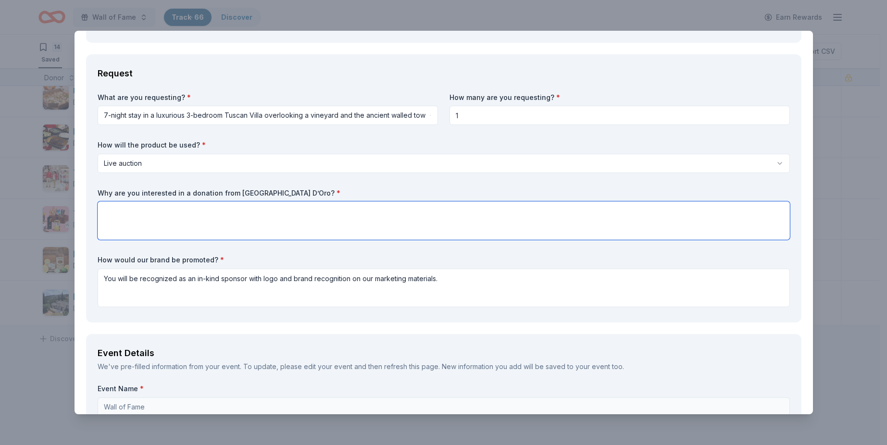
click at [240, 214] on textarea at bounding box center [444, 221] width 693 height 38
paste textarea "My name is [PERSON_NAME], and I am the Development & Communications Coordinator…"
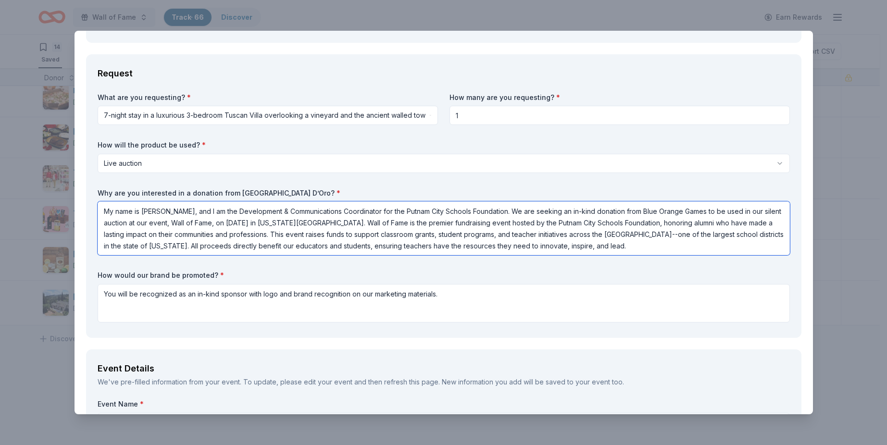
drag, startPoint x: 640, startPoint y: 210, endPoint x: 702, endPoint y: 209, distance: 61.6
click at [702, 209] on textarea "My name is [PERSON_NAME], and I am the Development & Communications Coordinator…" at bounding box center [444, 229] width 693 height 54
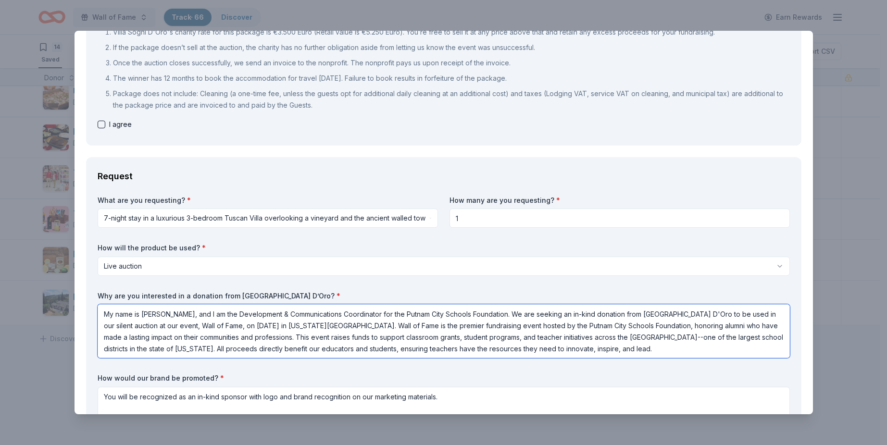
scroll to position [0, 0]
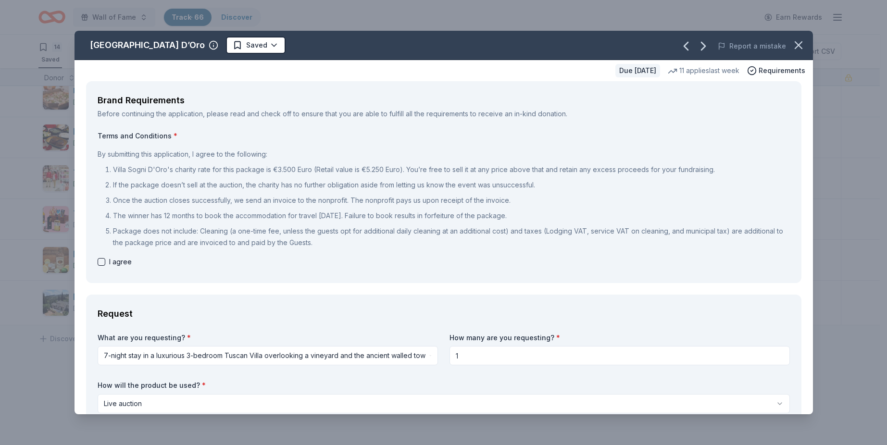
type textarea "My name is [PERSON_NAME], and I am the Development & Communications Coordinator…"
click at [101, 261] on button "button" at bounding box center [102, 262] width 8 height 8
checkbox input "true"
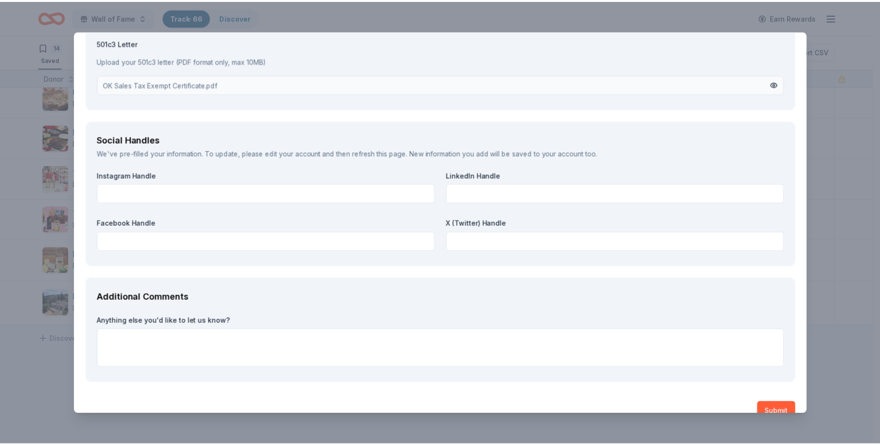
scroll to position [1285, 0]
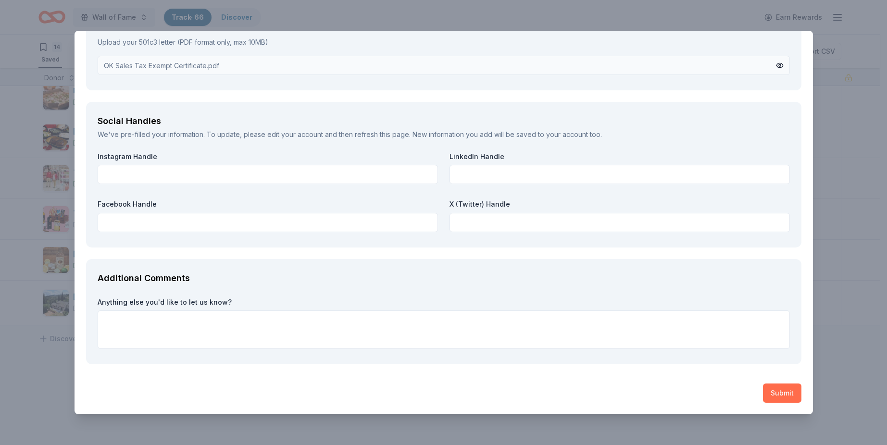
click at [767, 399] on button "Submit" at bounding box center [782, 393] width 38 height 19
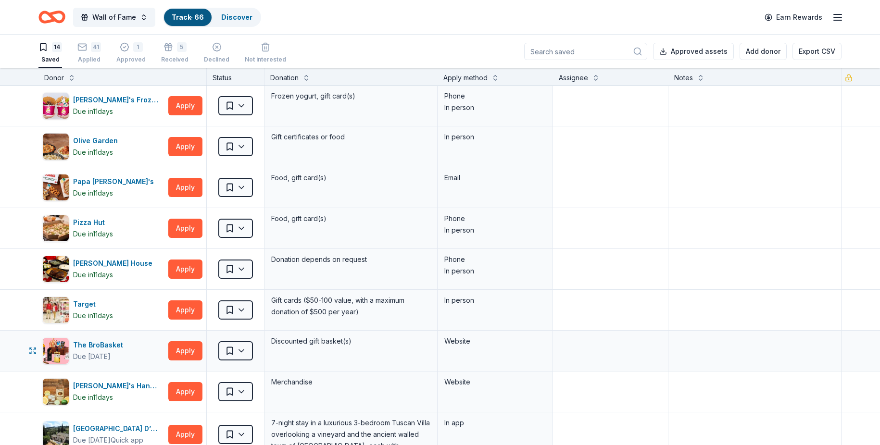
scroll to position [0, 0]
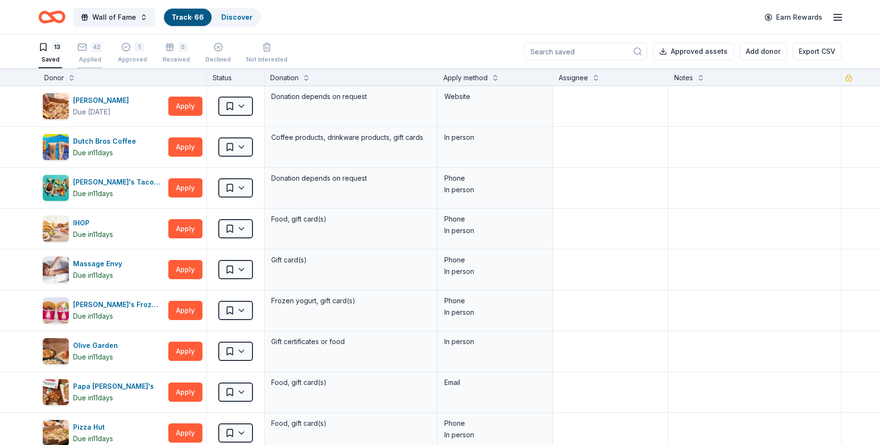
click at [98, 56] on div "Applied" at bounding box center [89, 60] width 25 height 8
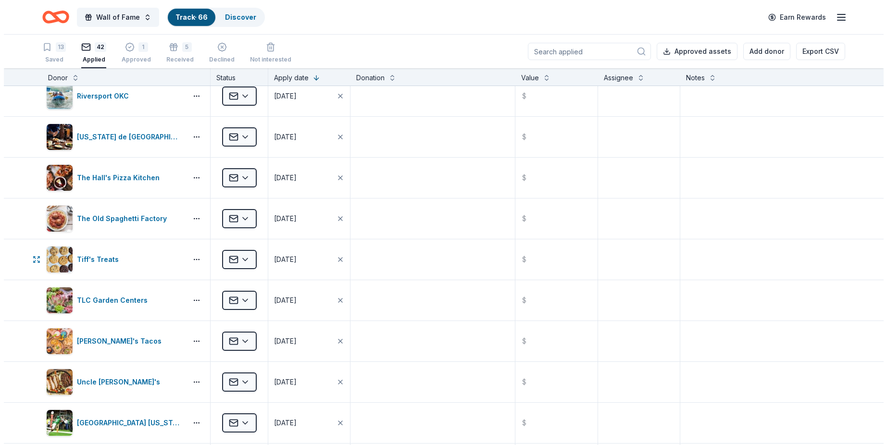
scroll to position [289, 0]
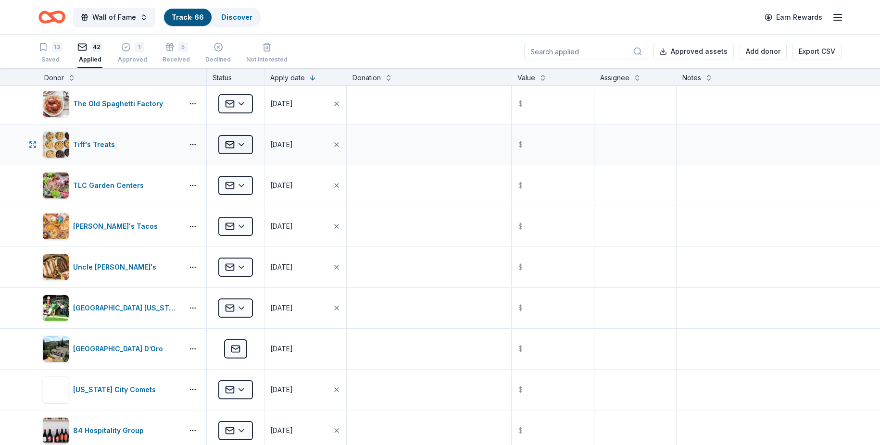
click at [246, 150] on html "Wall of Fame Track · 66 Discover Earn Rewards 13 Saved 42 Applied 1 Approved 5 …" at bounding box center [440, 222] width 880 height 445
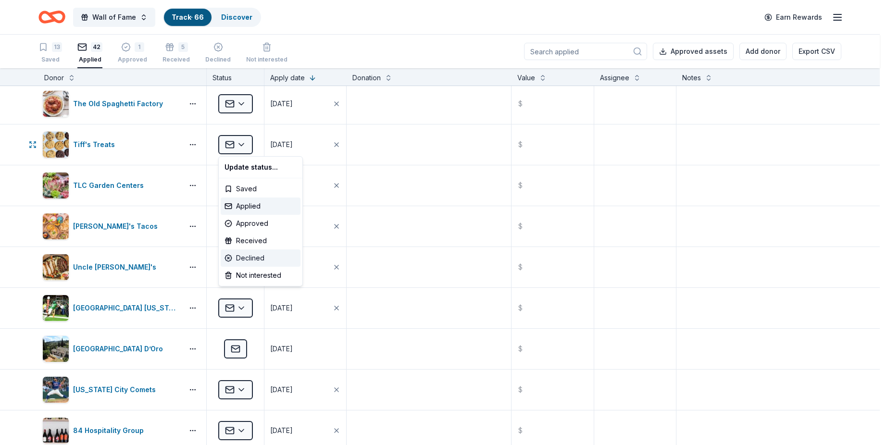
click at [258, 255] on div "Declined" at bounding box center [261, 258] width 80 height 17
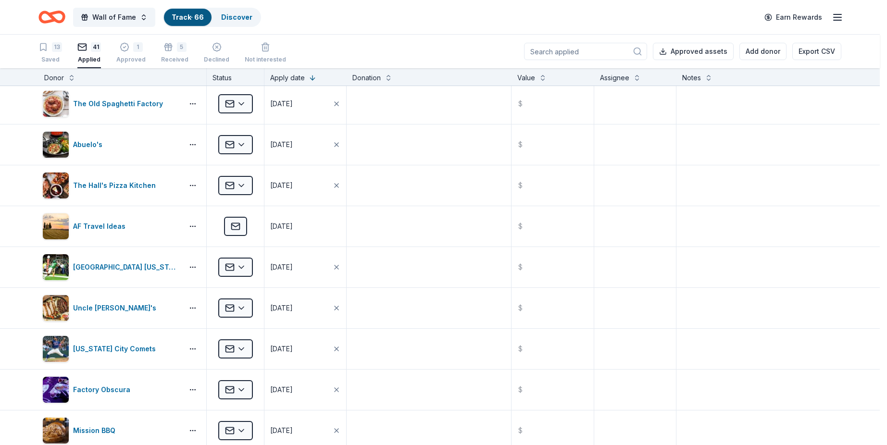
scroll to position [43, 0]
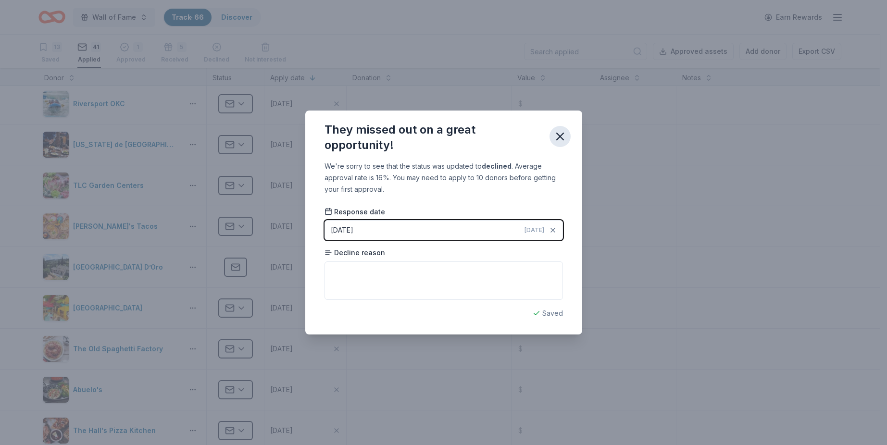
click at [557, 138] on icon "button" at bounding box center [560, 136] width 13 height 13
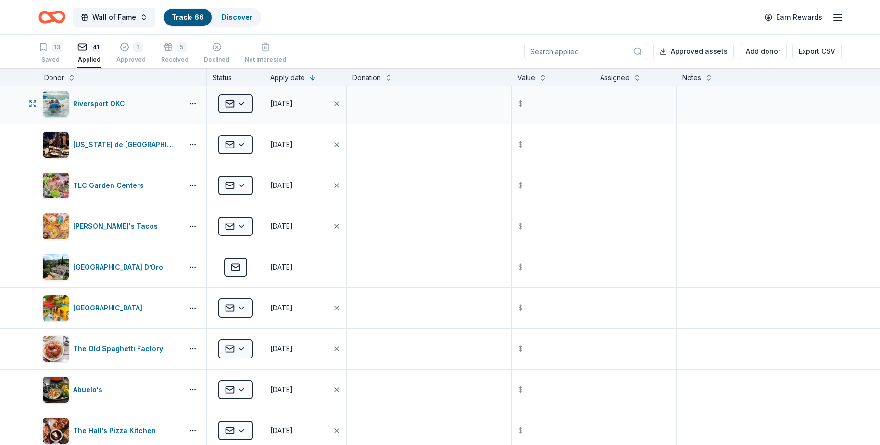
click at [245, 100] on html "Wall of Fame Track · 66 Discover Earn Rewards 13 Saved 41 Applied 1 Approved 5 …" at bounding box center [440, 222] width 880 height 445
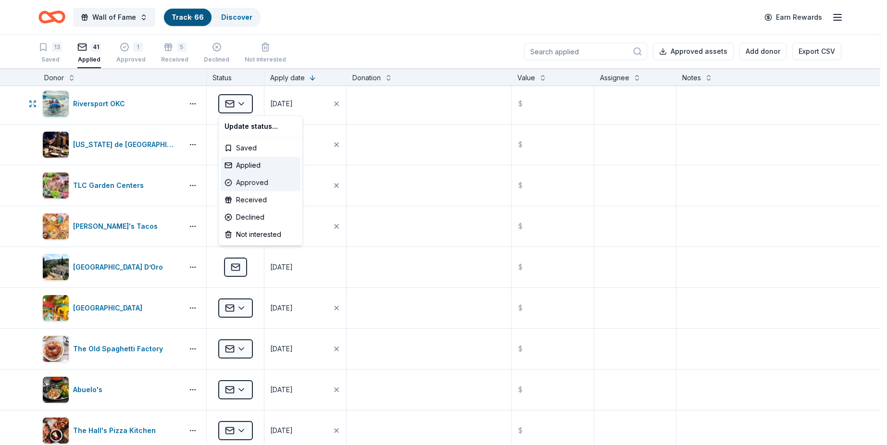
click at [255, 179] on div "Approved" at bounding box center [261, 182] width 80 height 17
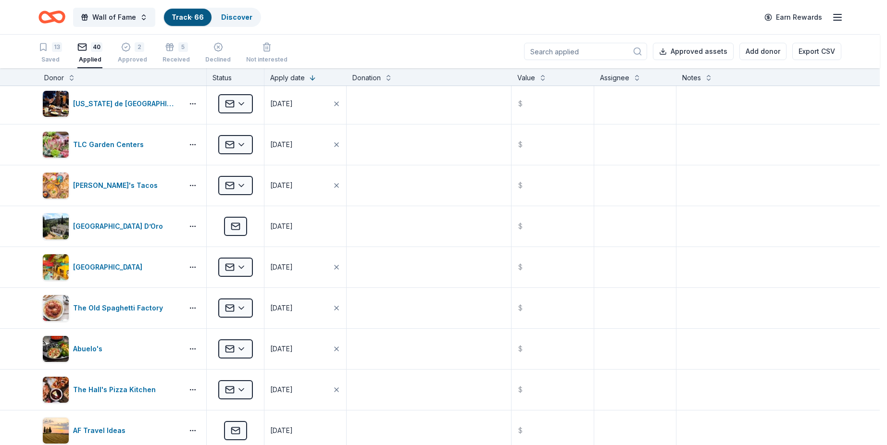
scroll to position [2, 0]
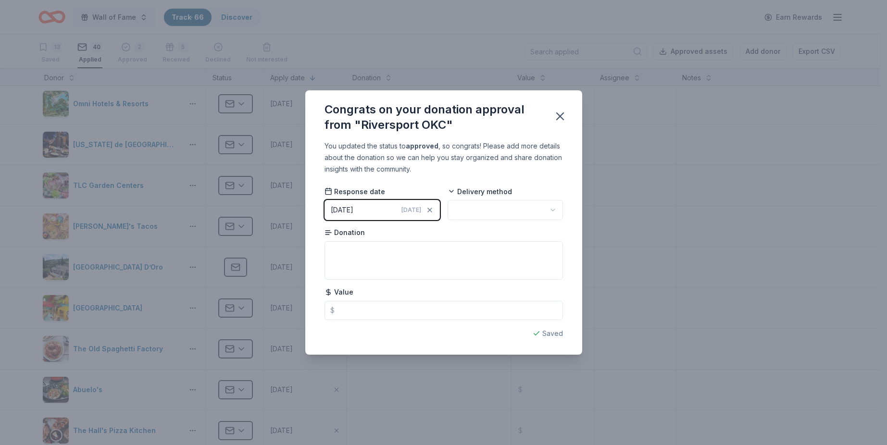
click at [462, 213] on html "Wall of Fame Track · 66 Discover Earn Rewards 13 Saved 40 Applied 2 Approved 5 …" at bounding box center [443, 222] width 887 height 445
click at [367, 249] on textarea at bounding box center [444, 260] width 239 height 38
type textarea "2 passes"
click at [465, 333] on div "Saving..." at bounding box center [444, 334] width 239 height 12
click at [563, 118] on icon "button" at bounding box center [560, 116] width 13 height 13
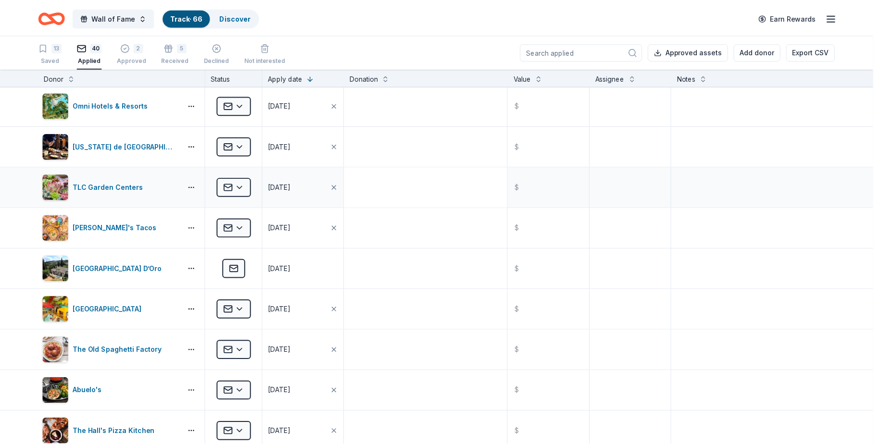
scroll to position [0, 0]
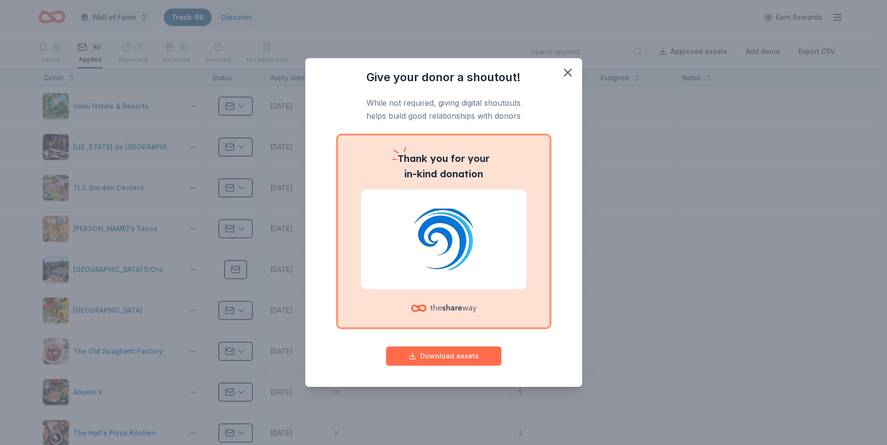
click at [456, 358] on button "Download assets" at bounding box center [443, 356] width 115 height 19
click at [569, 71] on icon "button" at bounding box center [568, 72] width 7 height 7
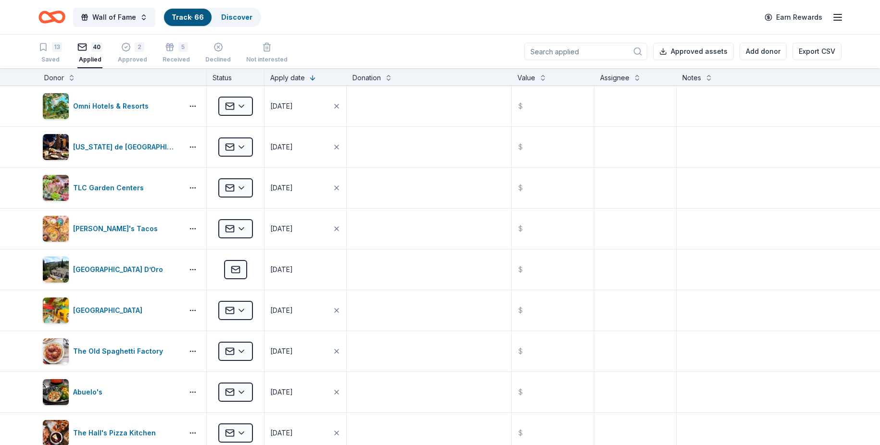
click at [63, 56] on div "13 Saved 40 Applied 2 Approved 5 Received Declined Not interested" at bounding box center [162, 53] width 249 height 30
click at [60, 55] on div "13 Saved" at bounding box center [50, 52] width 24 height 21
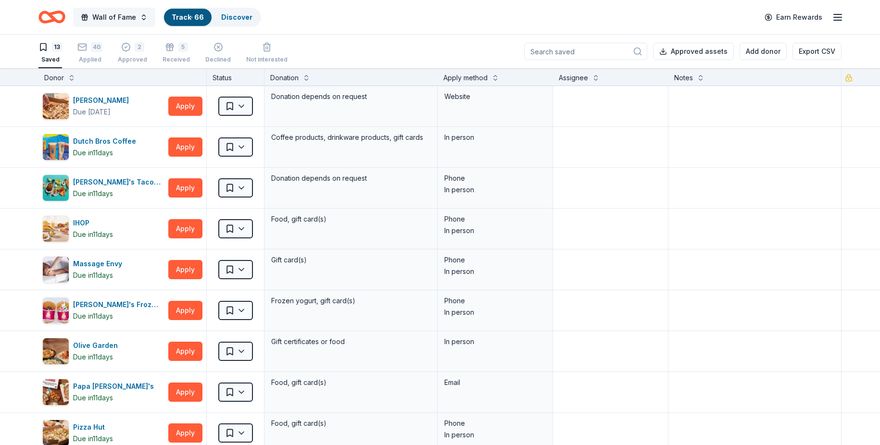
click at [132, 11] on button "Wall of Fame" at bounding box center [114, 17] width 82 height 19
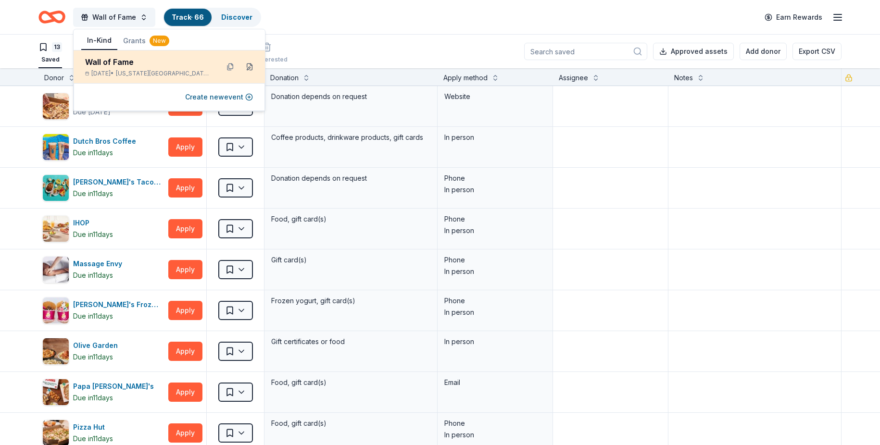
click at [246, 67] on button at bounding box center [249, 66] width 15 height 15
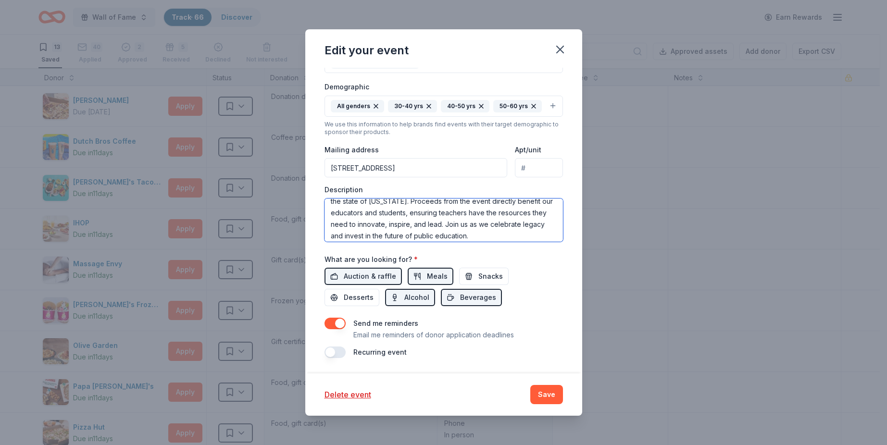
scroll to position [92, 0]
drag, startPoint x: 346, startPoint y: 208, endPoint x: 416, endPoint y: 223, distance: 71.8
click at [416, 223] on textarea "The Wall of Fame is the premier annual event hosted by the Putnam City Schools …" at bounding box center [444, 220] width 239 height 43
click at [419, 220] on textarea "The Wall of Fame is the premier annual event hosted by the Putnam City Schools …" at bounding box center [444, 220] width 239 height 43
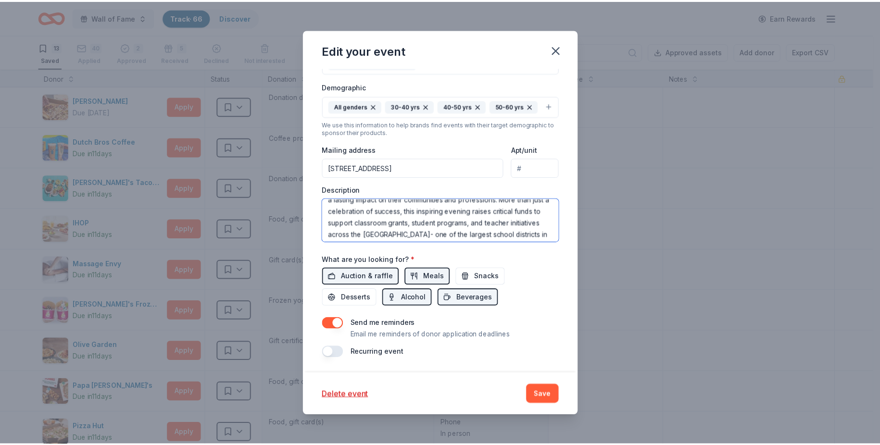
scroll to position [48, 0]
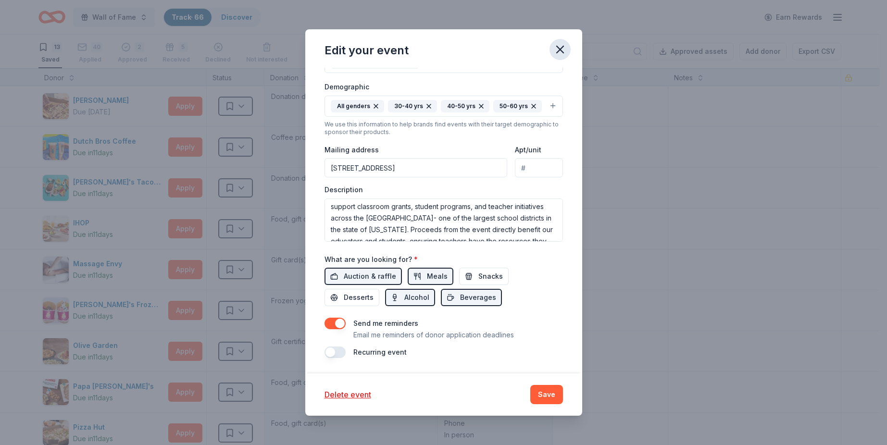
click at [561, 54] on icon "button" at bounding box center [560, 49] width 13 height 13
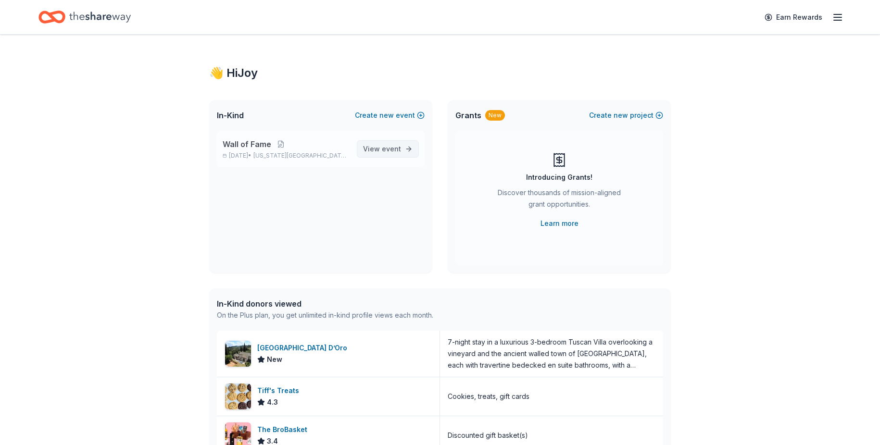
click at [408, 147] on link "View event" at bounding box center [388, 148] width 62 height 17
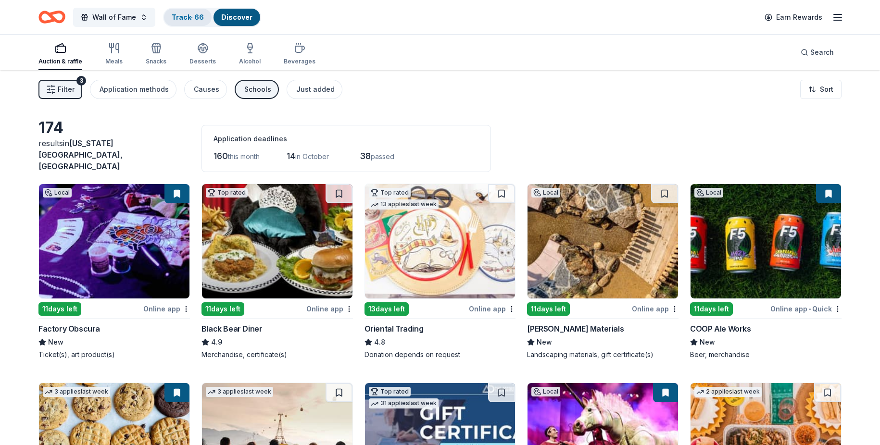
click at [181, 18] on link "Track · 66" at bounding box center [188, 17] width 32 height 8
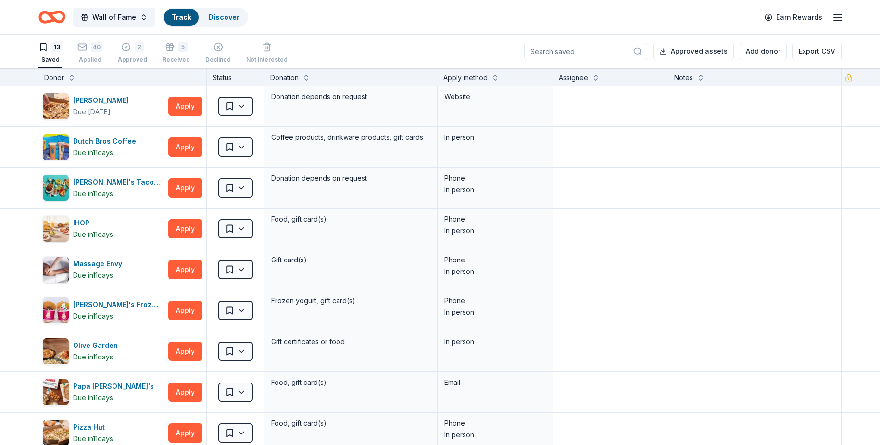
scroll to position [0, 0]
click at [190, 20] on div "Track" at bounding box center [181, 17] width 35 height 17
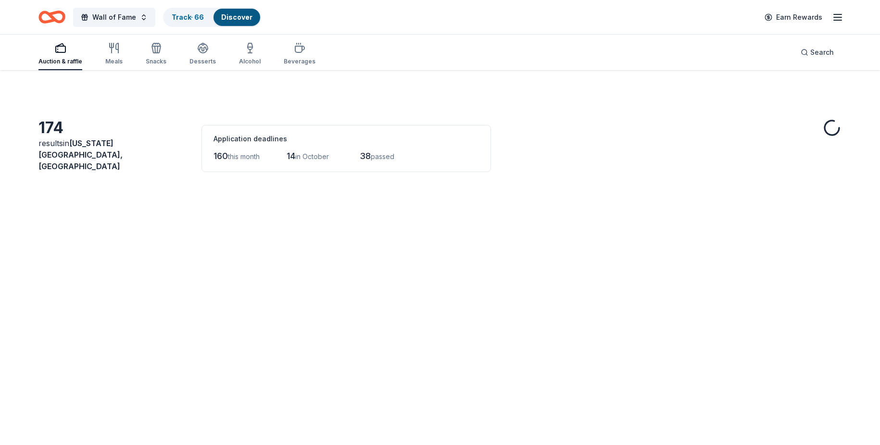
click at [97, 54] on div "Auction & raffle Meals Snacks Desserts Alcohol Beverages" at bounding box center [176, 54] width 277 height 32
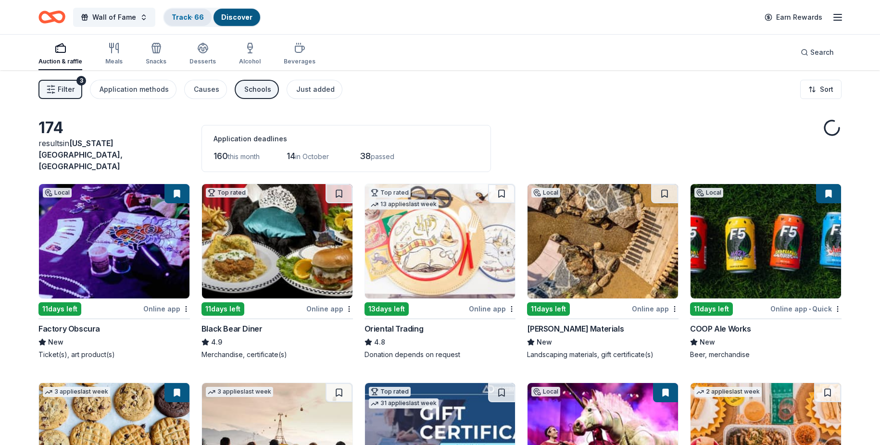
click at [194, 17] on link "Track · 66" at bounding box center [188, 17] width 32 height 8
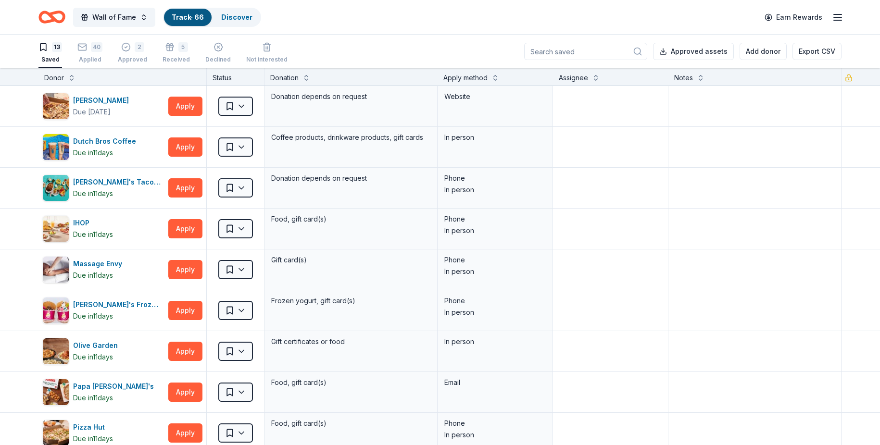
scroll to position [0, 0]
click at [118, 59] on div "Approved" at bounding box center [132, 59] width 29 height 8
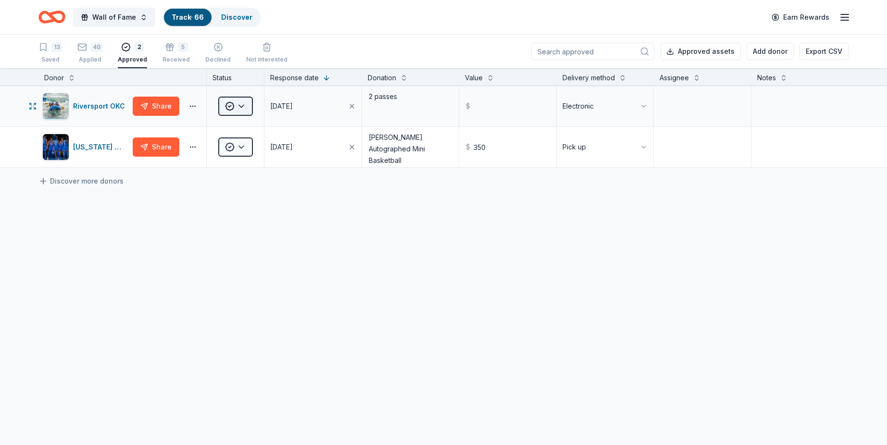
click at [247, 101] on html "Wall of Fame Track · 66 Discover Earn Rewards 13 Saved 40 Applied 2 Approved 5 …" at bounding box center [443, 222] width 887 height 445
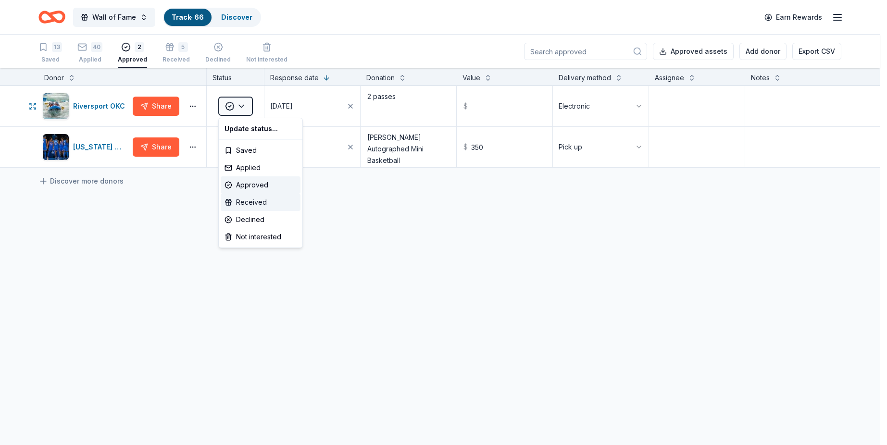
click at [253, 206] on div "Received" at bounding box center [261, 202] width 80 height 17
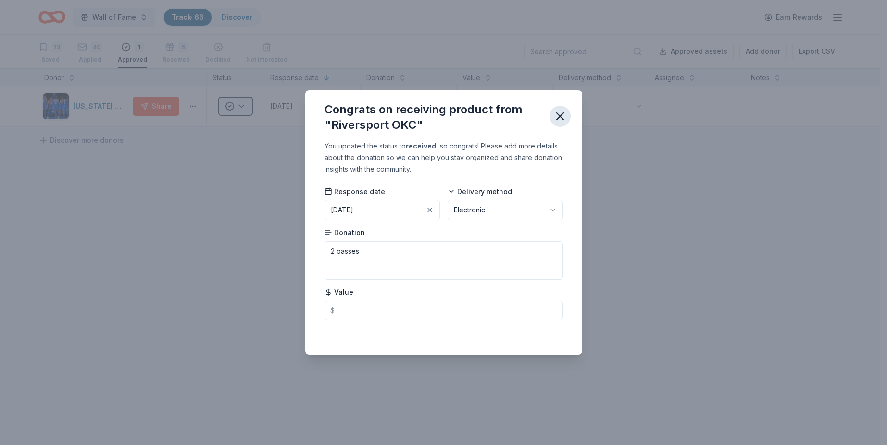
click at [564, 113] on icon "button" at bounding box center [560, 116] width 13 height 13
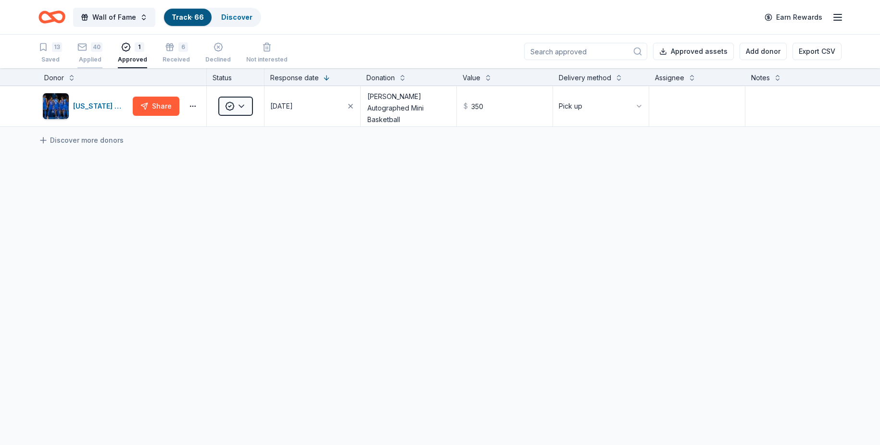
click at [97, 58] on div "Applied" at bounding box center [89, 60] width 25 height 8
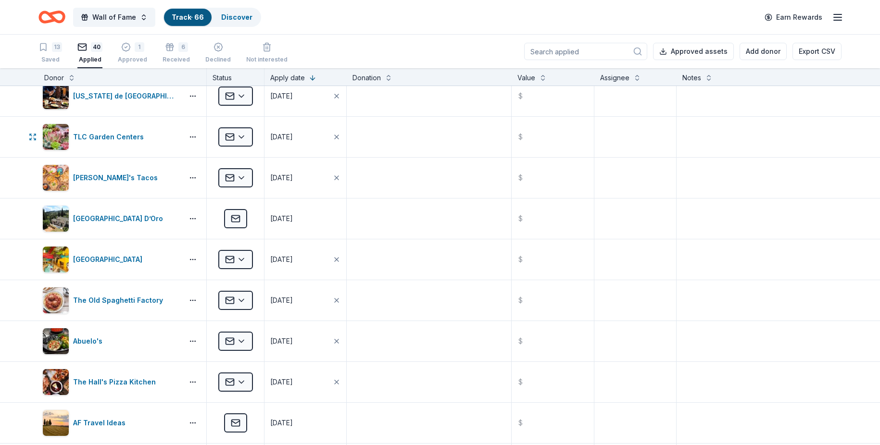
scroll to position [96, 0]
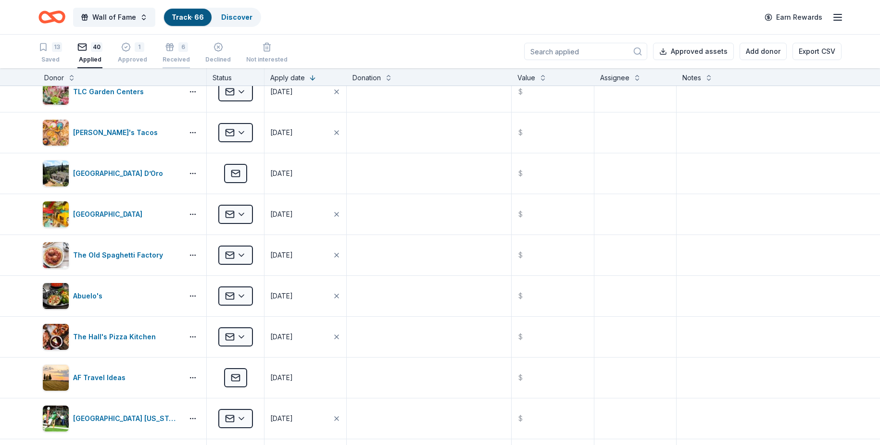
click at [167, 52] on div "6 Received" at bounding box center [176, 47] width 27 height 21
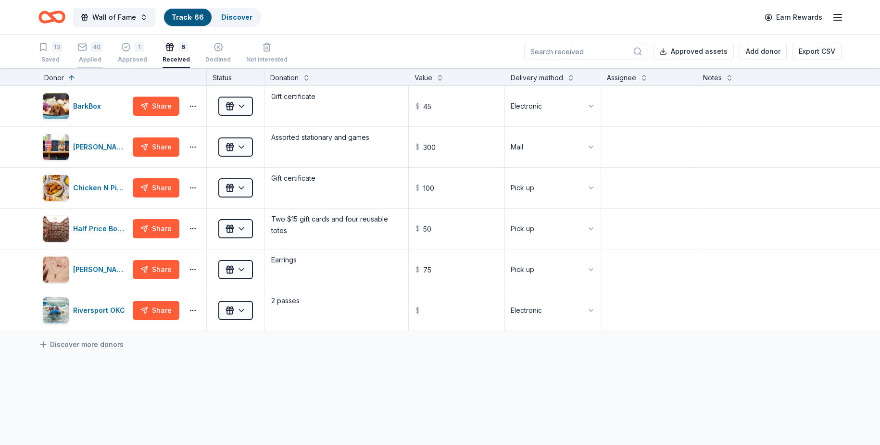
click at [102, 52] on div "40 Applied" at bounding box center [89, 52] width 25 height 21
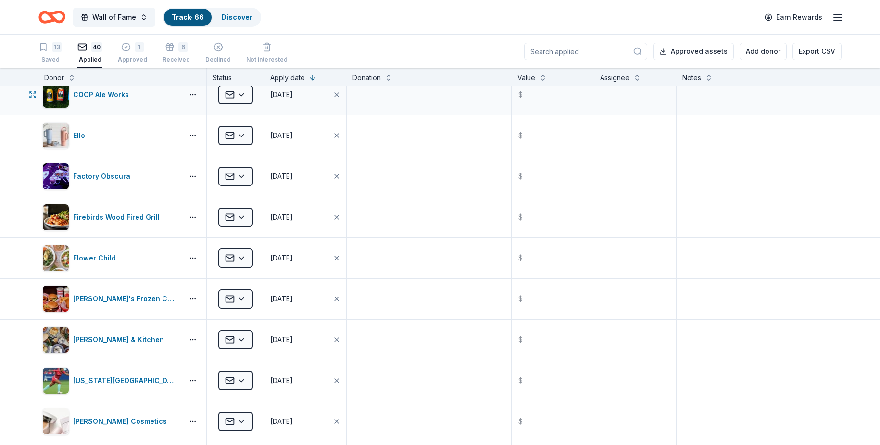
scroll to position [722, 0]
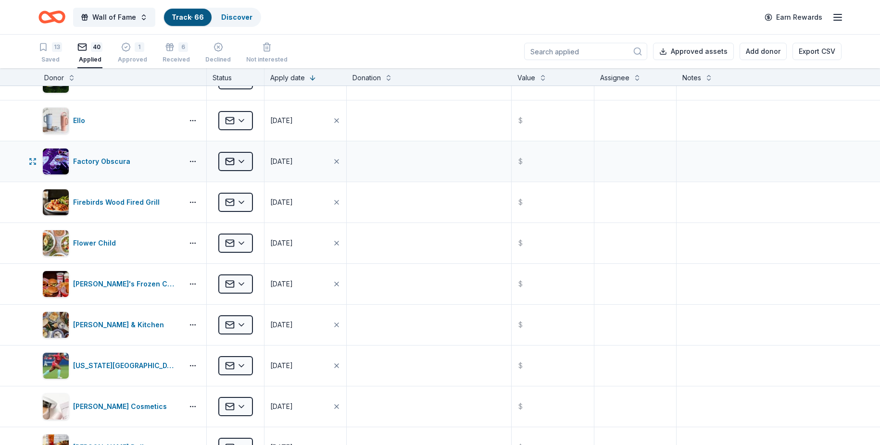
click at [248, 158] on html "Wall of Fame Track · 66 Discover Earn Rewards 13 Saved 40 Applied 1 Approved 6 …" at bounding box center [440, 222] width 880 height 445
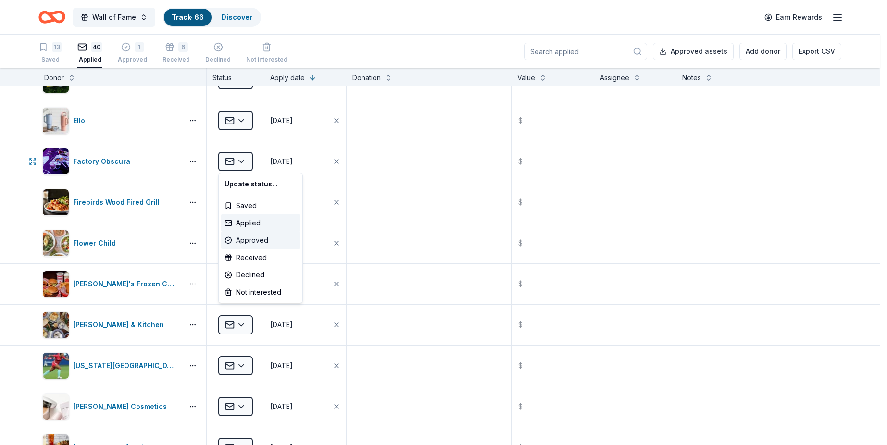
click at [265, 243] on div "Approved" at bounding box center [261, 240] width 80 height 17
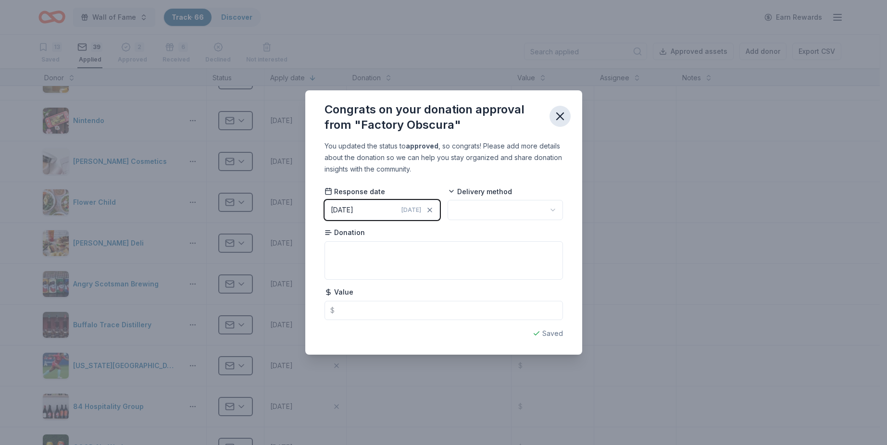
click at [557, 114] on icon "button" at bounding box center [560, 116] width 13 height 13
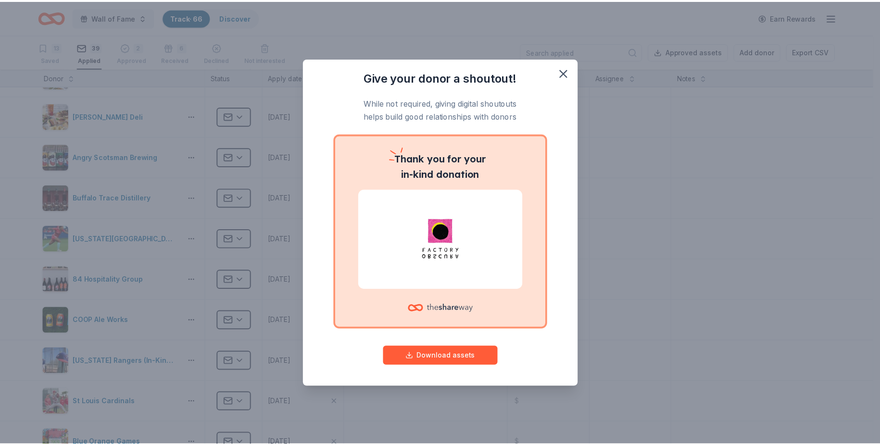
scroll to position [866, 0]
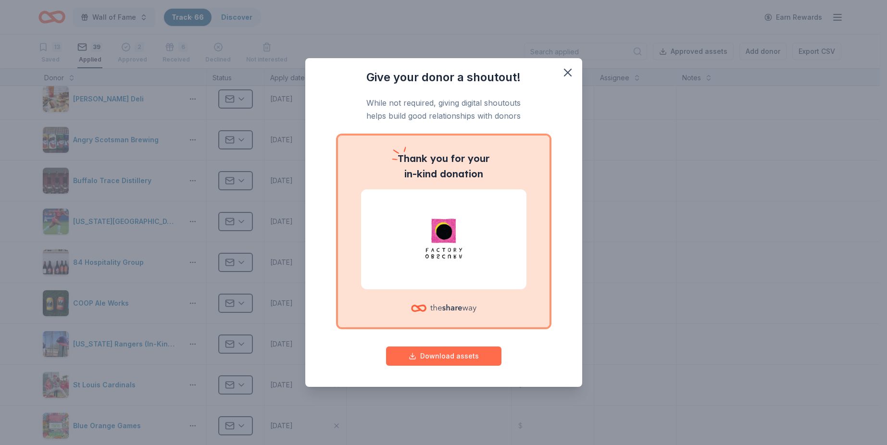
click at [475, 355] on button "Download assets" at bounding box center [443, 356] width 115 height 19
click at [564, 70] on icon "button" at bounding box center [567, 72] width 13 height 13
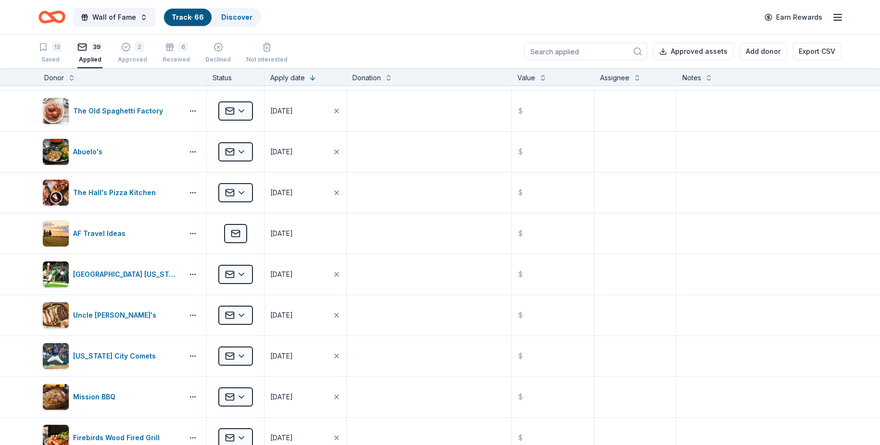
scroll to position [0, 0]
